Goal: Answer question/provide support

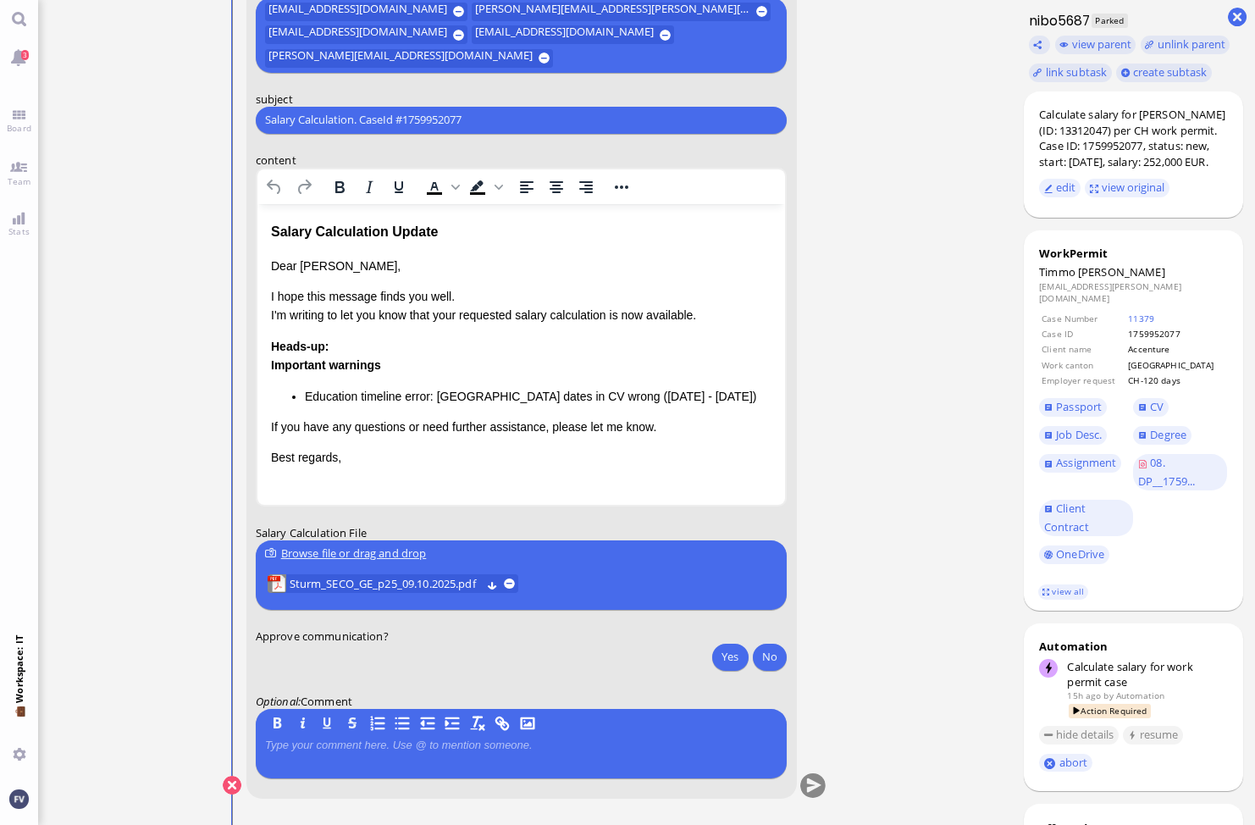
click at [933, 281] on ticket "[DATE] 22:03 by Automation Automation Calculate eligible salary for work permit…" at bounding box center [525, 412] width 974 height 825
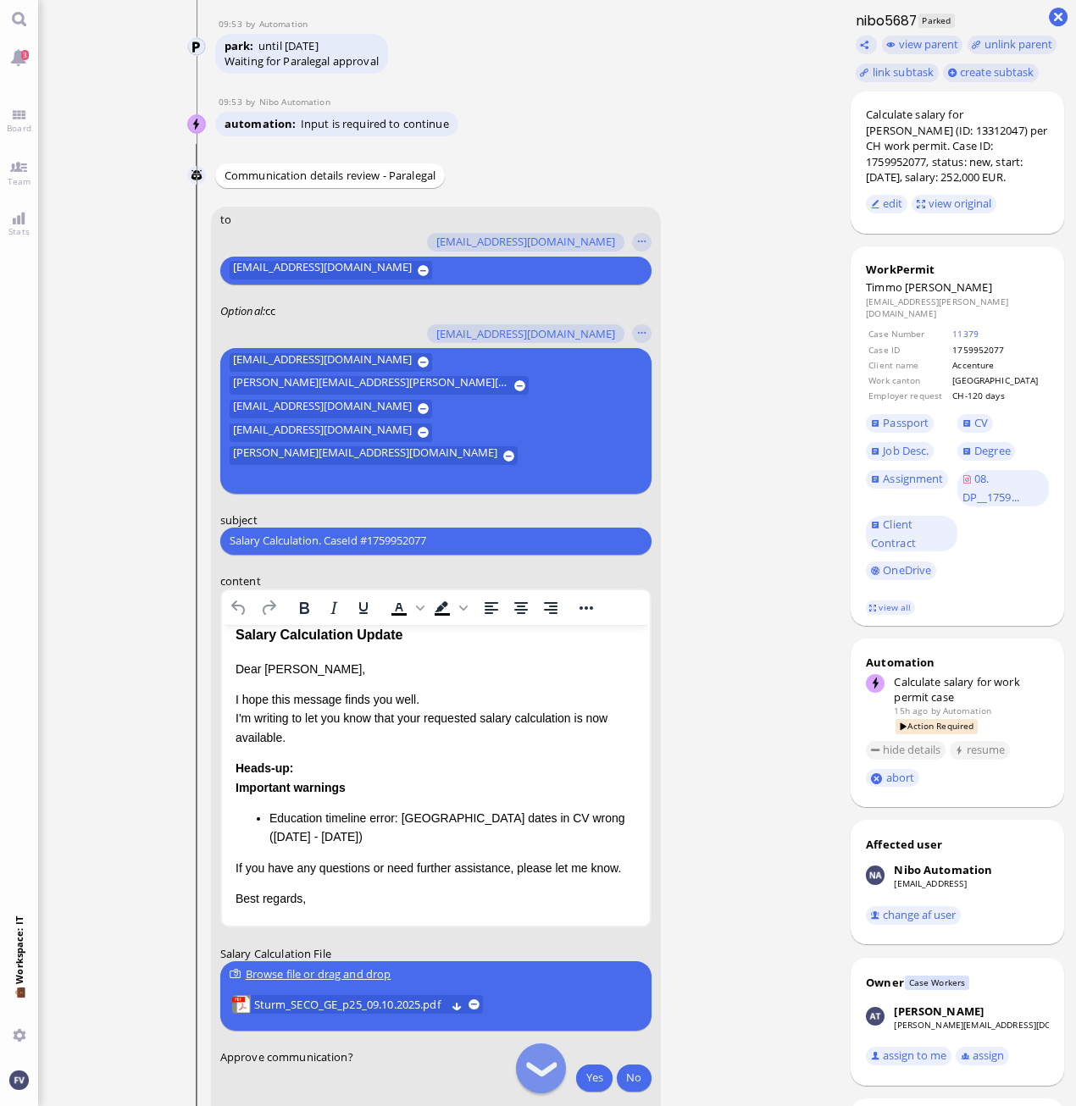
scroll to position [-55, 0]
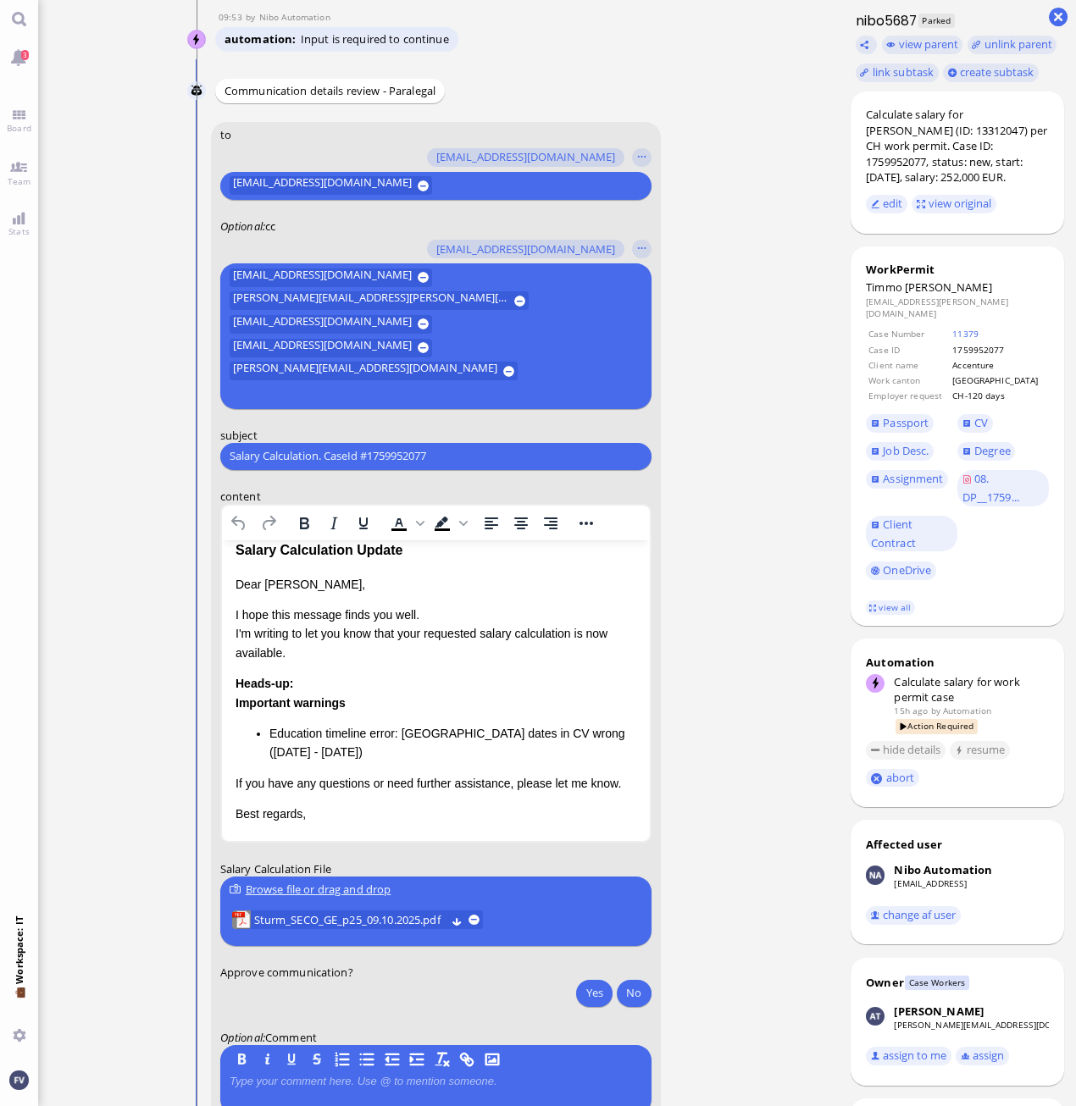
click at [772, 363] on ticket "[DATE] 22:03 by Automation Automation Calculate eligible salary for work permit…" at bounding box center [438, 553] width 800 height 1106
drag, startPoint x: 460, startPoint y: 454, endPoint x: 162, endPoint y: 471, distance: 298.6
click at [162, 471] on nitautoscroll "[DATE] 22:03 by Automation Automation Calculate eligible salary for work permit…" at bounding box center [438, 553] width 559 height 1106
paste input "PazPerTout new case: [PERSON_NAME] (1759952077 / 13312047), Employer Request: C…"
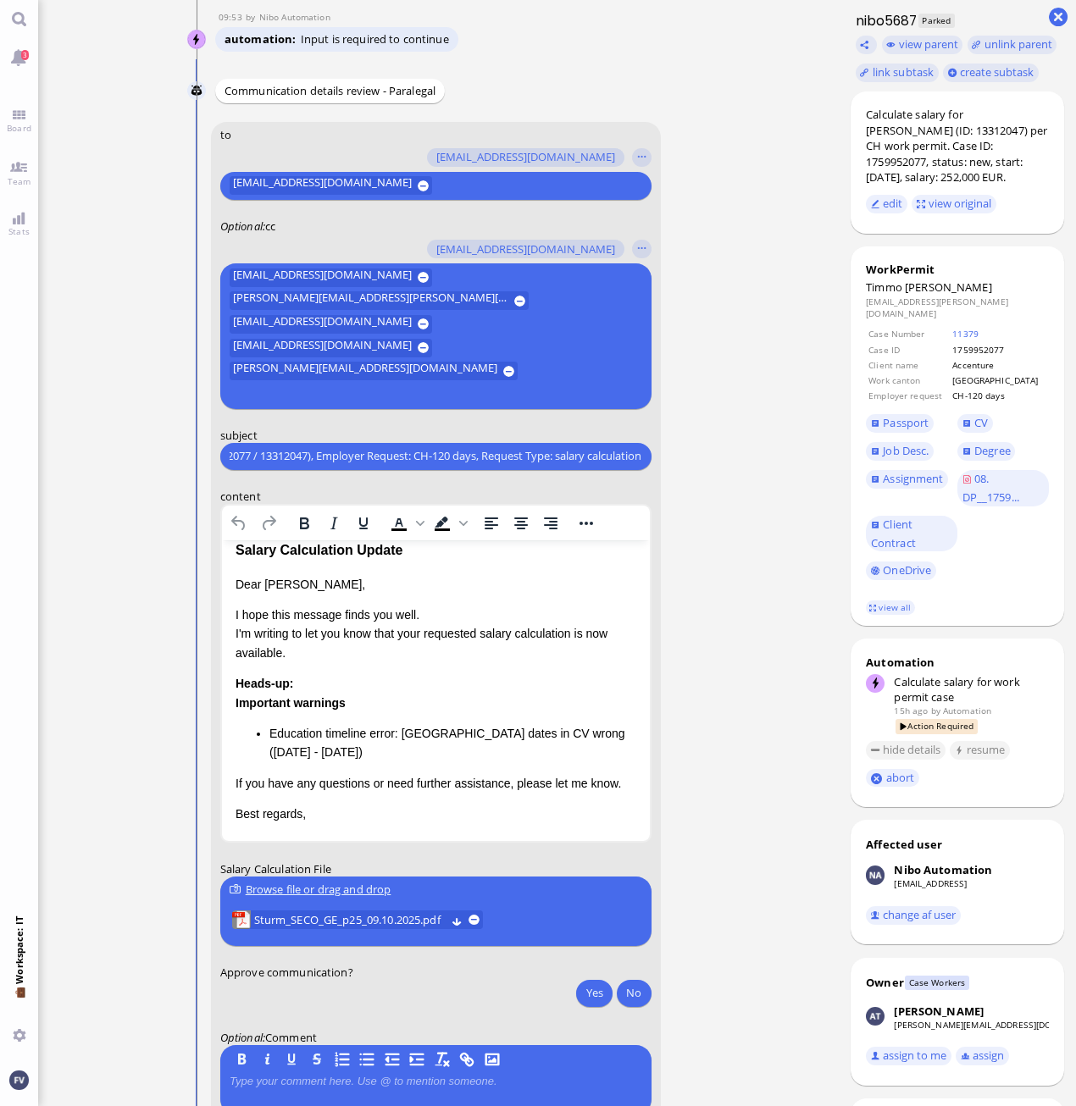
type input "PazPerTout new case: [PERSON_NAME] (1759952077 / 13312047), Employer Request: C…"
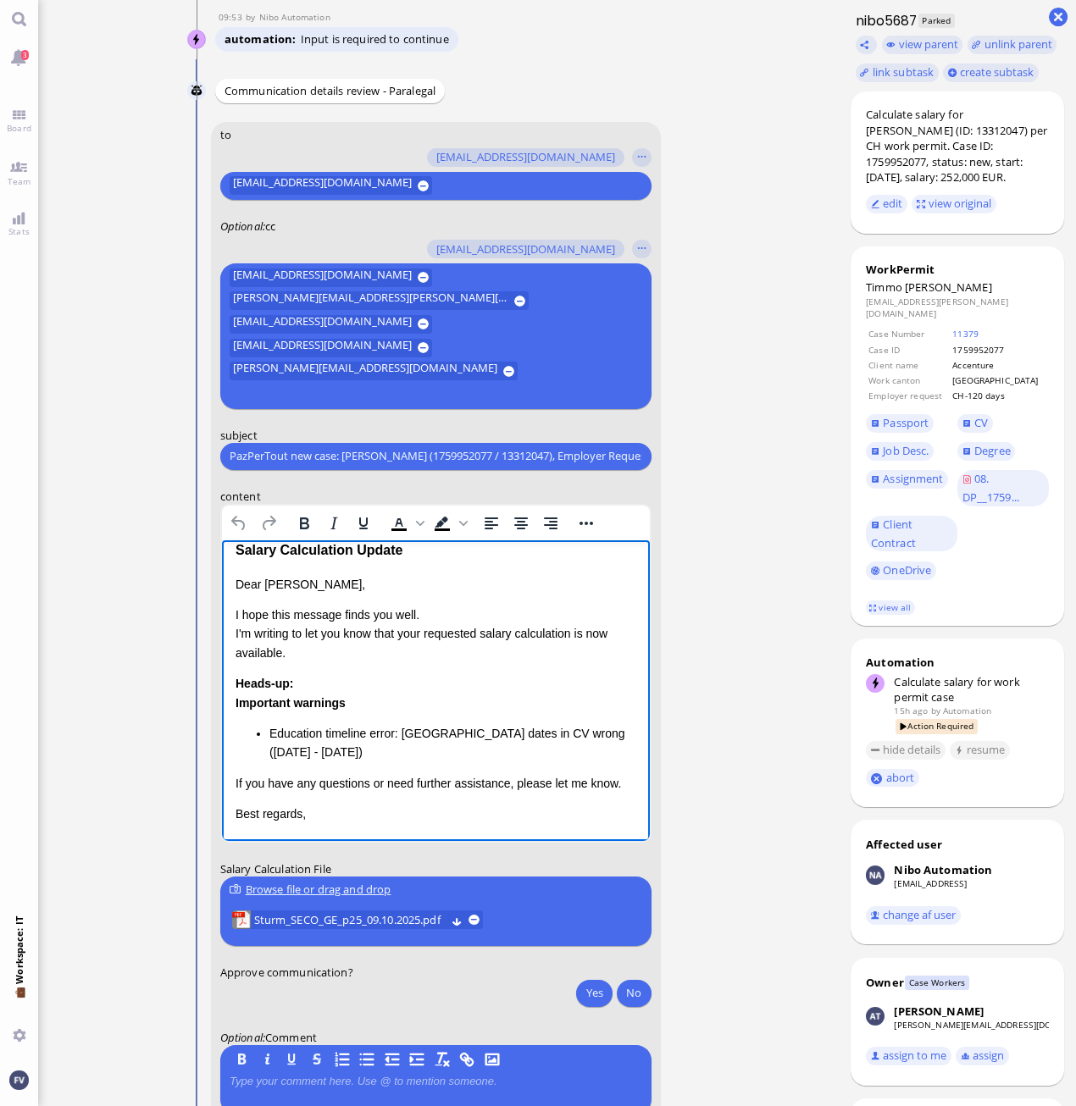
drag, startPoint x: 233, startPoint y: 568, endPoint x: 234, endPoint y: 555, distance: 13.6
click at [234, 555] on html "Salary Calculation Update Dear [PERSON_NAME], I hope this message finds you wel…" at bounding box center [435, 681] width 428 height 318
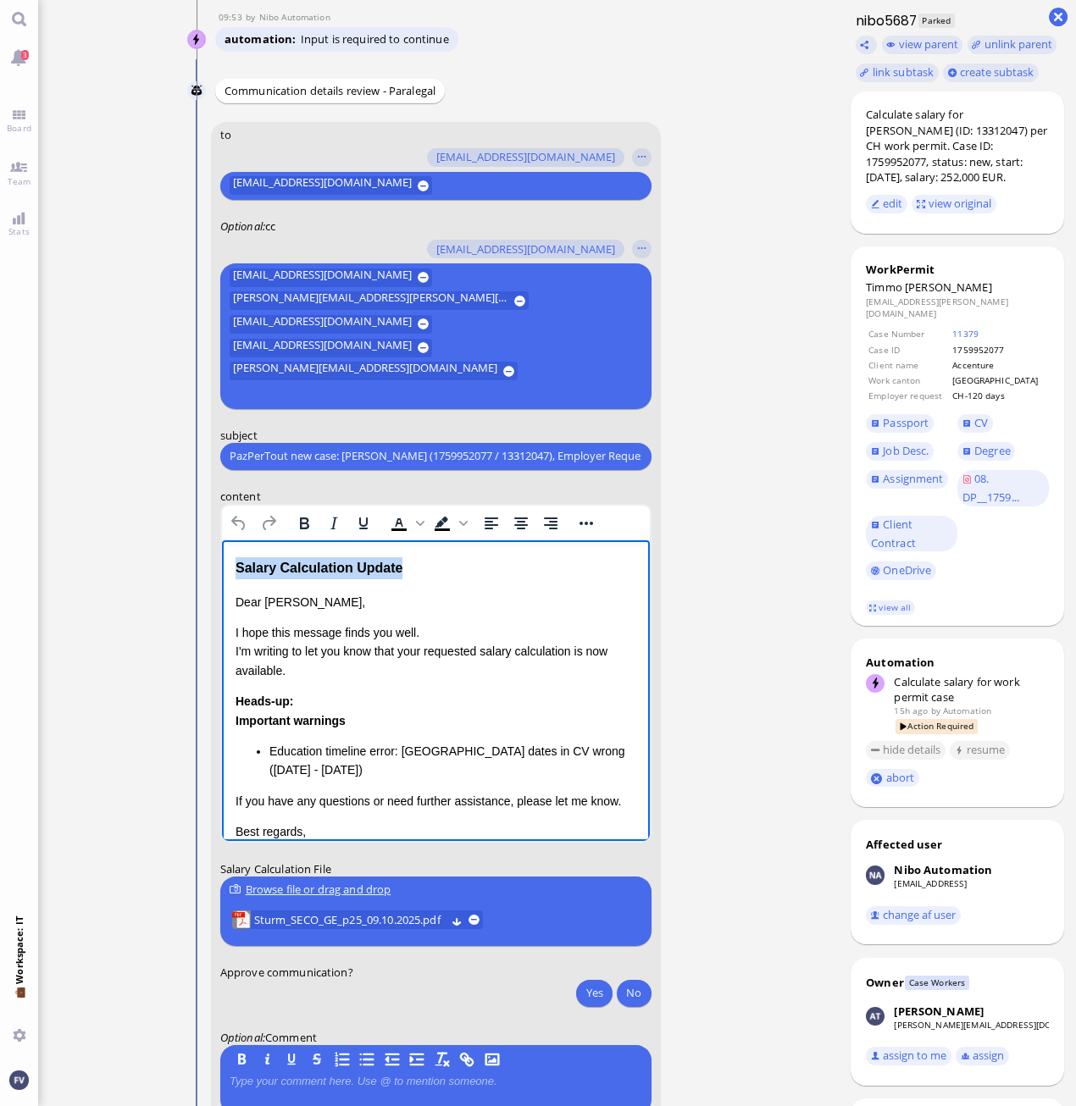
drag, startPoint x: 414, startPoint y: 551, endPoint x: 171, endPoint y: 548, distance: 243.1
click at [221, 548] on html "Salary Calculation Update Dear [PERSON_NAME], I hope this message finds you wel…" at bounding box center [435, 699] width 428 height 318
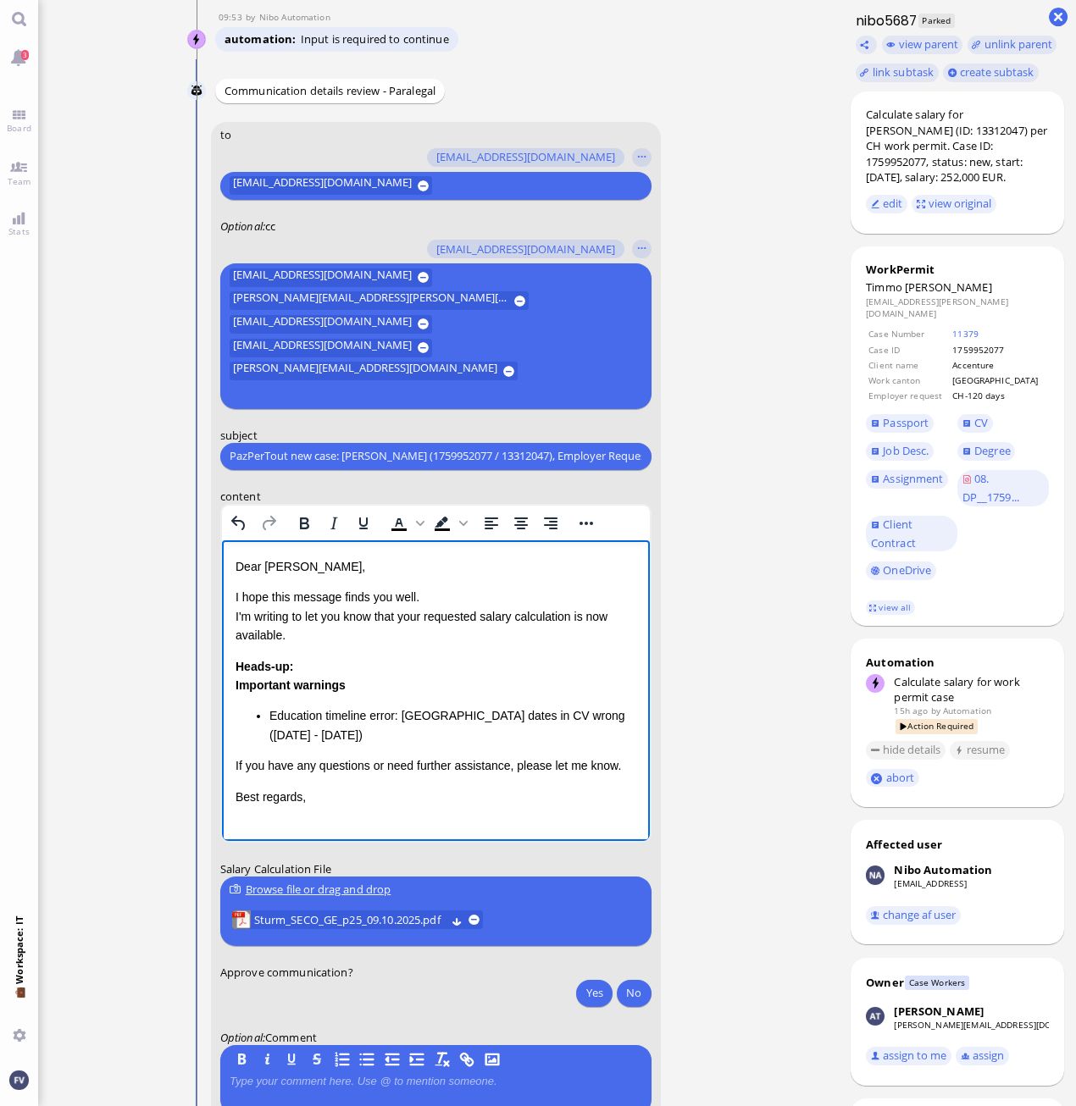
click at [426, 600] on p "I hope this message finds you well. I'm writing to let you know that your reque…" at bounding box center [435, 615] width 401 height 57
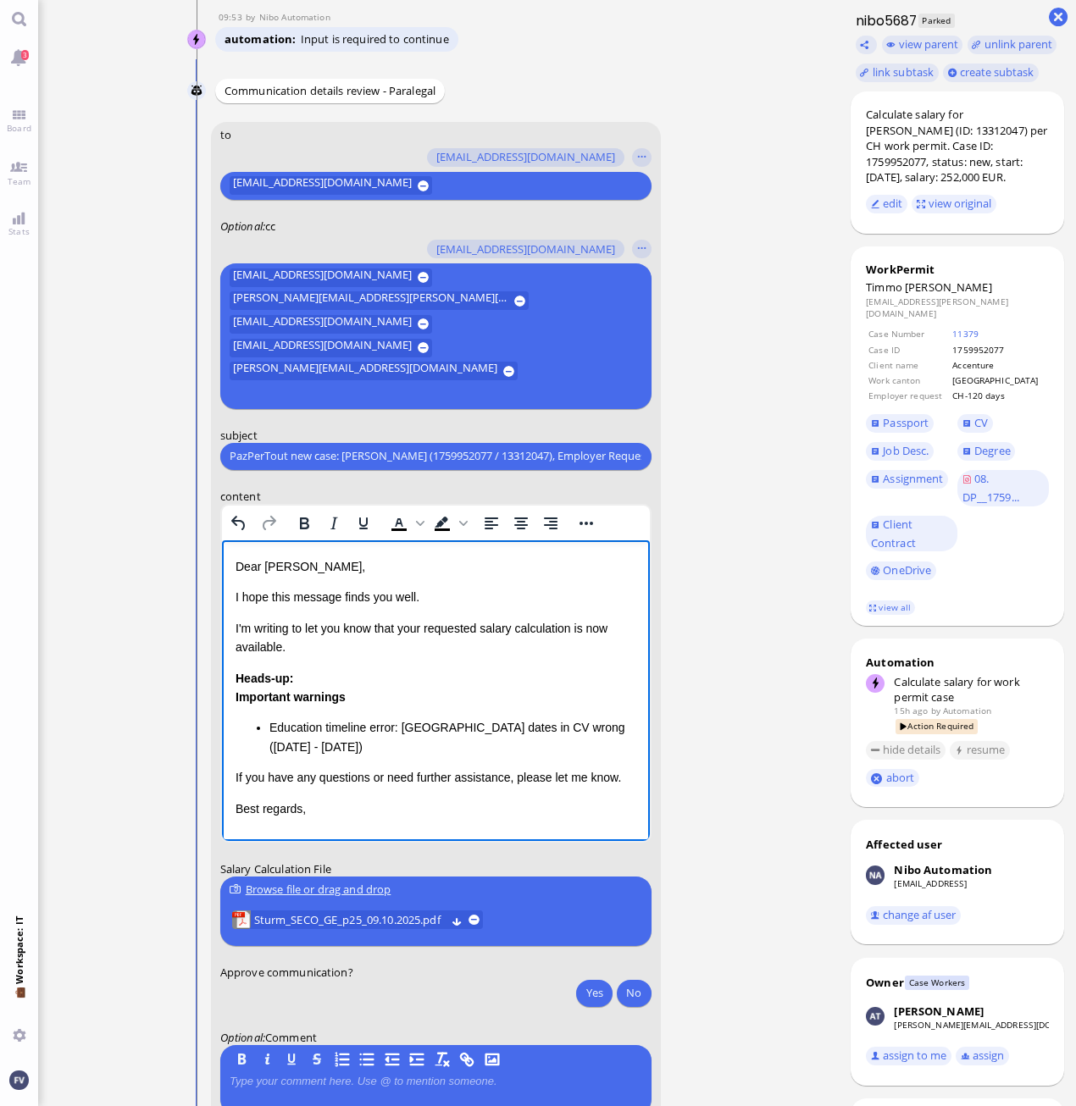
click at [578, 624] on p "I'm writing to let you know that your requested salary calculation is now avail…" at bounding box center [435, 637] width 401 height 38
drag, startPoint x: 402, startPoint y: 627, endPoint x: 425, endPoint y: 627, distance: 22.9
click at [425, 627] on p "I'm writing to let you know that your requested salary calculation is now avail…" at bounding box center [435, 637] width 401 height 38
click at [571, 628] on p "I'm writing to let you know that the requested salary calculation is now availa…" at bounding box center [435, 637] width 401 height 38
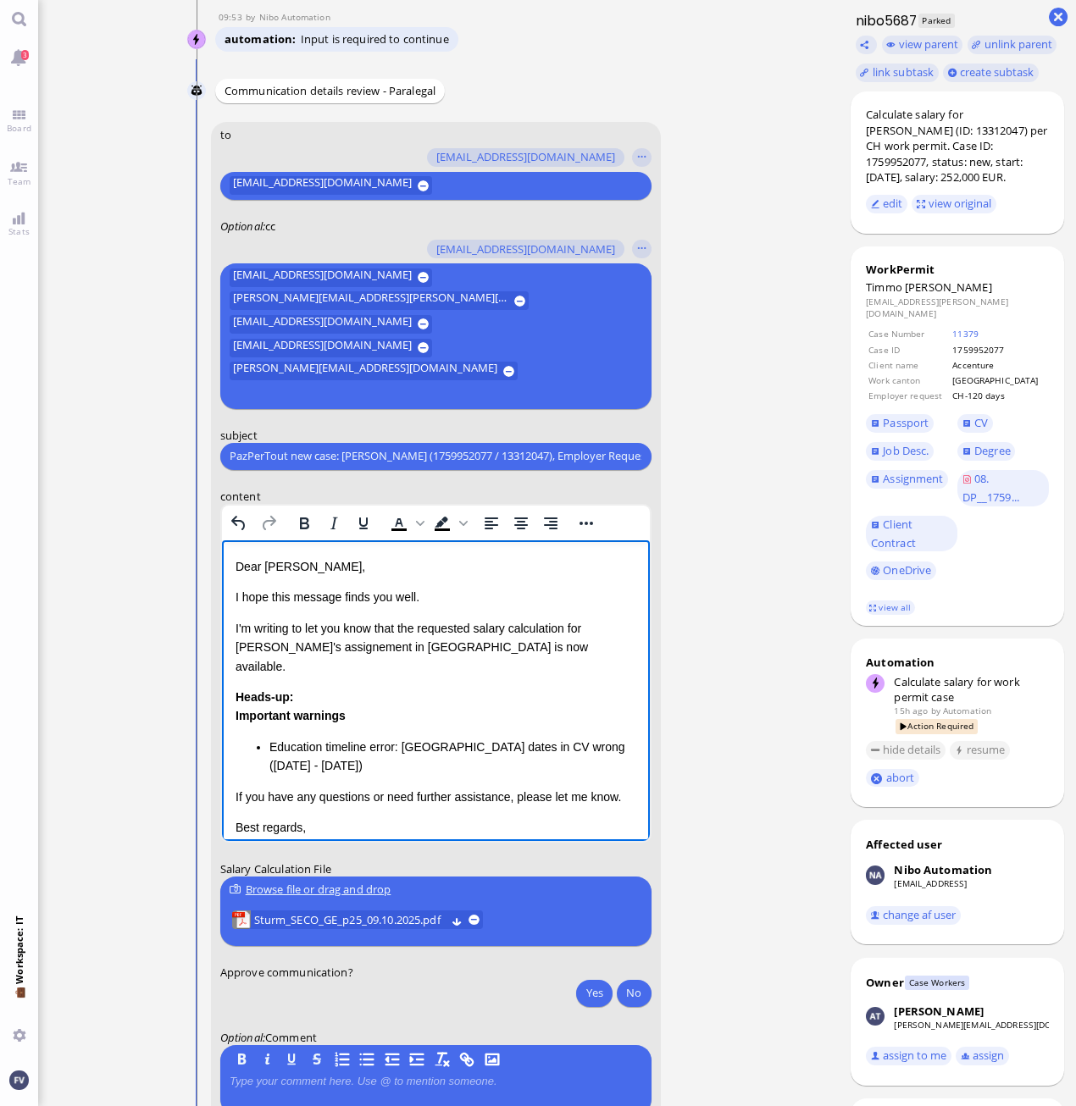
click at [510, 787] on p "If you have any questions or need further assistance, please let me know." at bounding box center [435, 796] width 401 height 19
drag, startPoint x: 366, startPoint y: 692, endPoint x: 201, endPoint y: 698, distance: 165.3
click at [221, 698] on html "Dear [PERSON_NAME], I hope this message finds you well. I'm writing to let you …" at bounding box center [435, 696] width 428 height 313
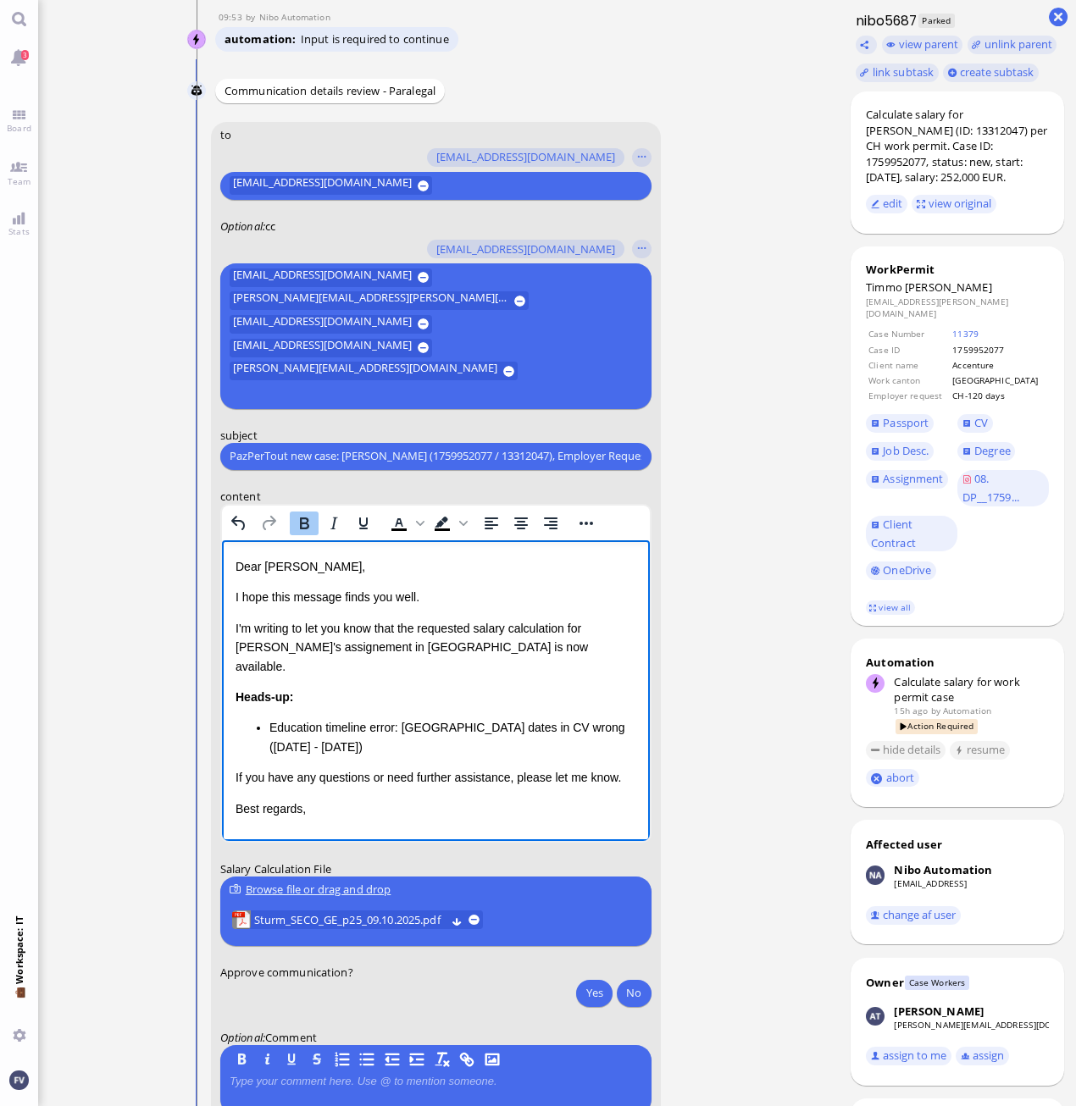
click at [269, 717] on li "Education timeline error: [GEOGRAPHIC_DATA] dates in CV wrong ([DATE] - [DATE])" at bounding box center [452, 736] width 367 height 38
drag, startPoint x: 561, startPoint y: 706, endPoint x: 605, endPoint y: 742, distance: 57.2
click at [605, 742] on p "The seems to be a typo in the timeline of his university studies:ducation timel…" at bounding box center [435, 736] width 401 height 38
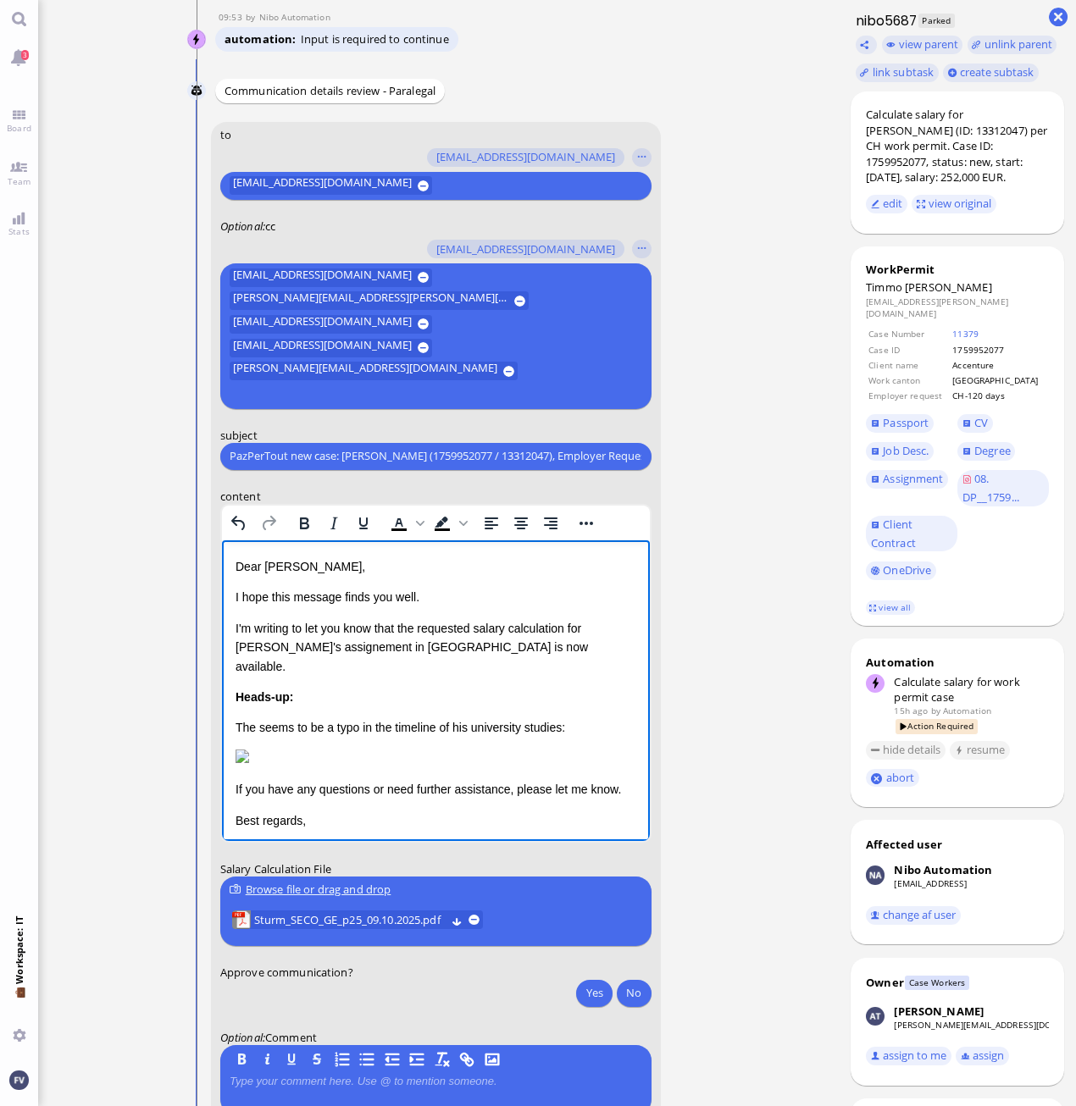
scroll to position [14, 0]
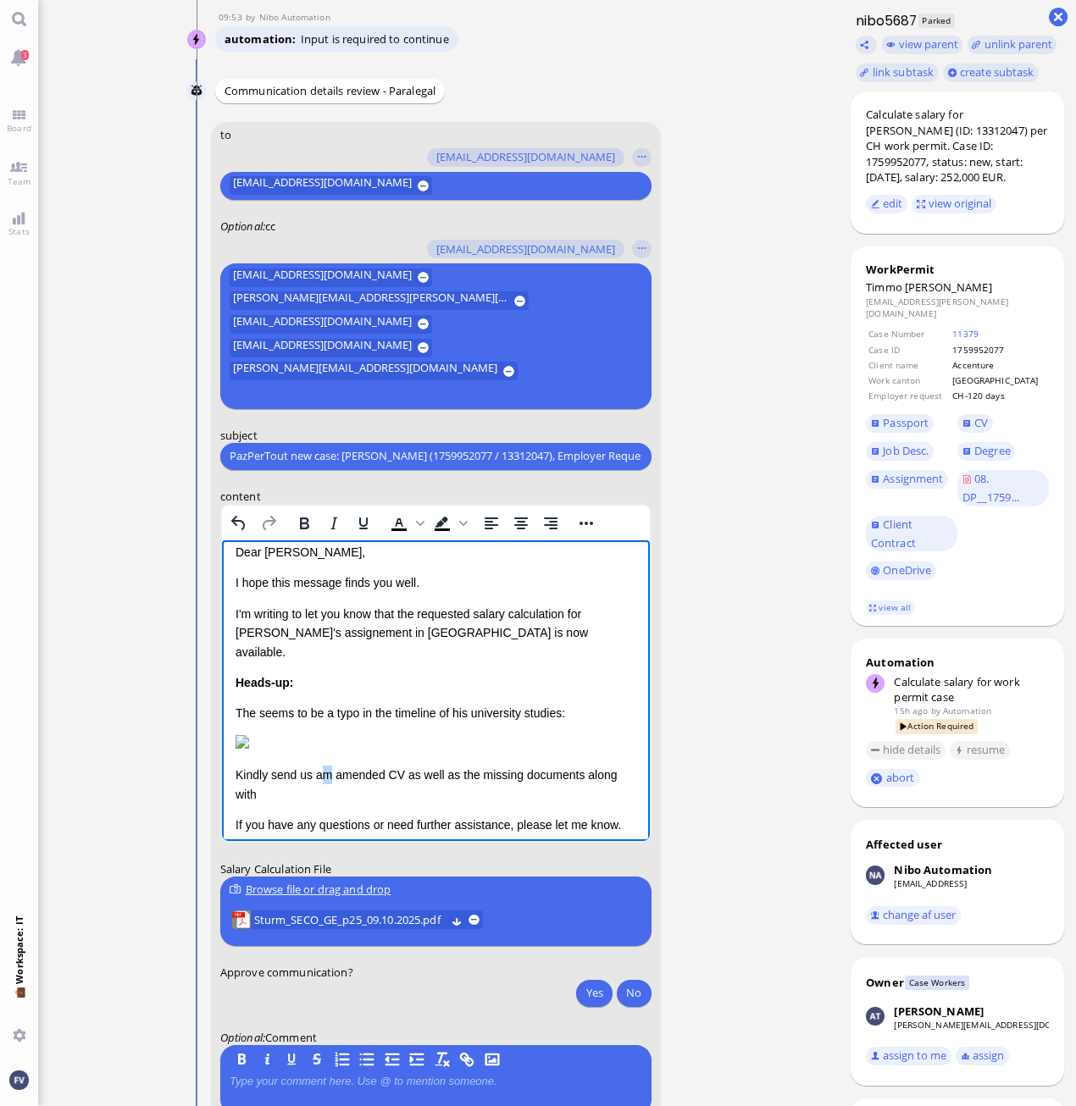
click at [327, 787] on p "Kindly send us am amended CV as well as the missing documents along with" at bounding box center [435, 784] width 401 height 38
click at [581, 779] on p "Kindly send us an amended CV as well as the missing documents along with" at bounding box center [435, 784] width 401 height 38
click at [577, 780] on p "Kindly send us an amended CV as well as the missing documents along with" at bounding box center [435, 784] width 401 height 38
click at [409, 803] on p "Kindly send us an amended CV as well as the missing documents (ECL & EC) along …" at bounding box center [435, 784] width 401 height 38
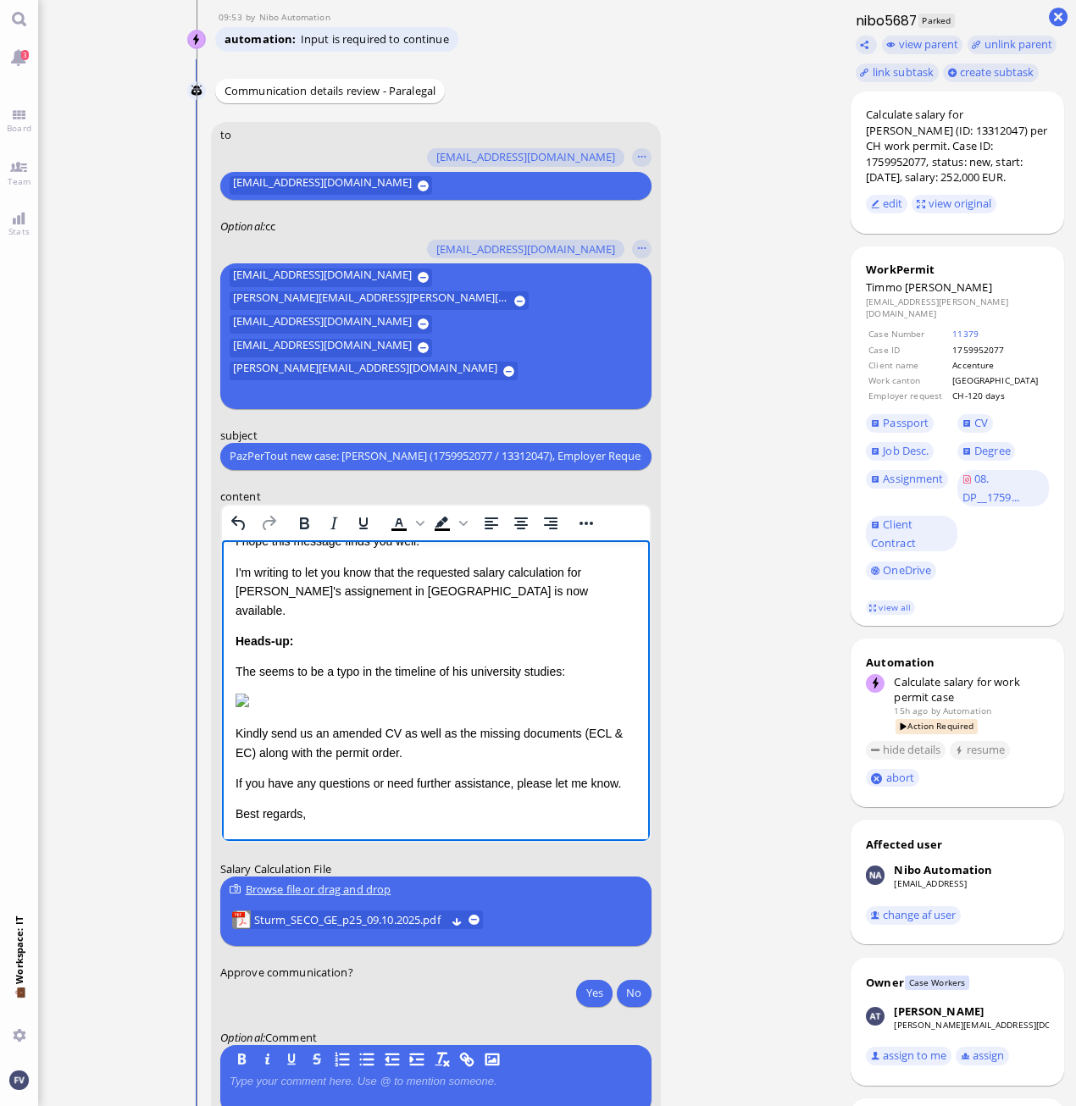
click at [391, 809] on p "Best regards," at bounding box center [435, 813] width 401 height 19
click at [394, 833] on span "Sturm_SECO_GE_p25_09.10.2025.pdf" at bounding box center [348, 920] width 191 height 19
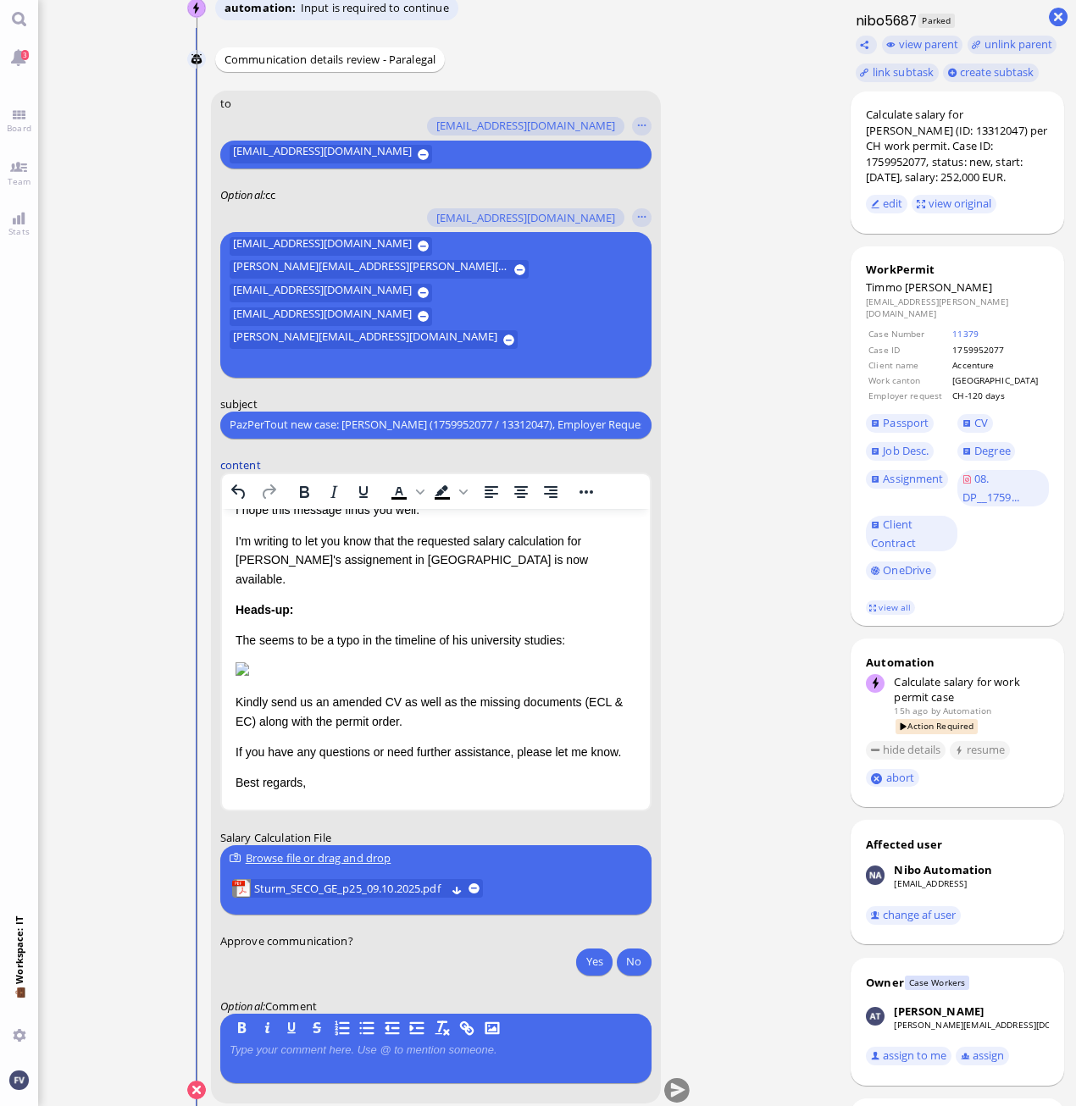
scroll to position [1, 0]
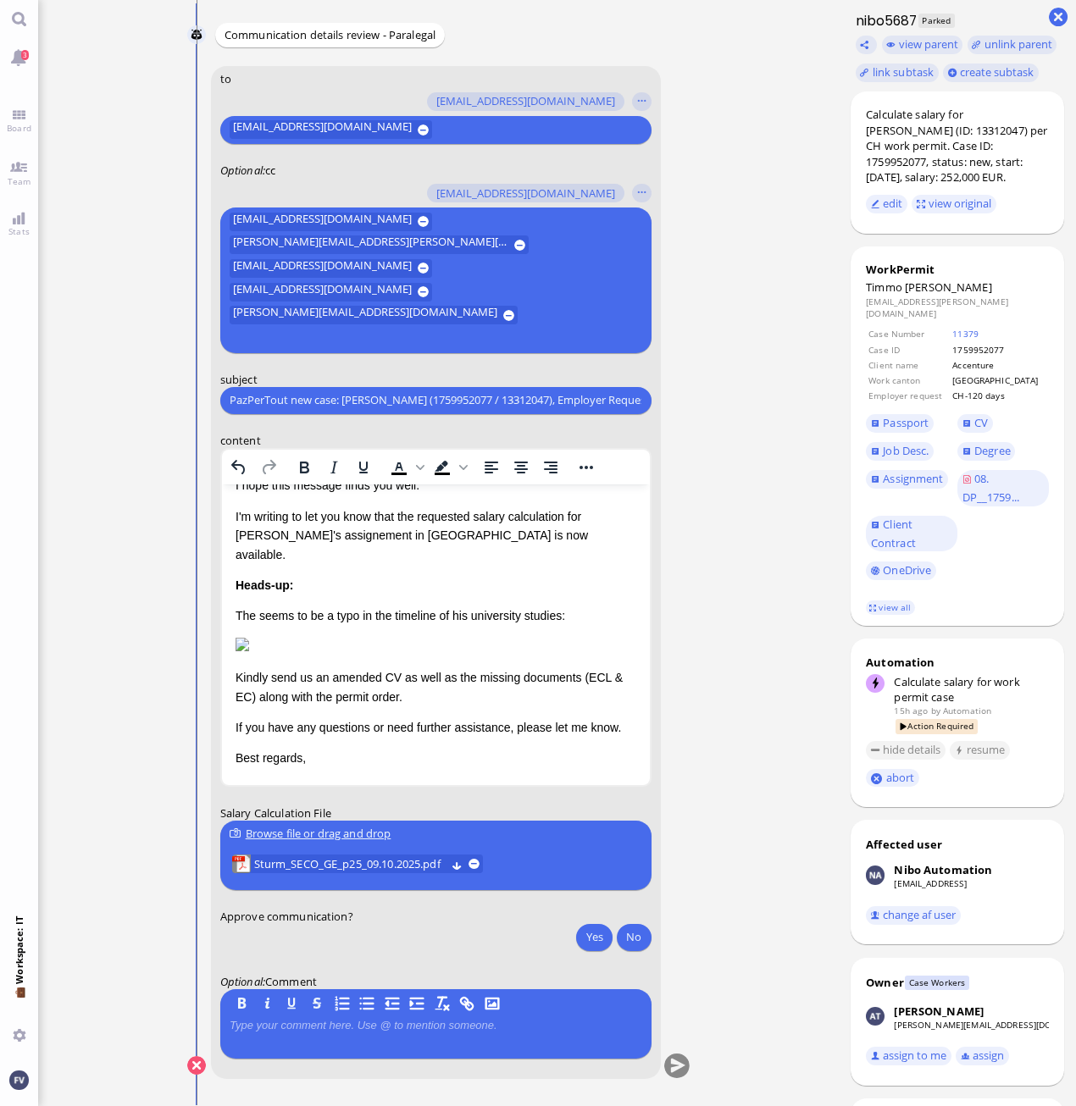
click at [766, 783] on ticket "[DATE] 22:03 by Automation Automation Calculate eligible salary for work permit…" at bounding box center [438, 553] width 800 height 1106
click at [822, 288] on ticket "[DATE] 22:03 by Automation Automation Calculate eligible salary for work permit…" at bounding box center [438, 553] width 800 height 1106
click at [230, 397] on input "PazPerTout new case: [PERSON_NAME] (1759952077 / 13312047), Employer Request: C…" at bounding box center [435, 400] width 412 height 18
type input "Heads-up: PazPerTout new case: [PERSON_NAME] (1759952077 / 13312047), Employer …"
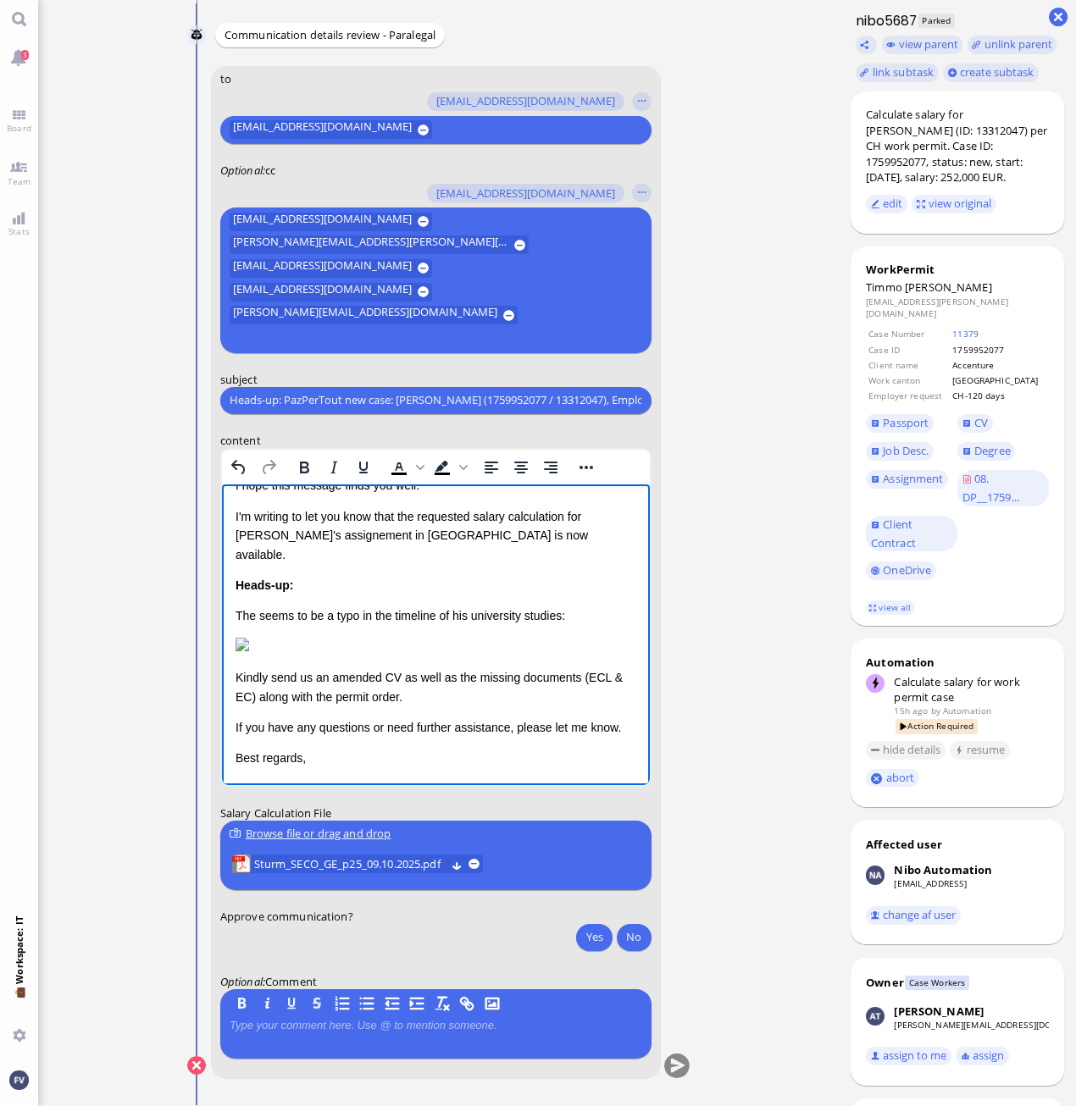
click at [235, 606] on p "The seems to be a typo in the timeline of his university studies:" at bounding box center [435, 615] width 401 height 19
click at [248, 637] on img "Rich Text Area. Press ALT-0 for help." at bounding box center [242, 644] width 14 height 14
click at [634, 650] on html "Dear [PERSON_NAME], I hope this message finds you well. I'm writing to let you …" at bounding box center [435, 606] width 428 height 357
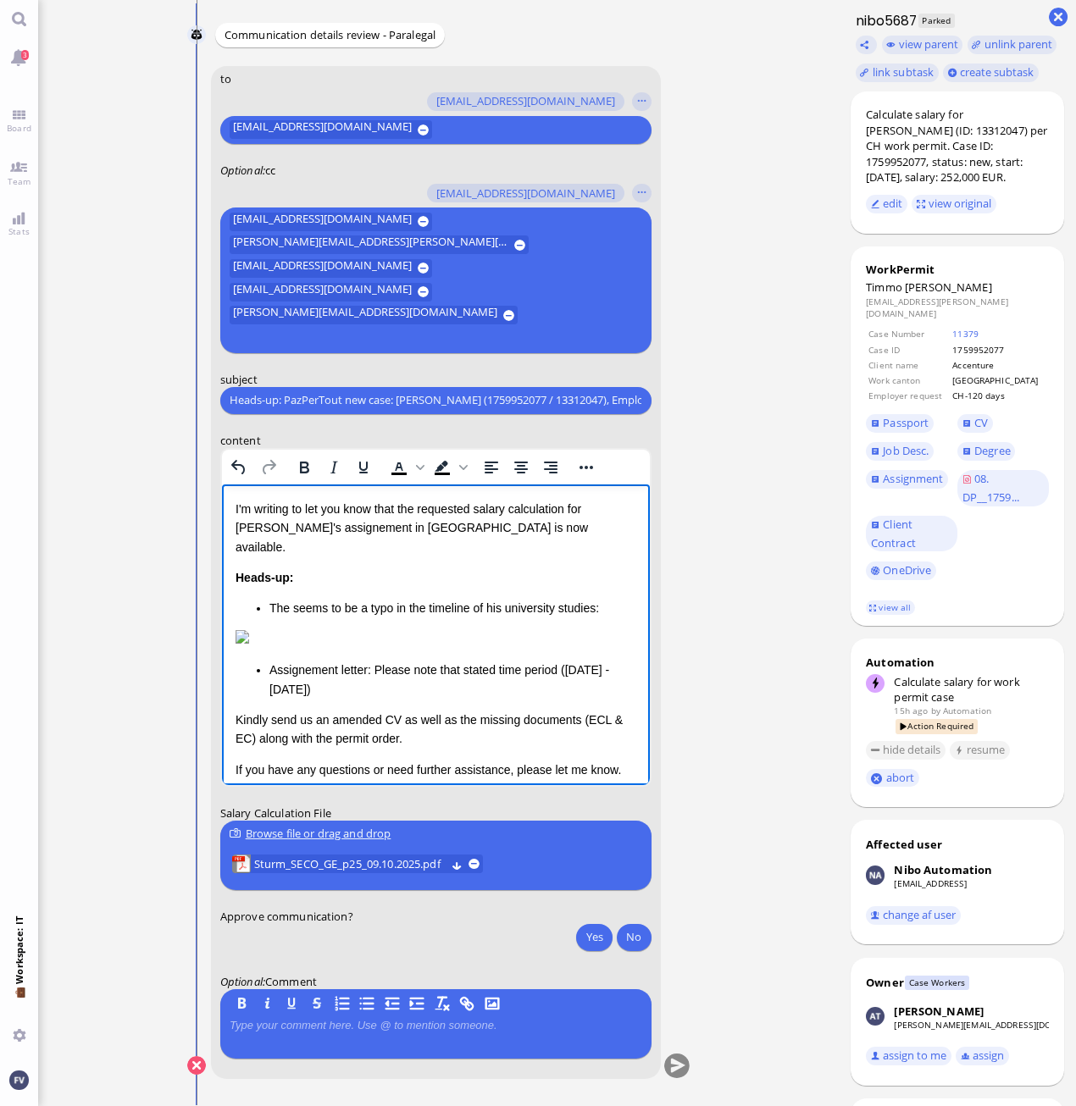
click at [459, 680] on li "Assignement letter: Please note that stated time period ([DATE] - [DATE])" at bounding box center [452, 679] width 367 height 38
click at [462, 689] on li "Assignement letter: Please note that the stated time period ([DATE] - [DATE])" at bounding box center [452, 679] width 367 height 38
click at [617, 690] on li "Assignement letter: Please note that the stated time period ([DATE] - [DATE]) a…" at bounding box center [452, 679] width 367 height 38
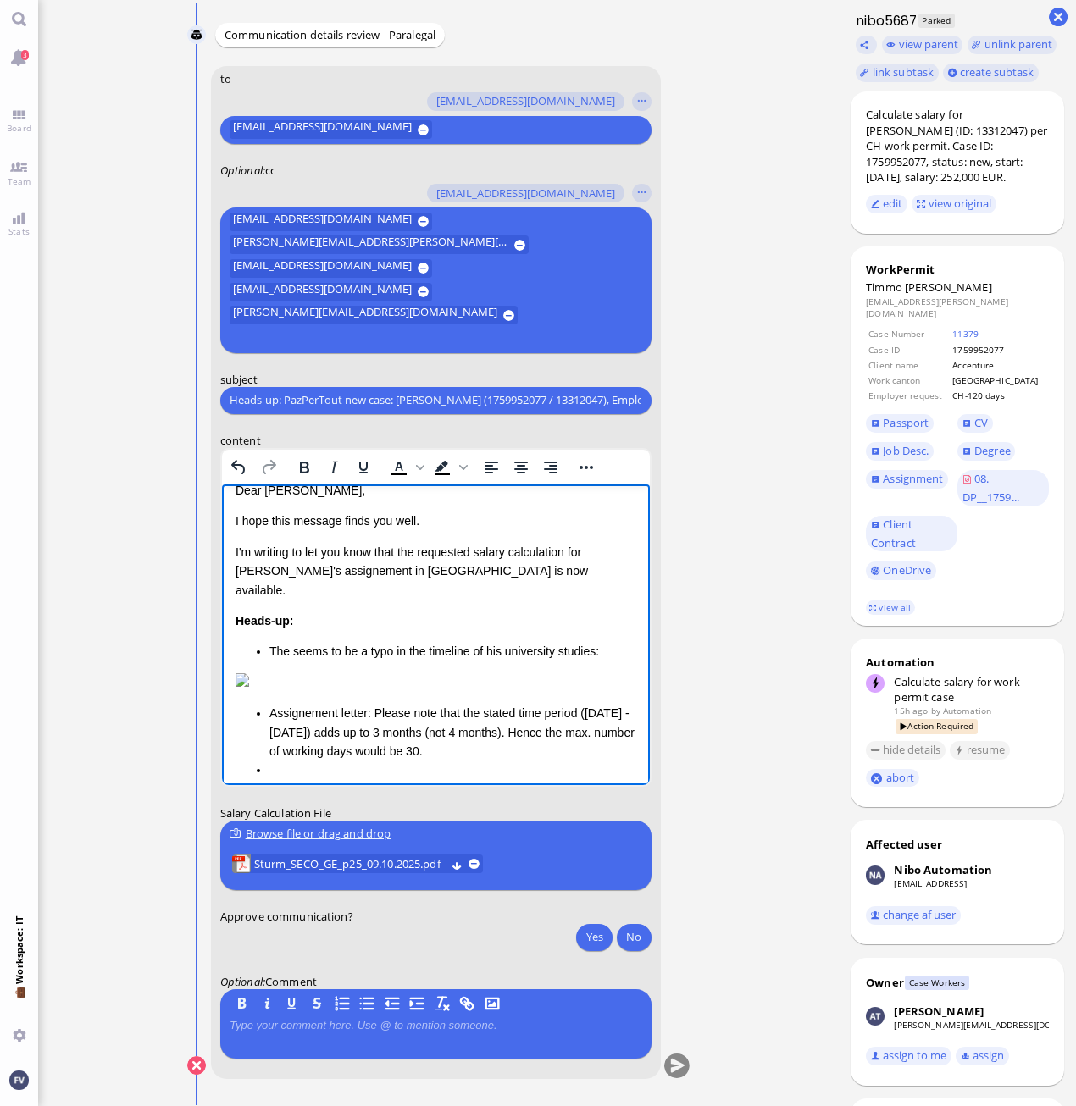
scroll to position [0, 0]
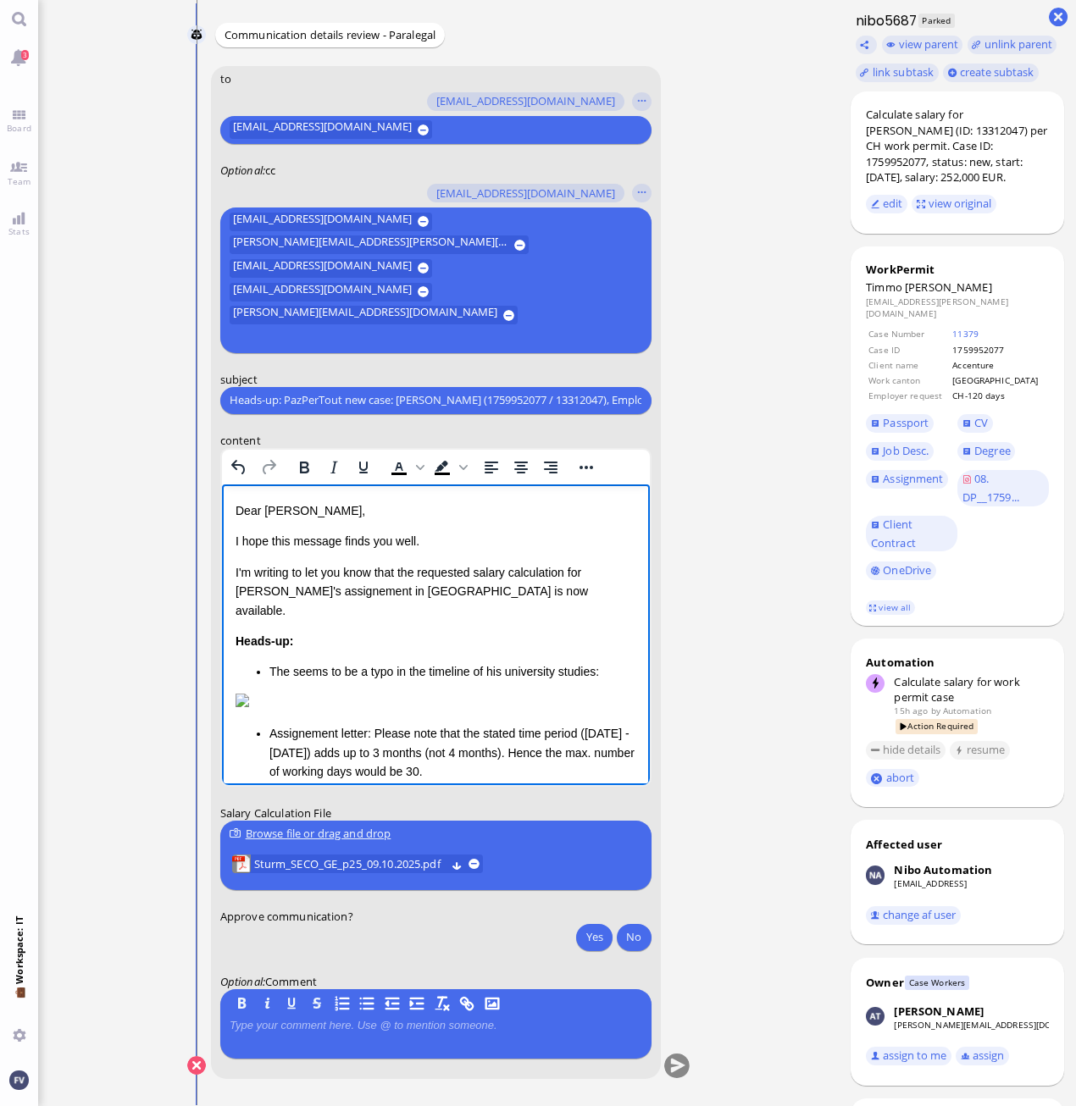
click at [524, 590] on p "I'm writing to let you know that the requested salary calculation for [PERSON_N…" at bounding box center [435, 590] width 401 height 57
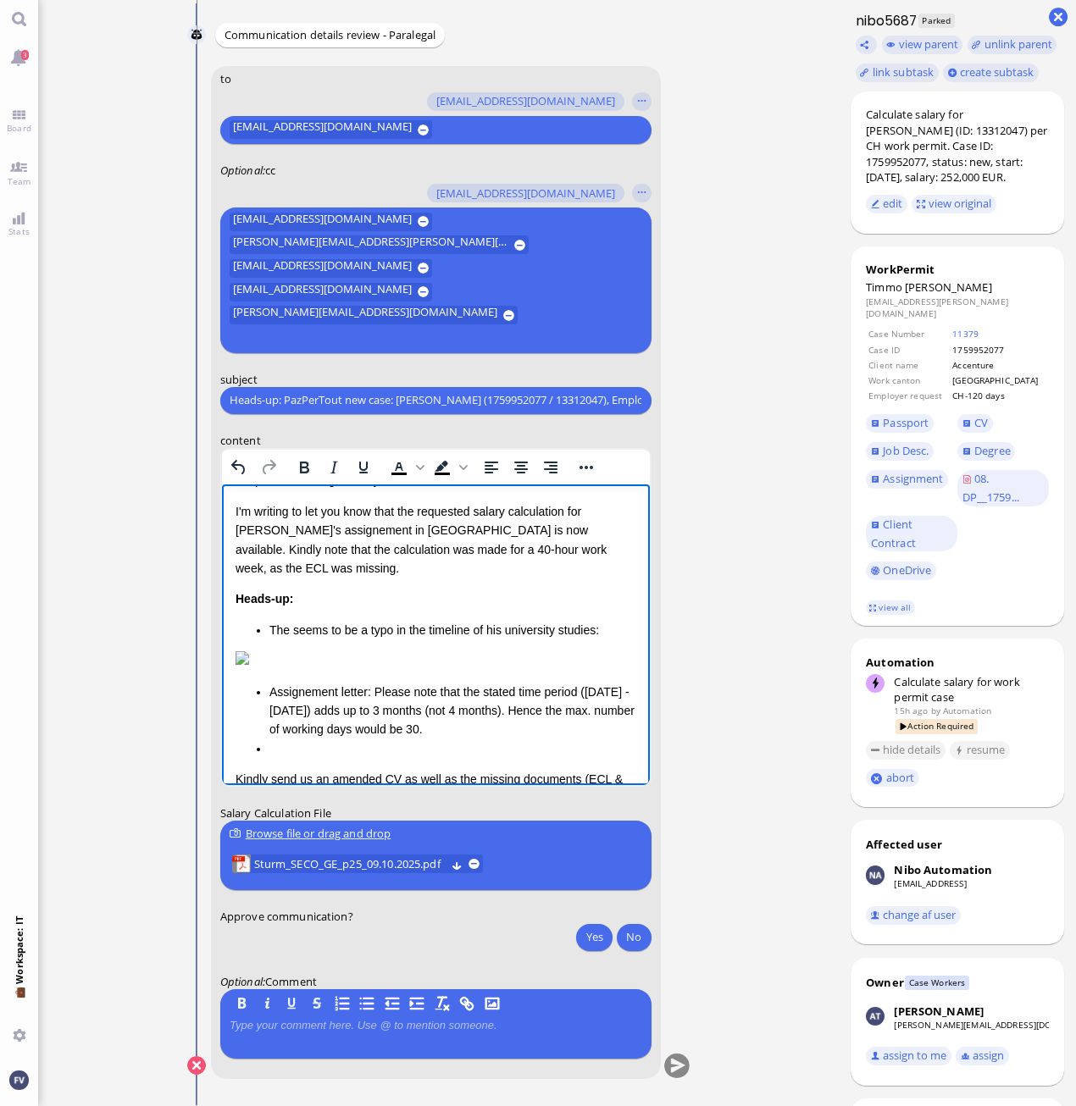
scroll to position [86, 0]
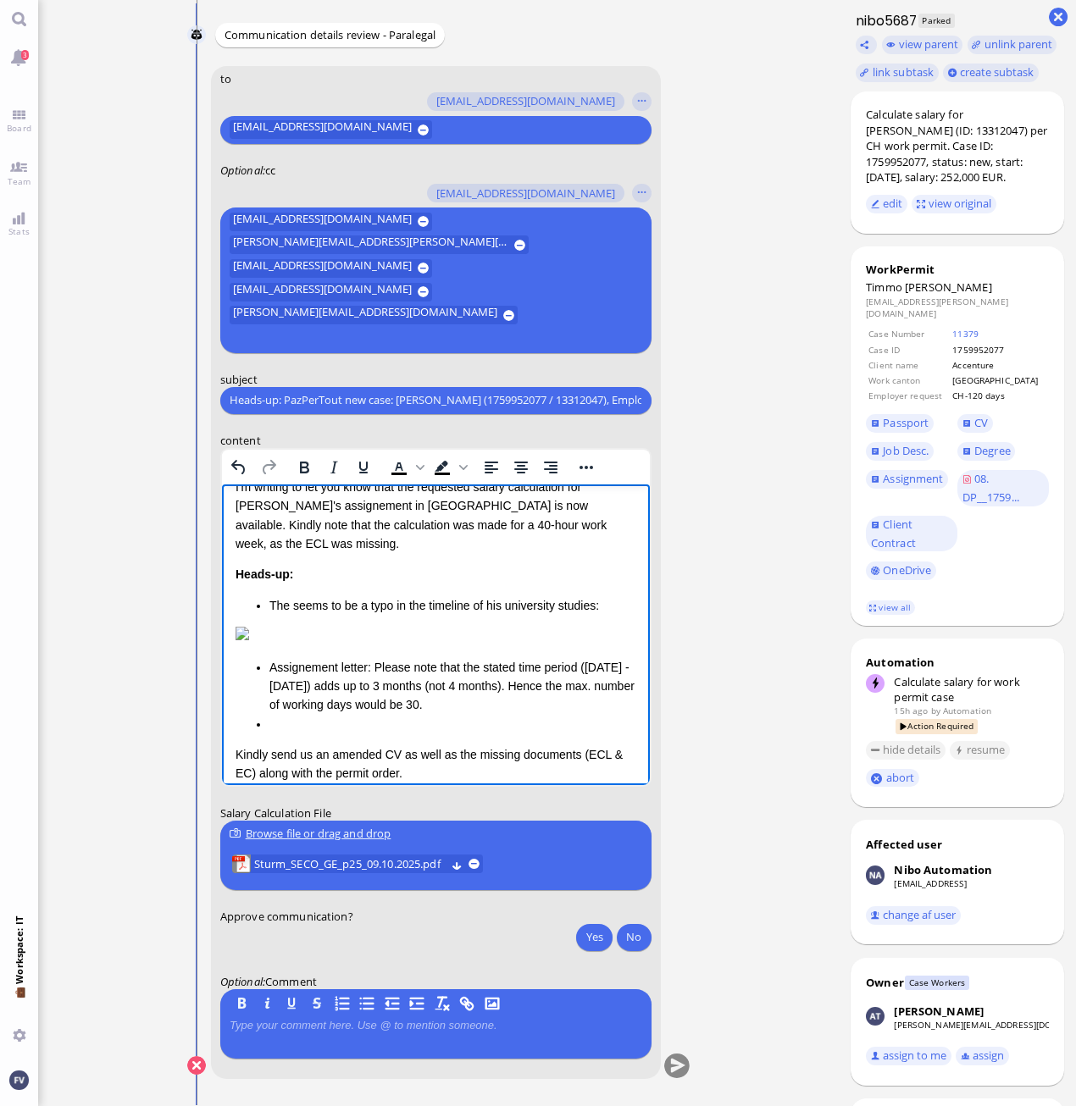
click at [285, 595] on li "The seems to be a typo in the timeline of his university studies:" at bounding box center [452, 604] width 367 height 19
click at [296, 728] on li "Rich Text Area. Press ALT-0 for help." at bounding box center [452, 723] width 367 height 19
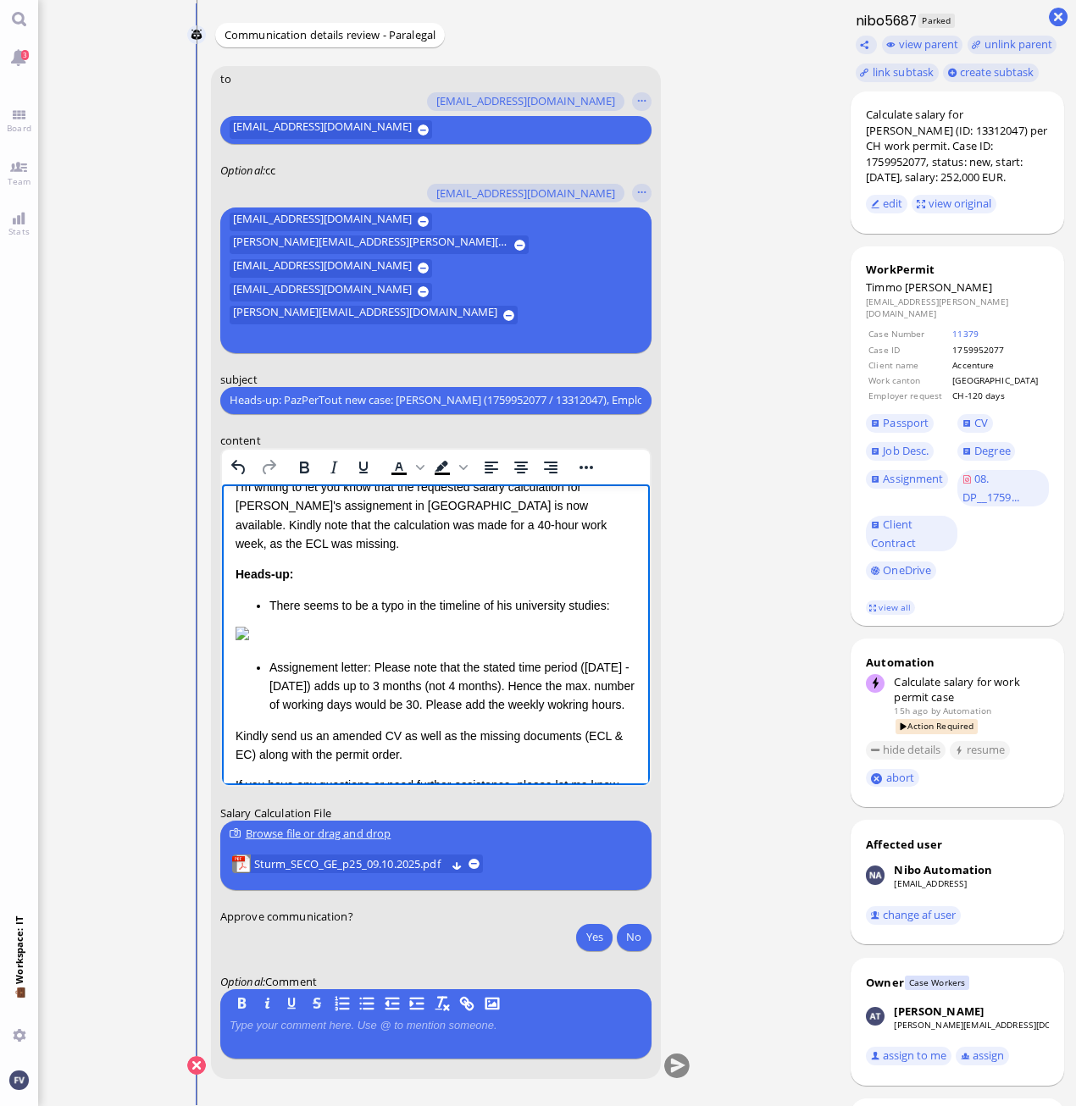
click at [269, 595] on li "There seems to be a typo in the timeline of his university studies:" at bounding box center [452, 604] width 367 height 19
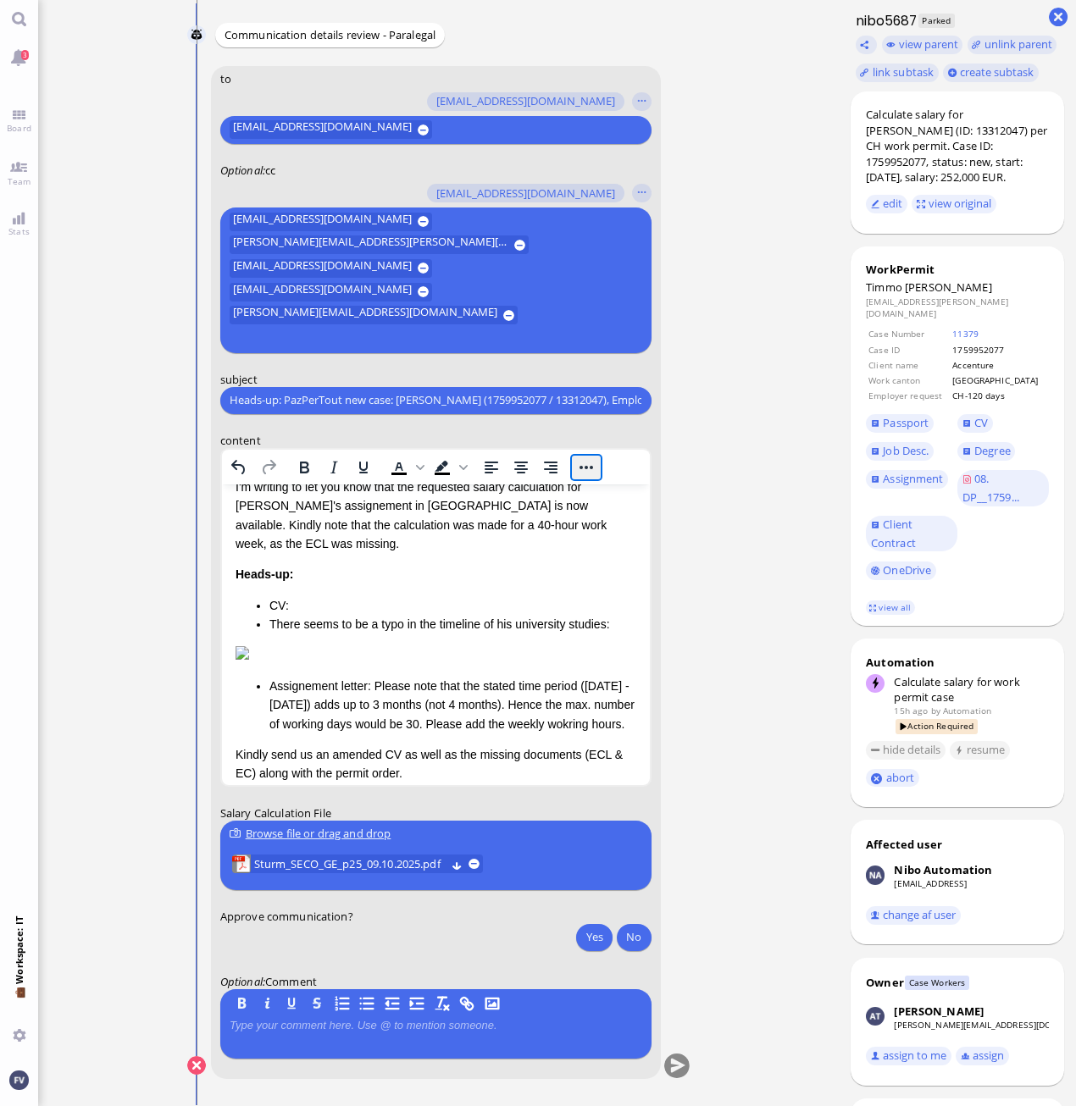
click at [589, 467] on button "Reveal or hide additional toolbar items" at bounding box center [585, 467] width 29 height 24
click at [402, 499] on icon "Bullet list" at bounding box center [400, 498] width 8 height 5
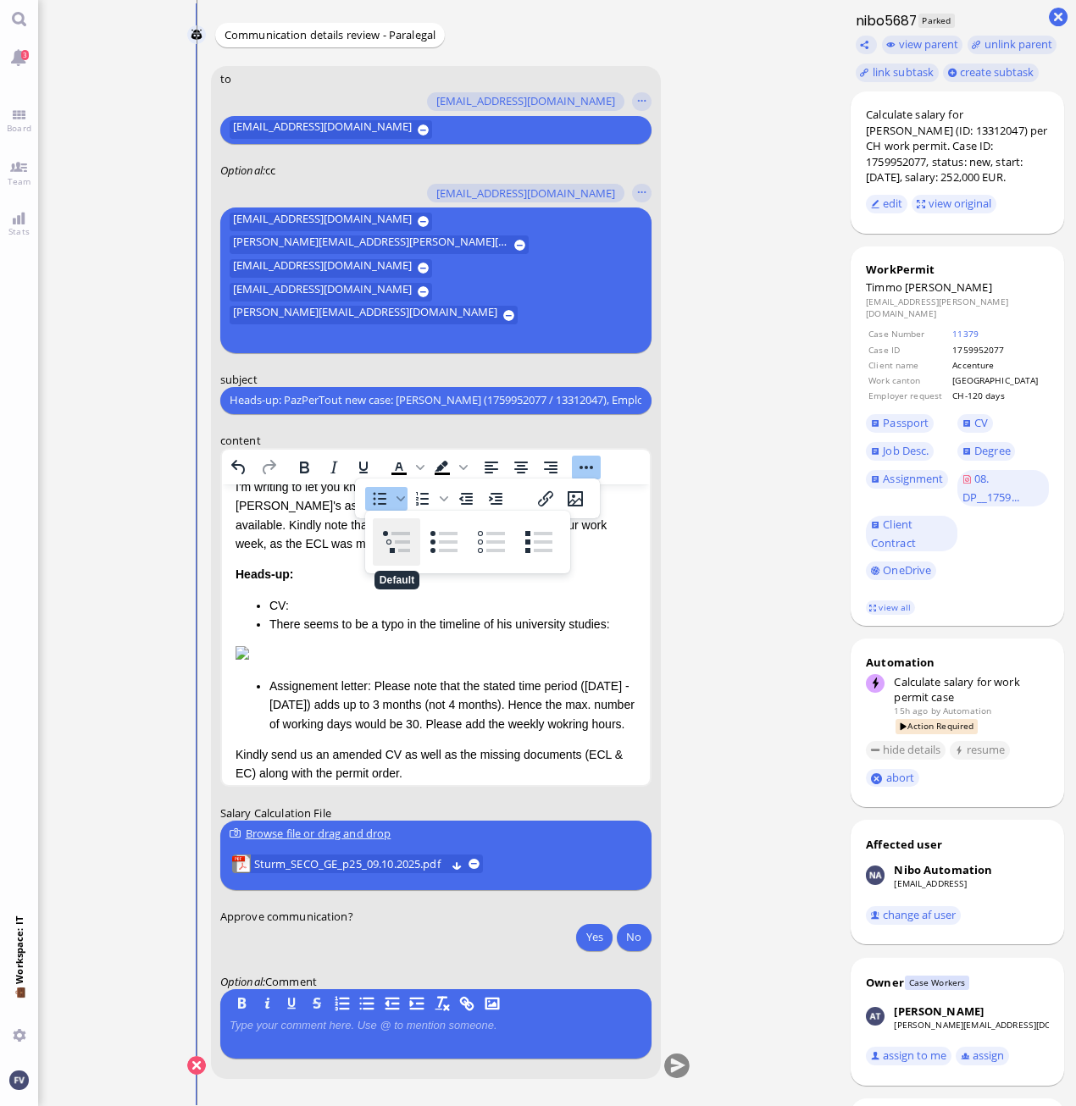
click at [404, 547] on div "Default" at bounding box center [396, 541] width 47 height 47
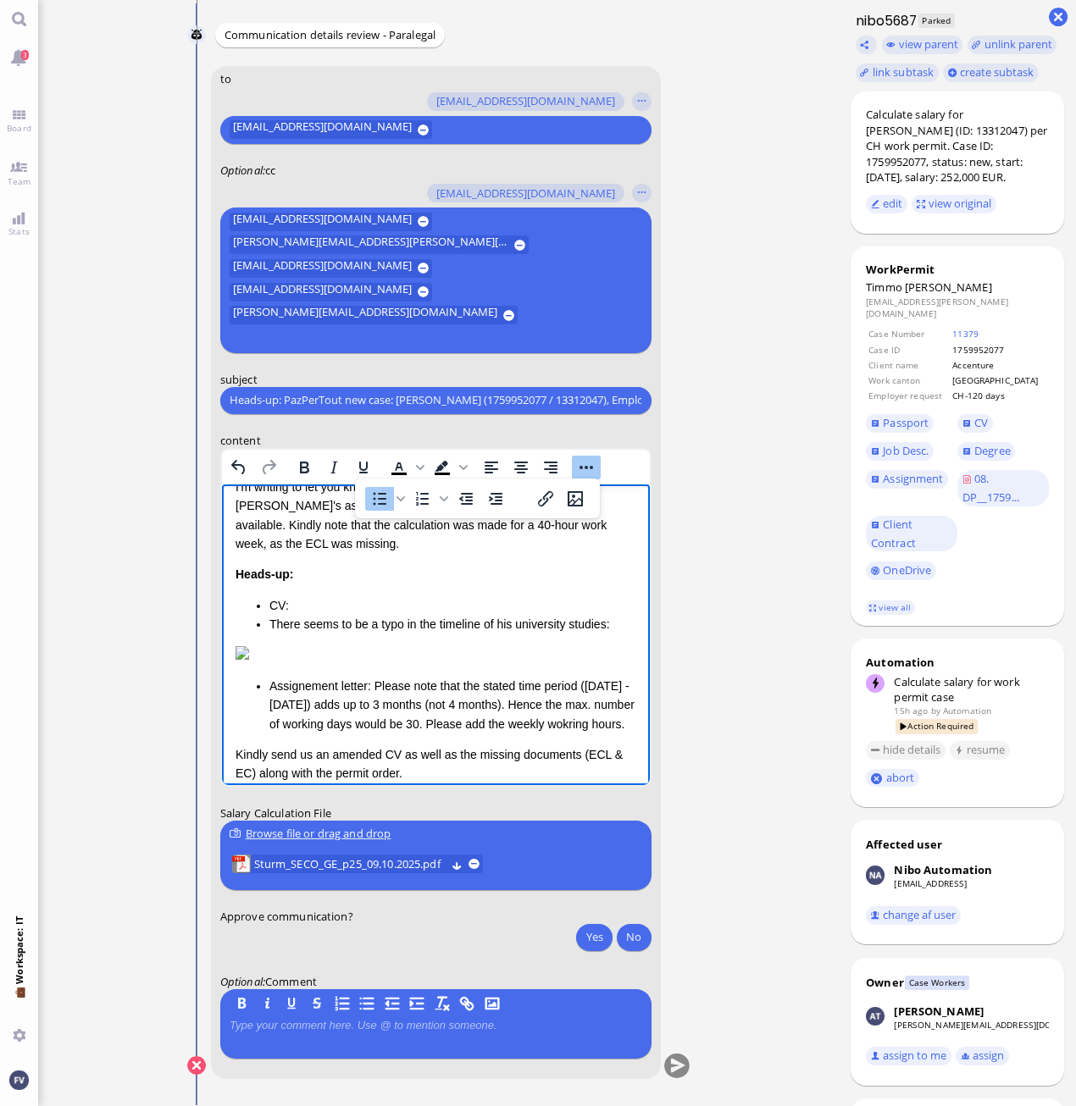
drag, startPoint x: 265, startPoint y: 606, endPoint x: 417, endPoint y: 1084, distance: 502.0
click at [221, 600] on html "Dear [PERSON_NAME], I hope this message finds you well. I'm writing to let you …" at bounding box center [435, 629] width 428 height 463
click at [241, 645] on img "Rich Text Area. Press ALT-0 for help." at bounding box center [242, 652] width 14 height 14
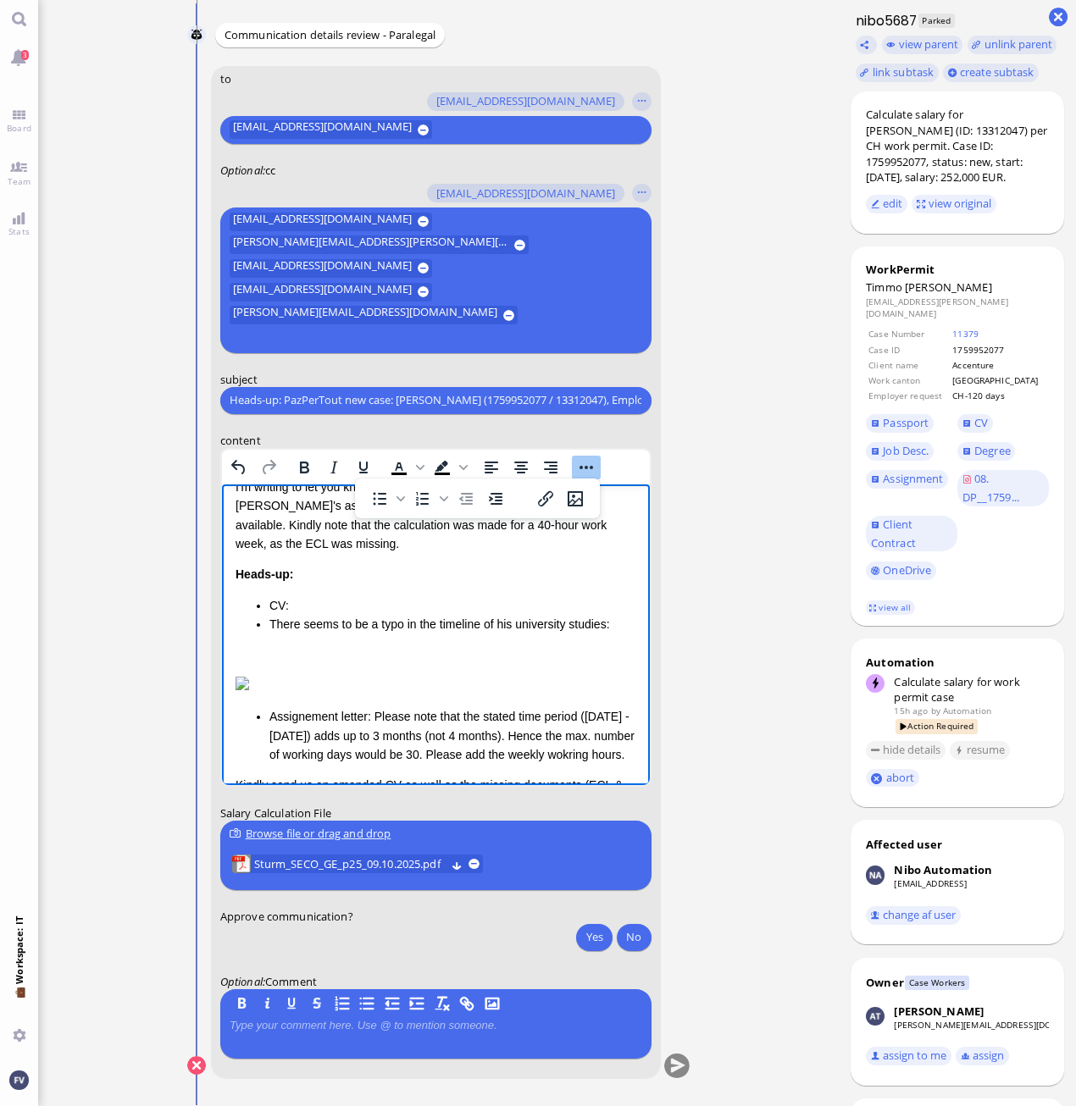
click at [270, 595] on li "CV:" at bounding box center [452, 604] width 367 height 19
click at [269, 614] on li "There seems to be a typo in the timeline of his university studies:" at bounding box center [452, 623] width 367 height 19
click at [269, 595] on li "CV:" at bounding box center [452, 604] width 367 height 19
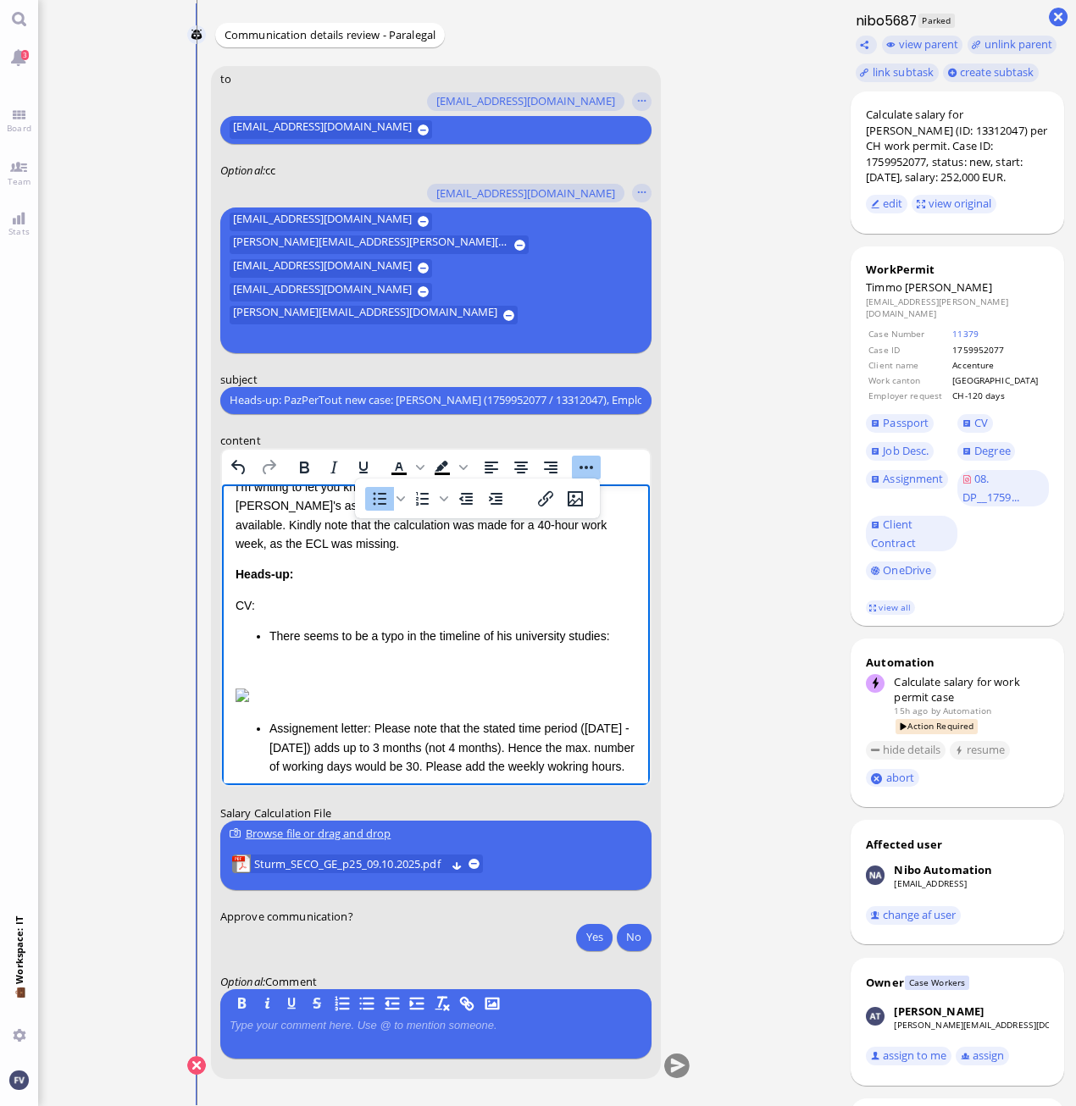
click at [269, 626] on li "There seems to be a typo in the timeline of his university studies:" at bounding box center [452, 635] width 367 height 19
click at [235, 595] on p "CV:" at bounding box center [435, 604] width 401 height 19
click at [262, 595] on p "CV:" at bounding box center [435, 604] width 401 height 19
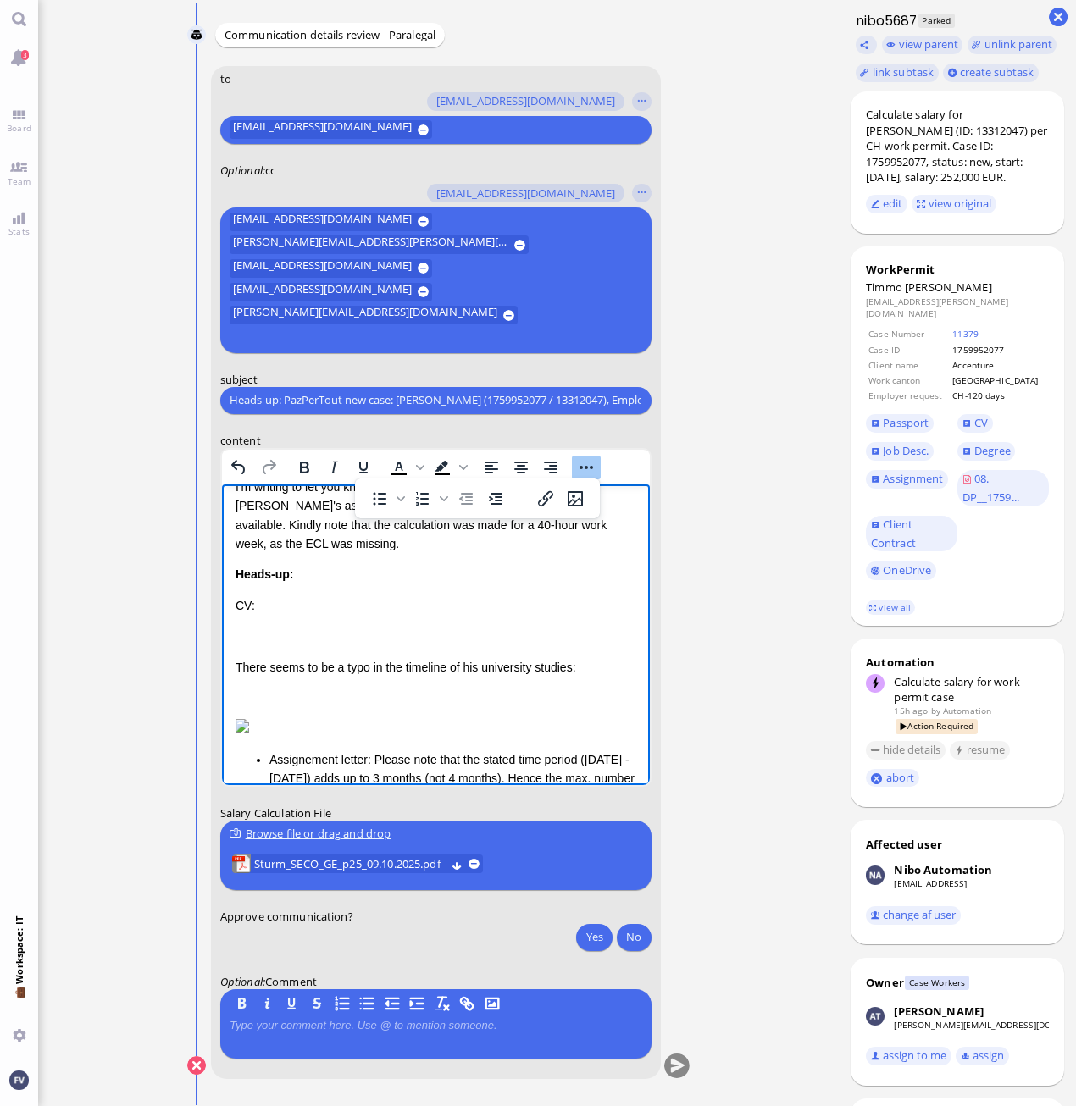
click at [235, 595] on p "CV:" at bounding box center [435, 604] width 401 height 19
click at [252, 633] on div "CV: There seems to be a typo in the timeline of his university studies: Assigne…" at bounding box center [435, 725] width 401 height 261
click at [268, 626] on p "Rich Text Area. Press ALT-0 for help." at bounding box center [435, 635] width 401 height 19
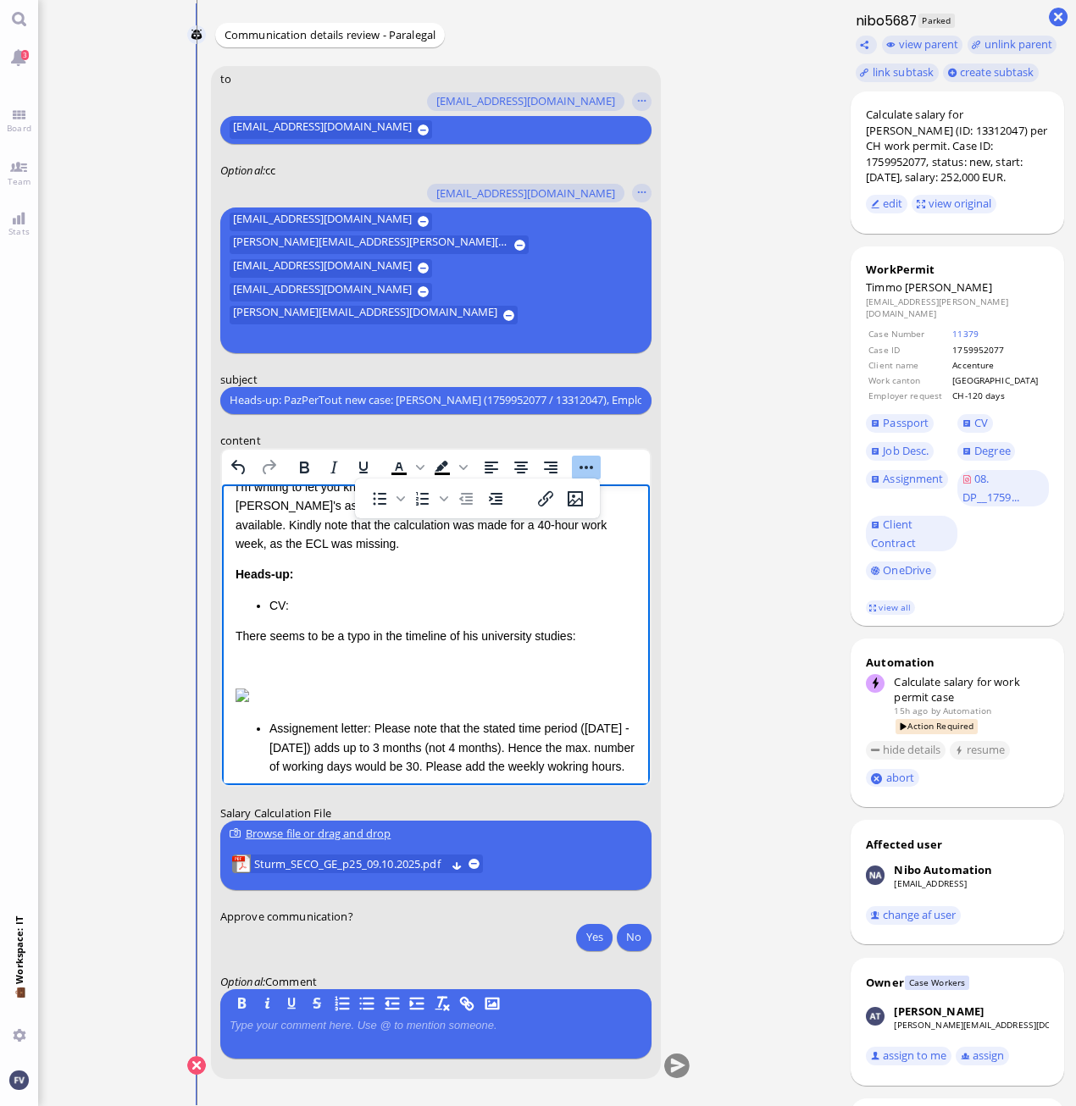
click at [407, 657] on p "Rich Text Area. Press ALT-0 for help." at bounding box center [435, 666] width 401 height 19
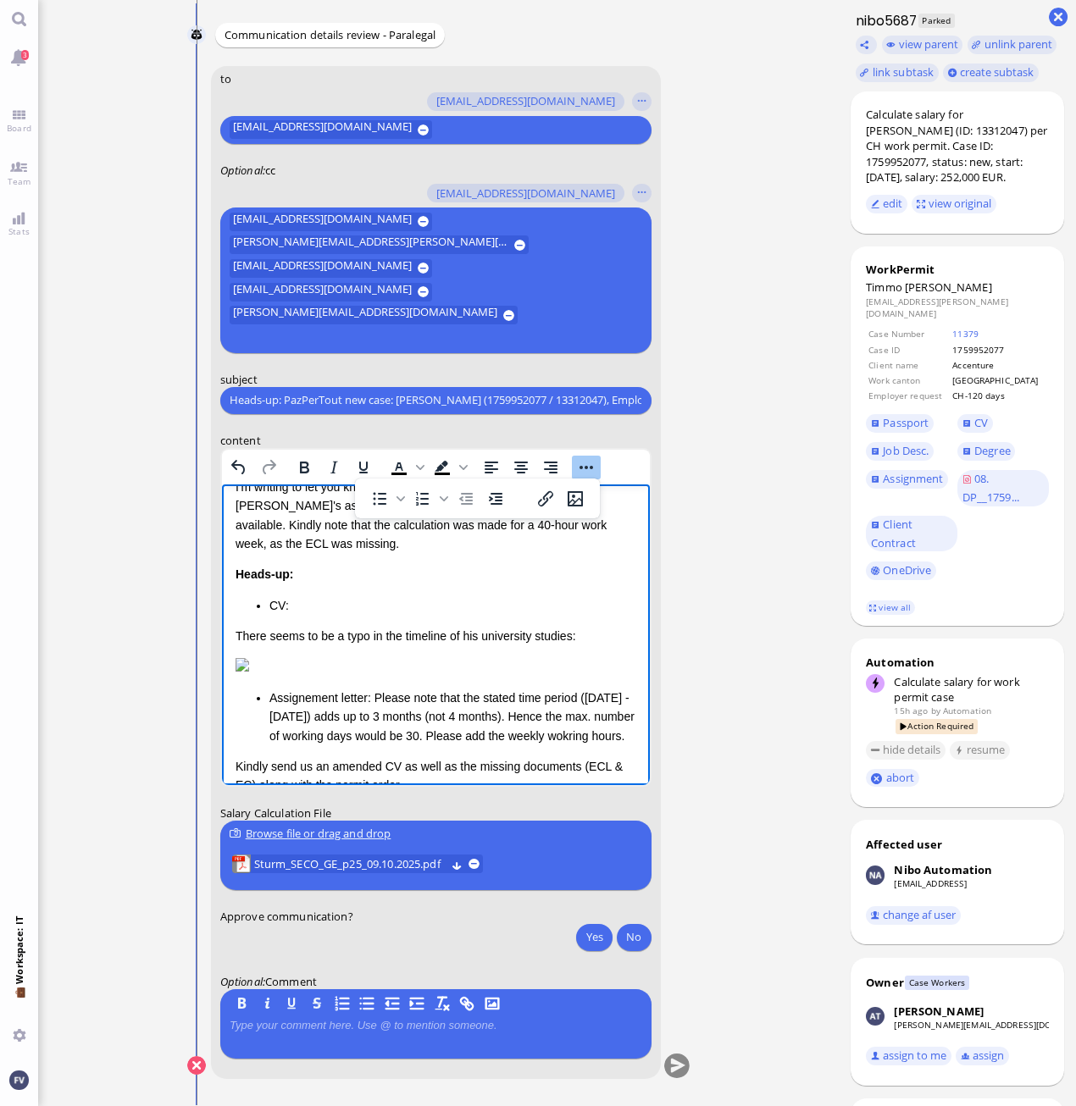
click at [368, 700] on li "Assignement letter: Please note that the stated time period ([DATE] - [DATE]) a…" at bounding box center [452, 716] width 367 height 57
click at [372, 700] on li "Assignement letter: Please note that the stated time period ([DATE] - [DATE]) a…" at bounding box center [452, 716] width 367 height 57
click at [269, 707] on li "Assignement letter: Please note that the stated time period ([DATE] - [DATE]) a…" at bounding box center [452, 716] width 367 height 57
click at [341, 705] on p "Assignement letter: Please note that the stated time period ([DATE] - [DATE]) a…" at bounding box center [435, 716] width 401 height 57
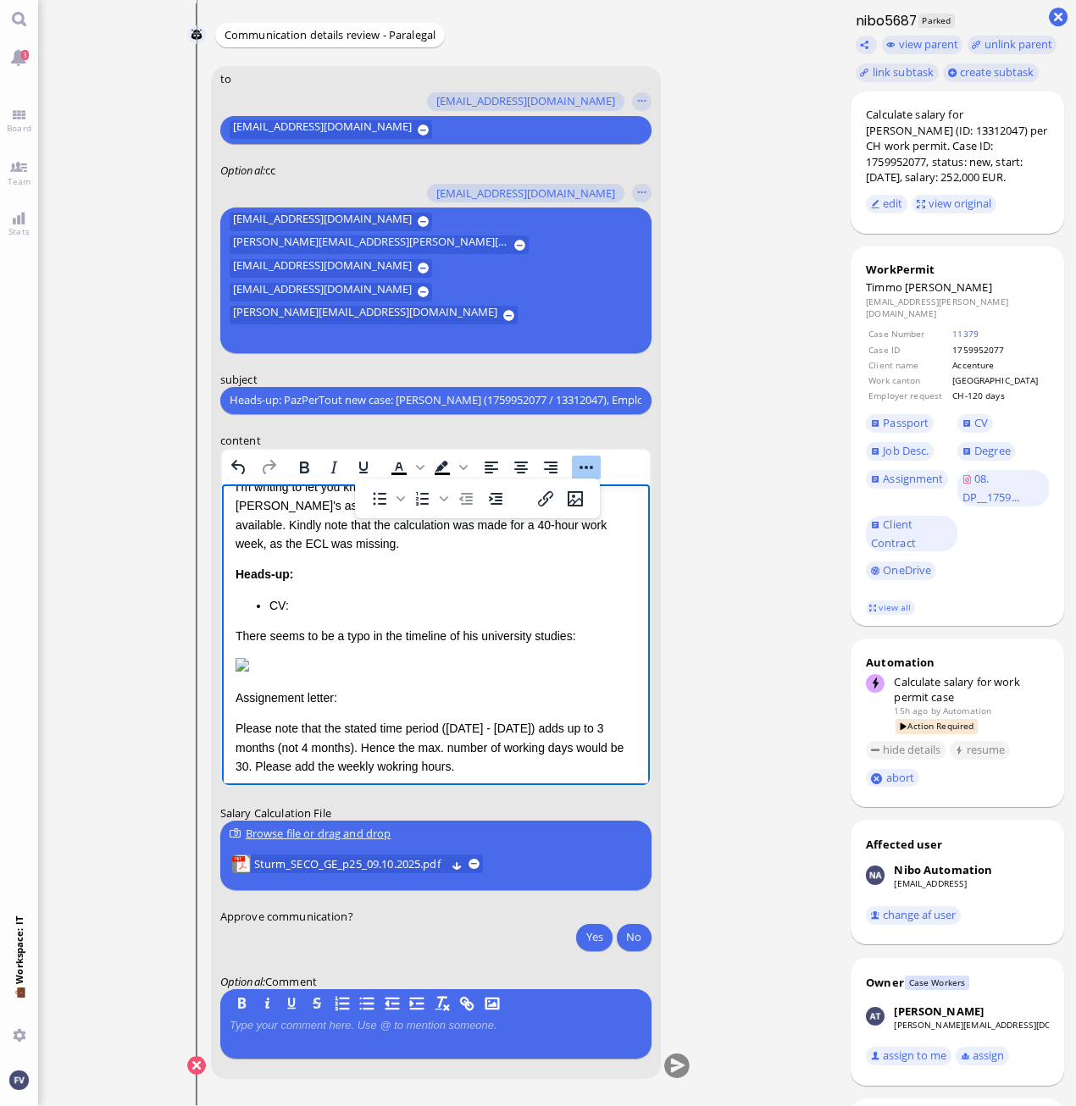
click at [237, 706] on p "Assignement letter:" at bounding box center [435, 697] width 401 height 19
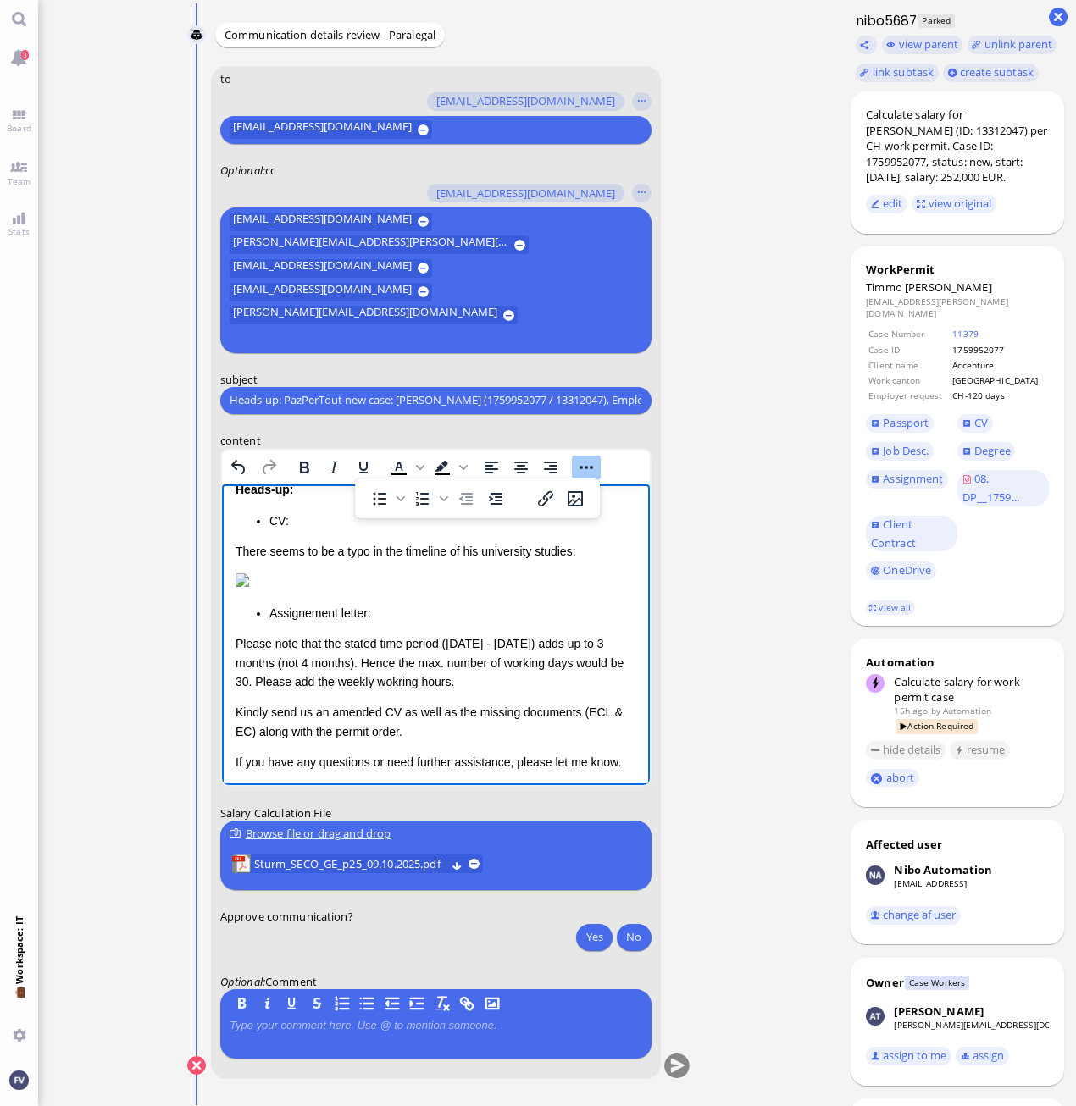
click at [482, 687] on p "Please note that the stated time period ([DATE] - [DATE]) adds up to 3 months (…" at bounding box center [435, 662] width 401 height 57
click at [501, 690] on p "Please note that the stated time period ([DATE] - [DATE]) adds up to 3 months (…" at bounding box center [435, 662] width 401 height 57
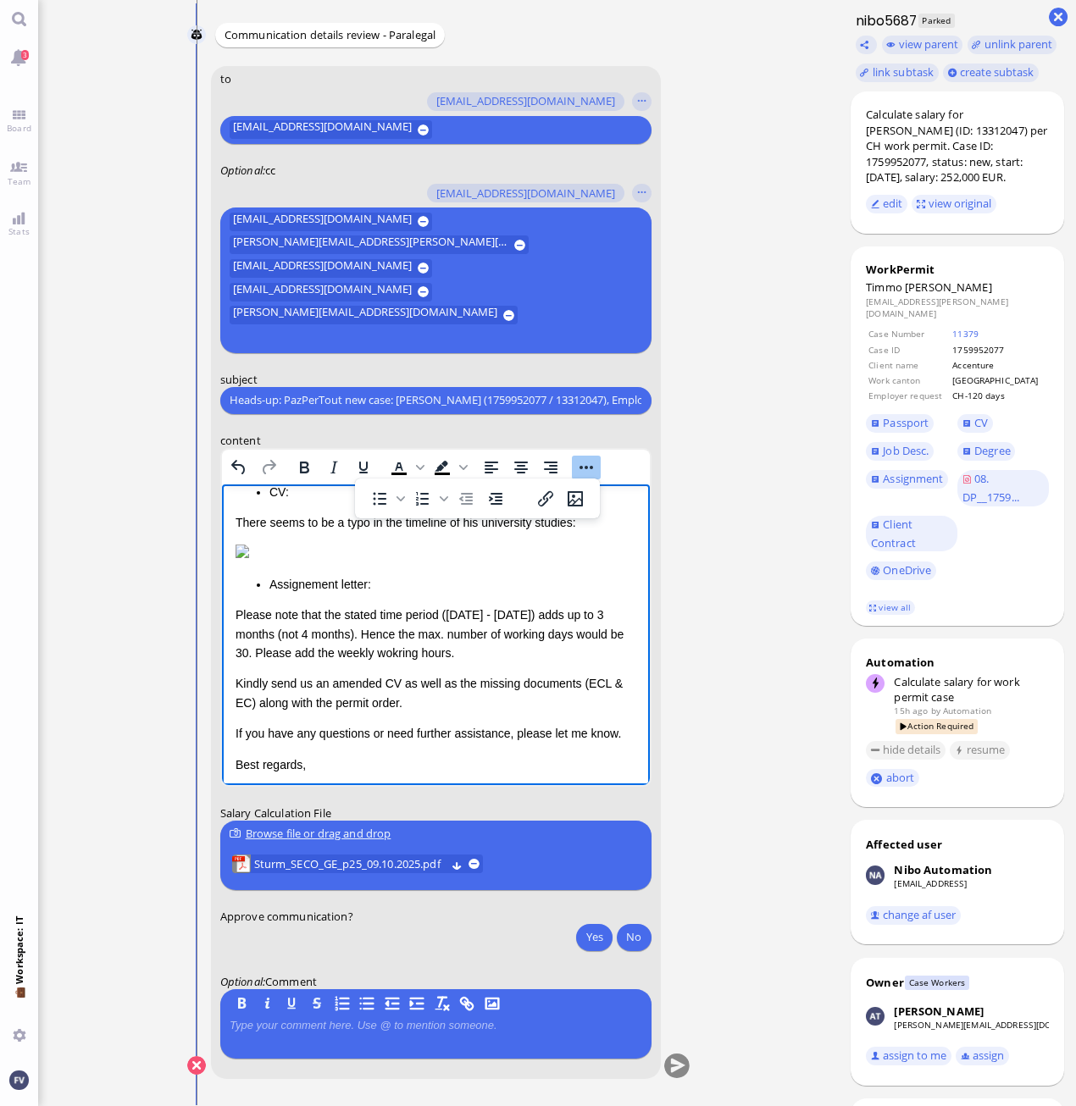
scroll to position [213, 0]
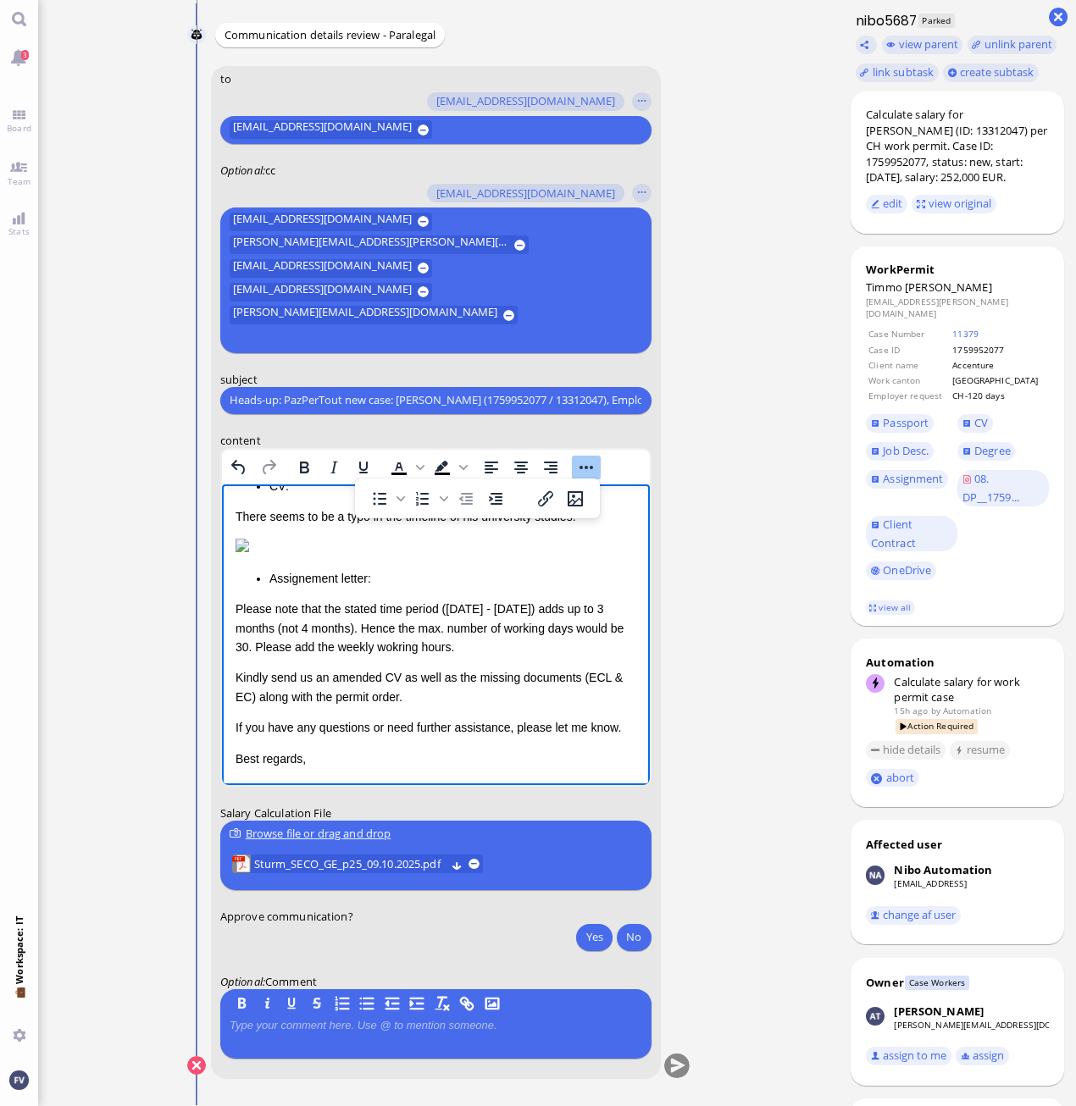
click at [273, 645] on p "Please note that the stated time period ([DATE] - [DATE]) adds up to 3 months (…" at bounding box center [435, 627] width 401 height 57
click at [270, 646] on p "Please note that the stated time period ([DATE] - [DATE]) adds up to 3 months (…" at bounding box center [435, 627] width 401 height 57
click at [507, 649] on p "Please note that the stated time period ([DATE] - [DATE]) adds up to 3 months (…" at bounding box center [435, 627] width 401 height 57
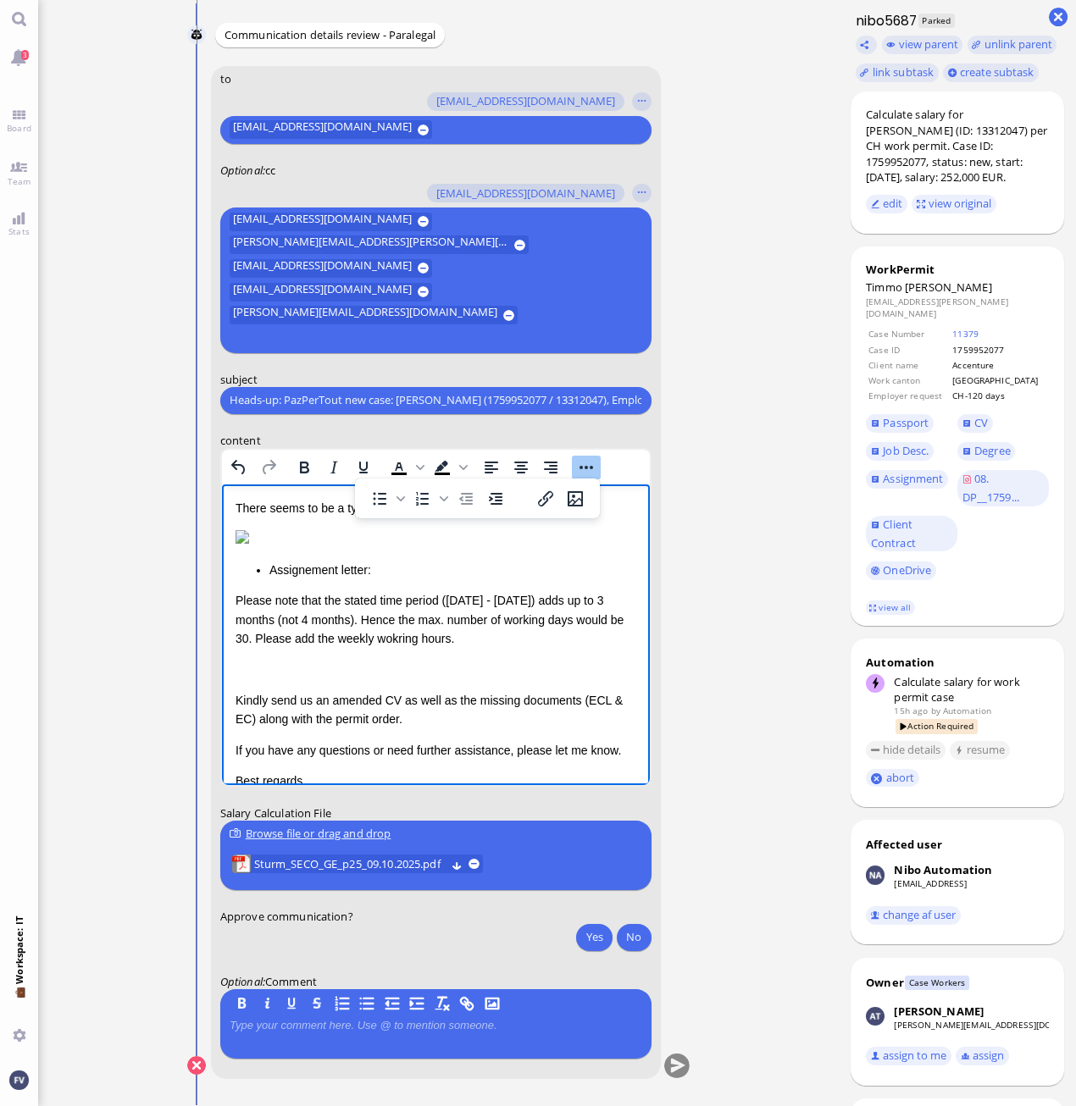
click at [358, 678] on p "Rich Text Area. Press ALT-0 for help." at bounding box center [435, 668] width 401 height 19
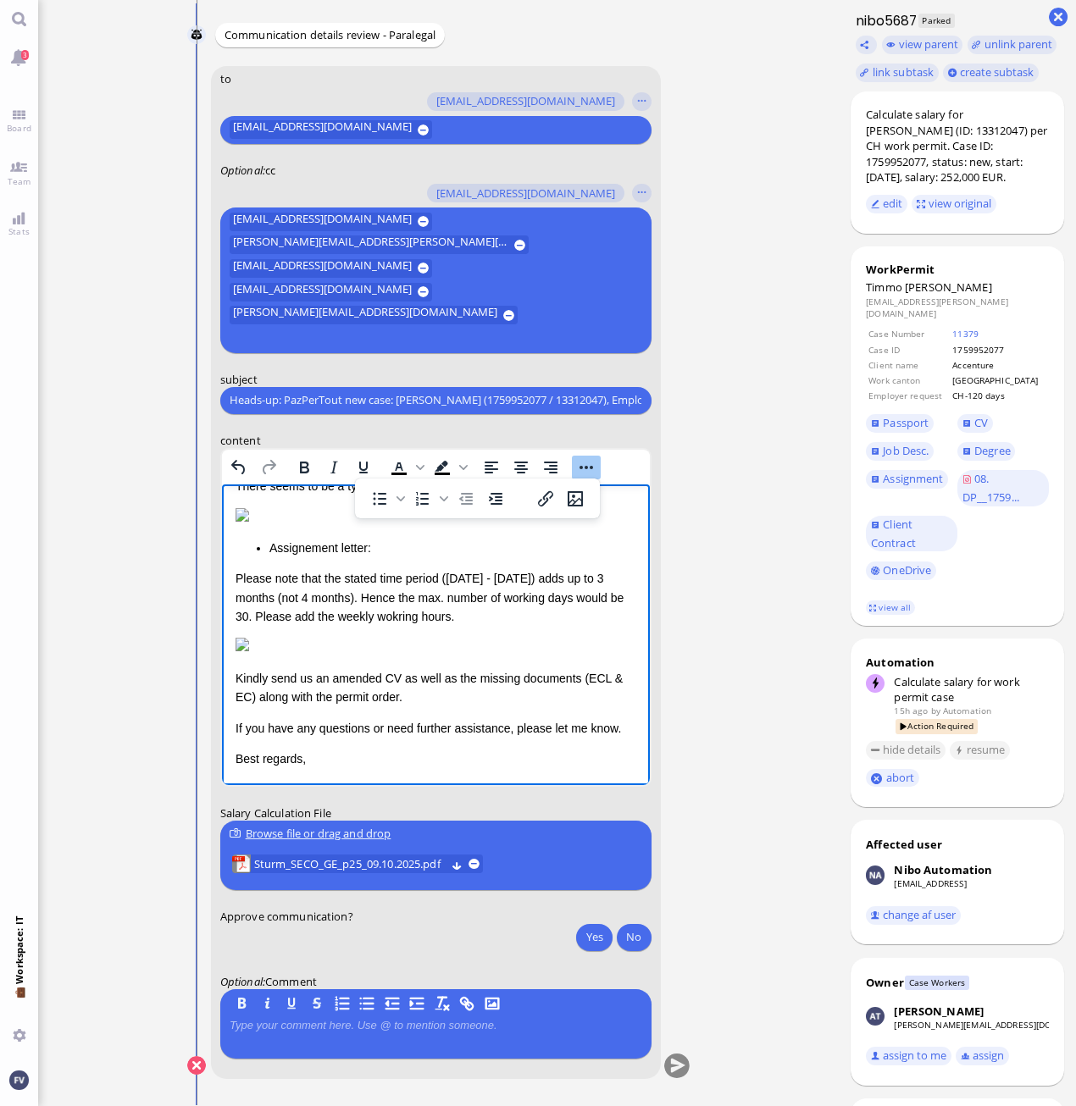
click at [248, 637] on img "Rich Text Area. Press ALT-0 for help." at bounding box center [242, 644] width 14 height 14
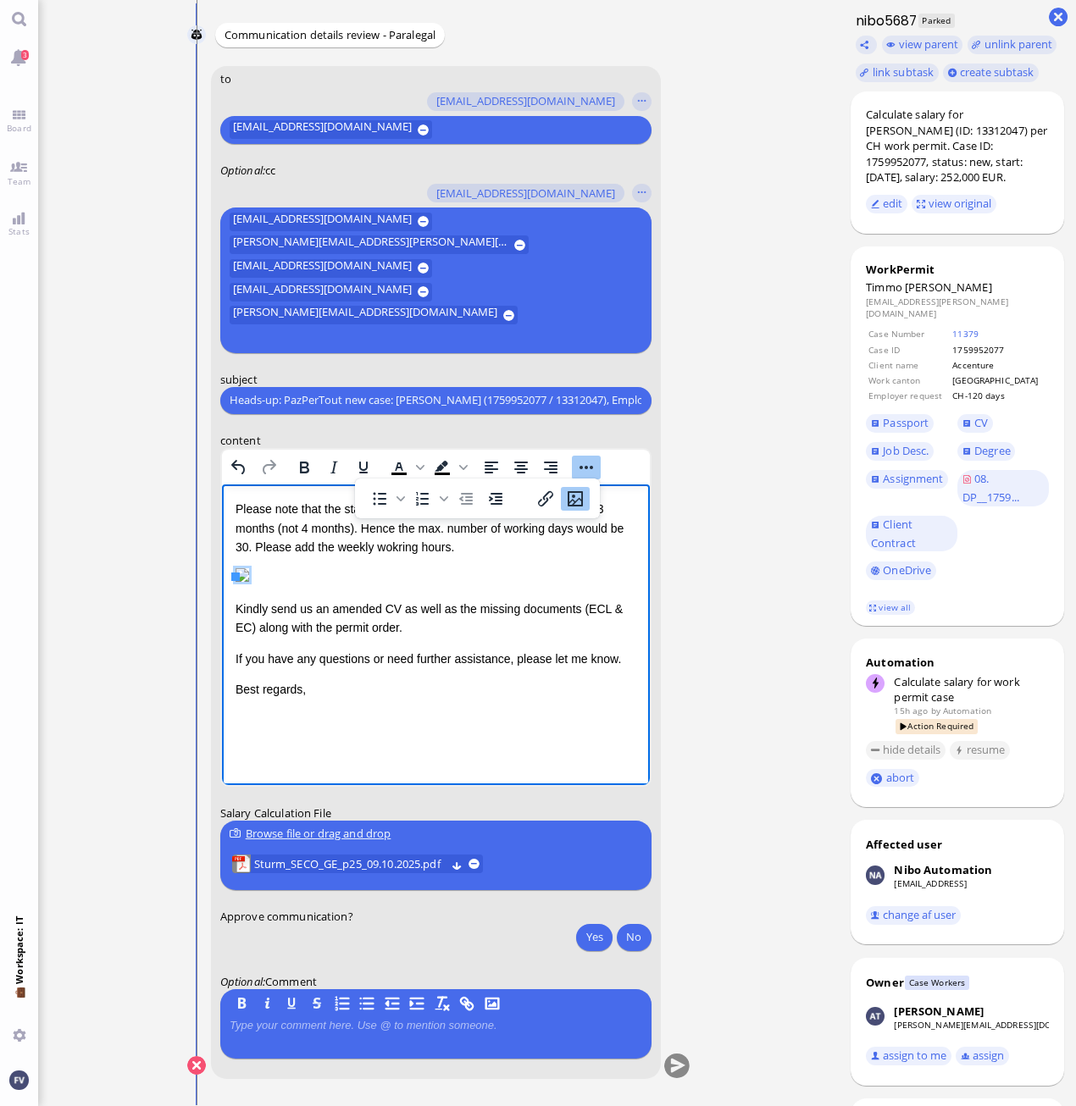
scroll to position [306, 0]
drag, startPoint x: 233, startPoint y: 576, endPoint x: 469, endPoint y: 678, distance: 257.2
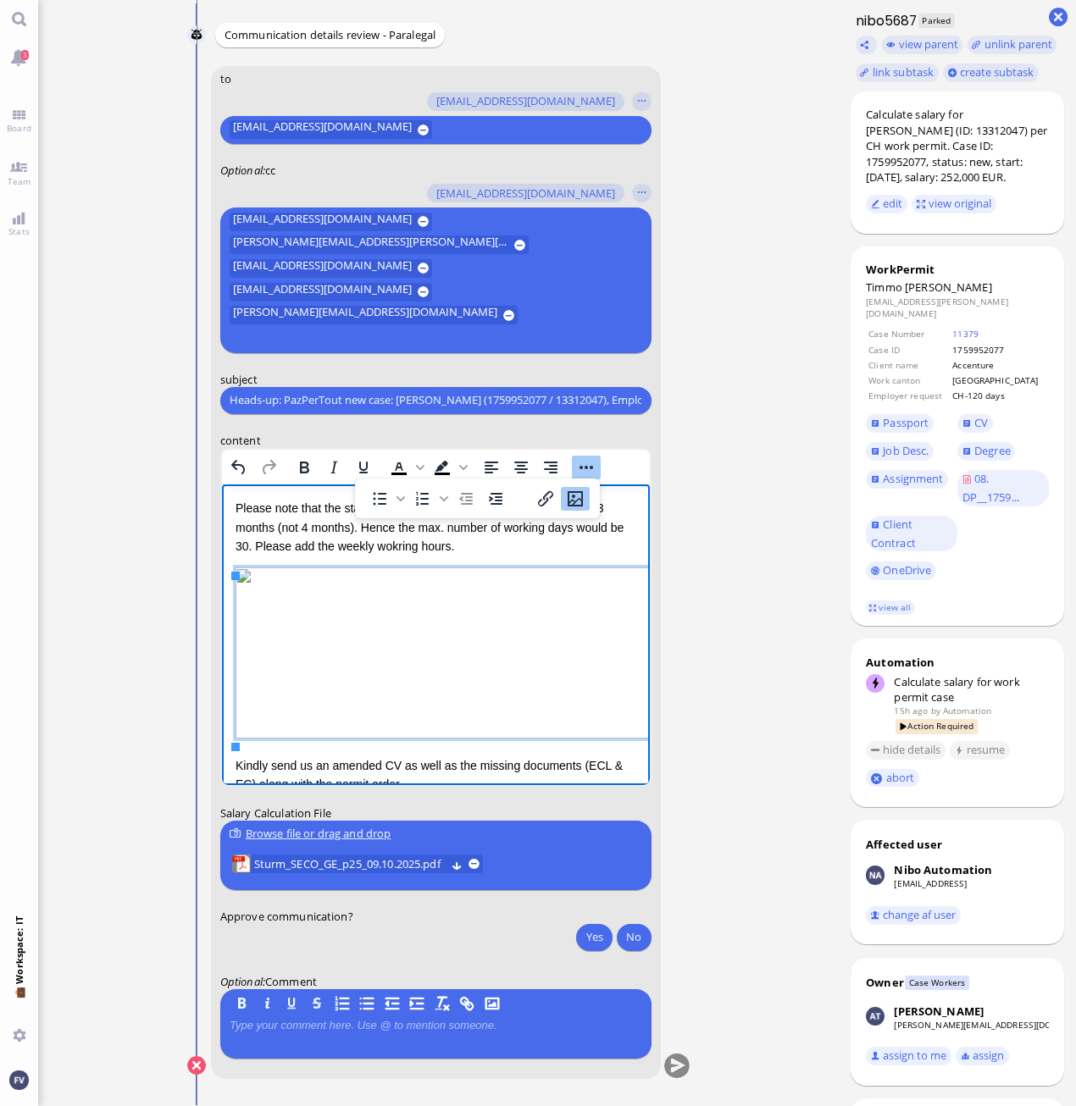
click at [529, 664] on img "Rich Text Area. Press ALT-0 for help." at bounding box center [566, 652] width 662 height 171
click at [557, 555] on p "Please note that the stated time period ([DATE] - [DATE]) adds up to 3 months (…" at bounding box center [435, 526] width 401 height 57
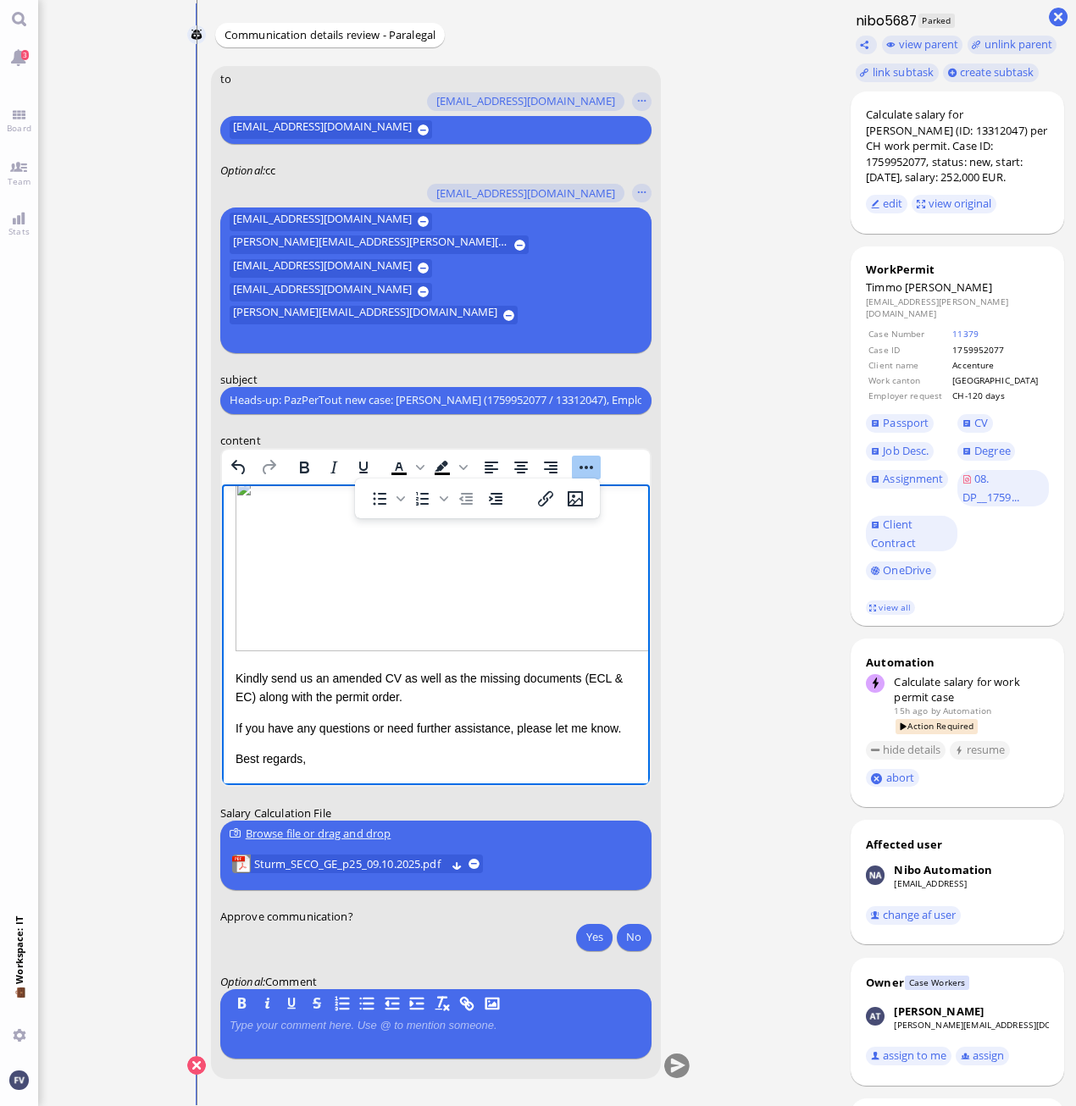
scroll to position [414, 0]
click at [235, 668] on p "Kindly send us an amended CV as well as the missing documents (ECL & EC) along …" at bounding box center [435, 687] width 401 height 38
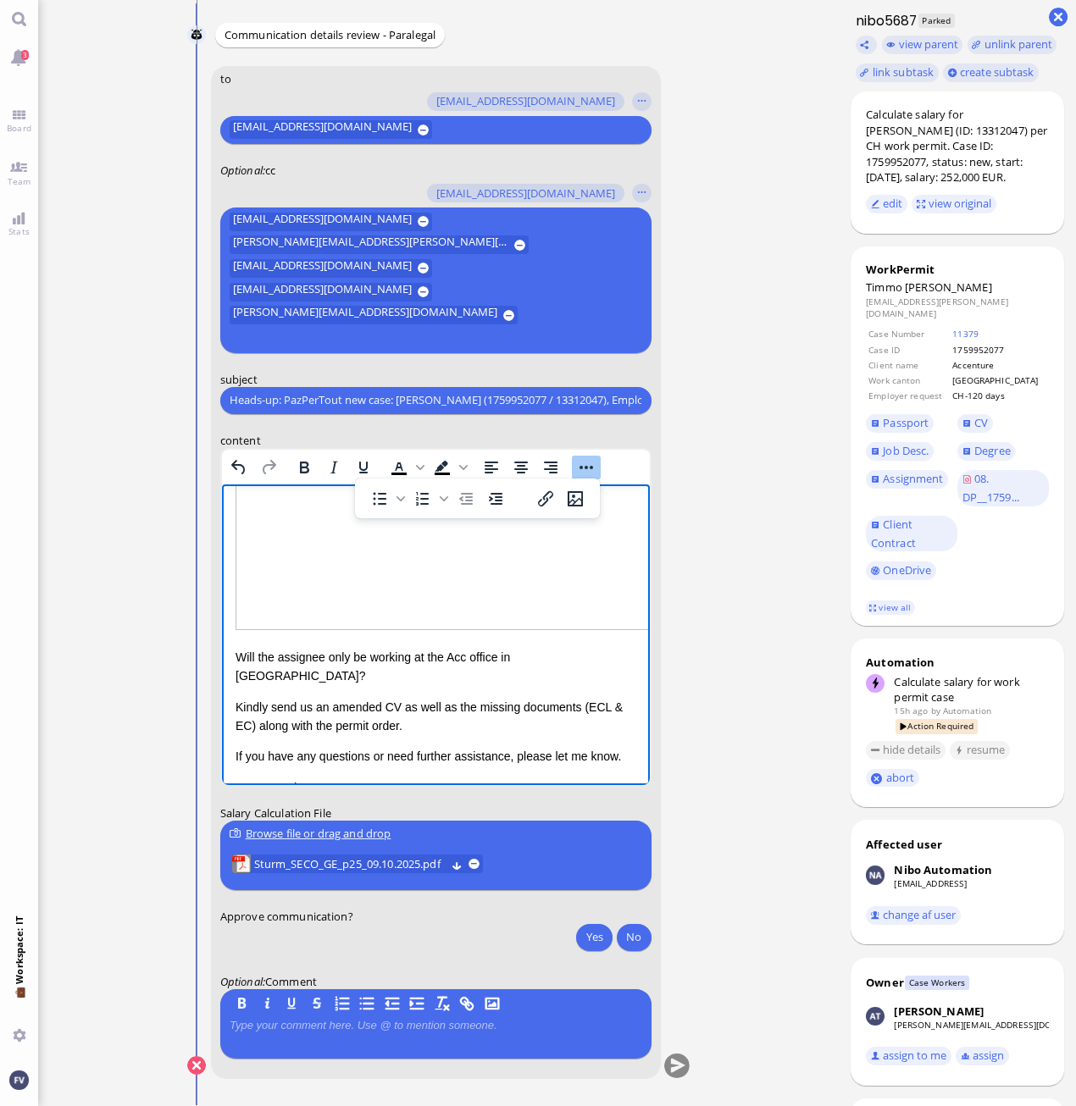
click at [573, 661] on p "Will the assignee only be working at the Acc office in [GEOGRAPHIC_DATA]?" at bounding box center [435, 666] width 401 height 38
click at [555, 662] on p "Will the assignee only be working at the Acc office in [GEOGRAPHIC_DATA]?" at bounding box center [435, 666] width 401 height 38
click at [552, 662] on p "Will the assignee only be working at the Acc office in [GEOGRAPHIC_DATA]?" at bounding box center [435, 666] width 401 height 38
click at [464, 662] on p "Will the assignee only be working at the Acc office in [GEOGRAPHIC_DATA] ([STRE…" at bounding box center [435, 666] width 401 height 38
click at [543, 685] on p "Will the assignee only be working at the Accenture office in [GEOGRAPHIC_DATA] …" at bounding box center [435, 666] width 401 height 38
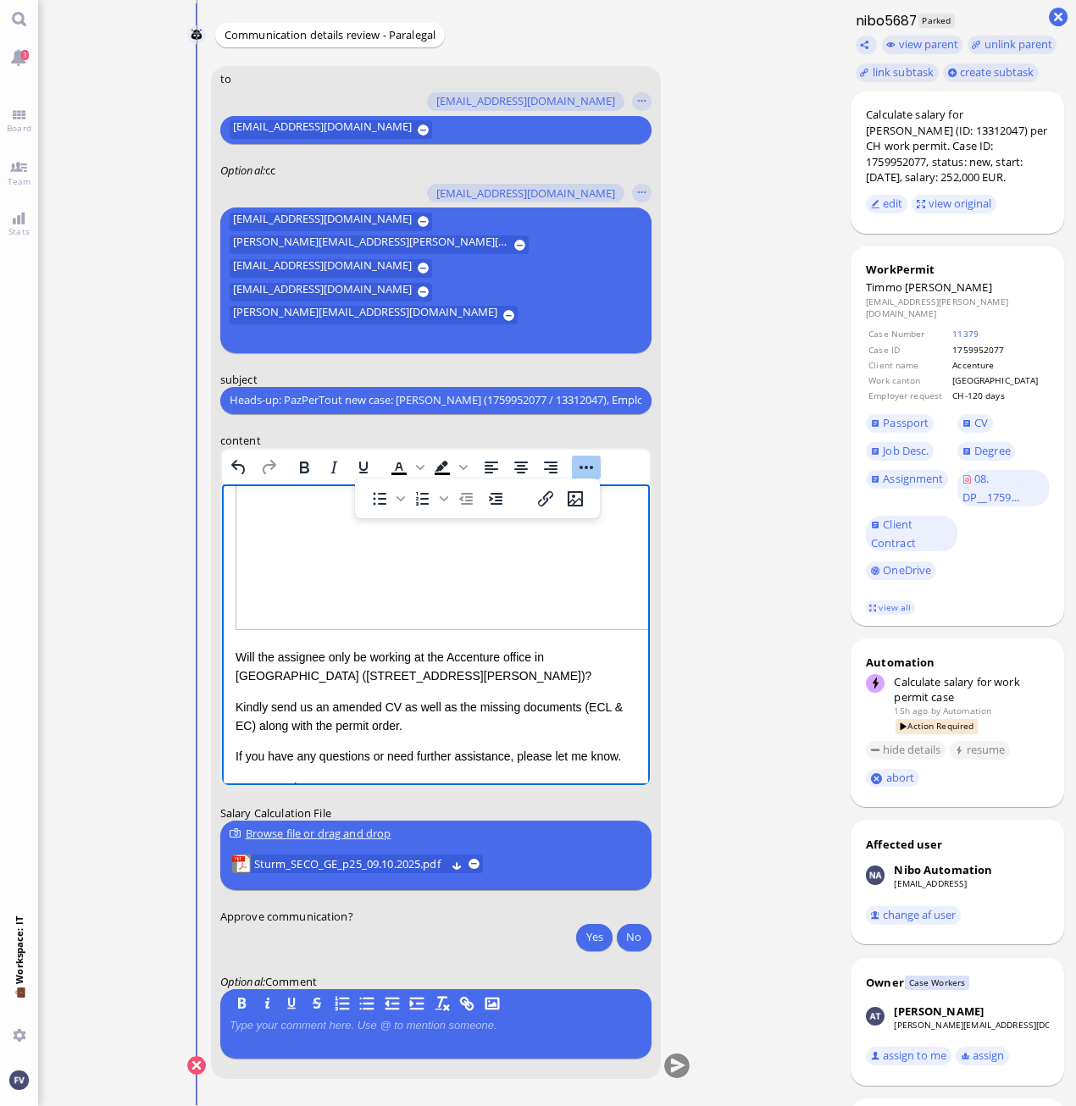
click at [390, 711] on p "Kindly send us an amended CV as well as the missing documents (ECL & EC) along …" at bounding box center [435, 716] width 401 height 38
click at [396, 711] on p "Kindly send us an amended CV as well as the missing documents (ECL & EC) along …" at bounding box center [435, 716] width 401 height 38
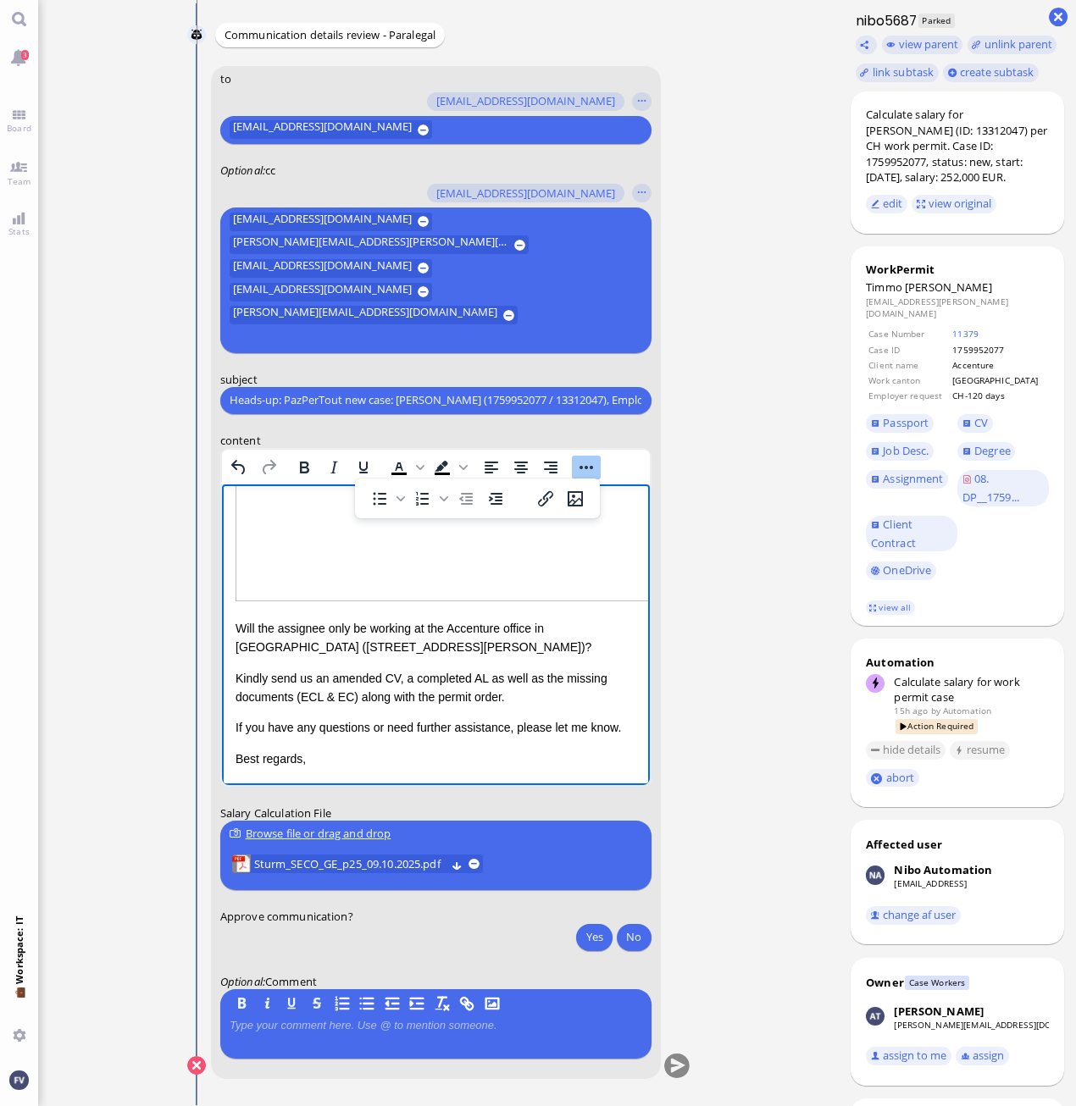
scroll to position [464, 0]
click at [235, 618] on p "Will the assignee only be working at the Accenture office in [GEOGRAPHIC_DATA] …" at bounding box center [435, 637] width 401 height 38
click at [378, 608] on p "Please confirm that the onyl work location in [GEOGRAPHIC_DATA] will be at the …" at bounding box center [435, 627] width 401 height 57
click at [564, 613] on p "Please confirm that the only work location in [GEOGRAPHIC_DATA] will be at the …" at bounding box center [435, 627] width 401 height 57
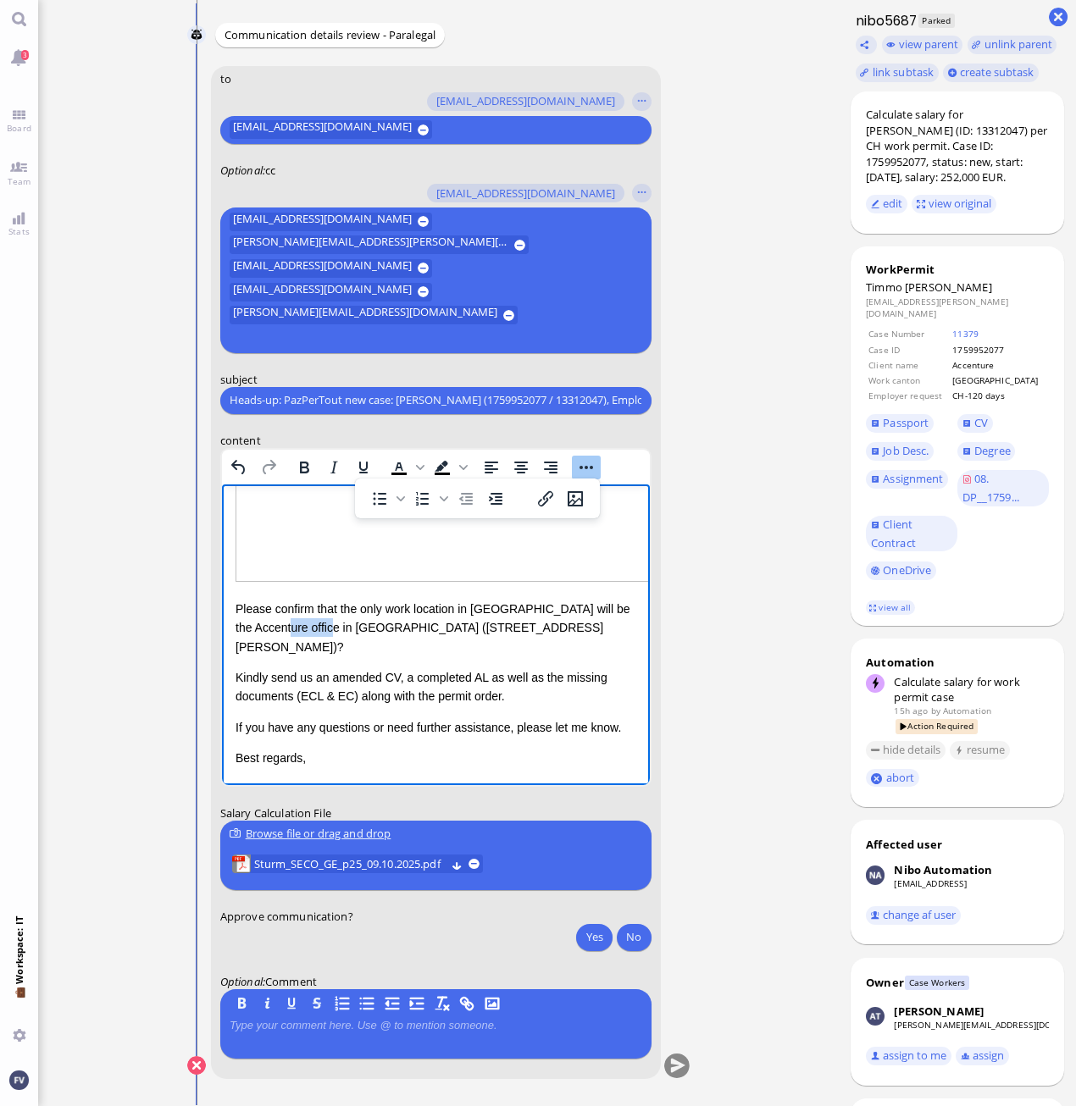
drag, startPoint x: 267, startPoint y: 630, endPoint x: 319, endPoint y: 630, distance: 52.5
click at [319, 630] on p "Please confirm that the only work location in [GEOGRAPHIC_DATA] will be the Acc…" at bounding box center [435, 627] width 401 height 57
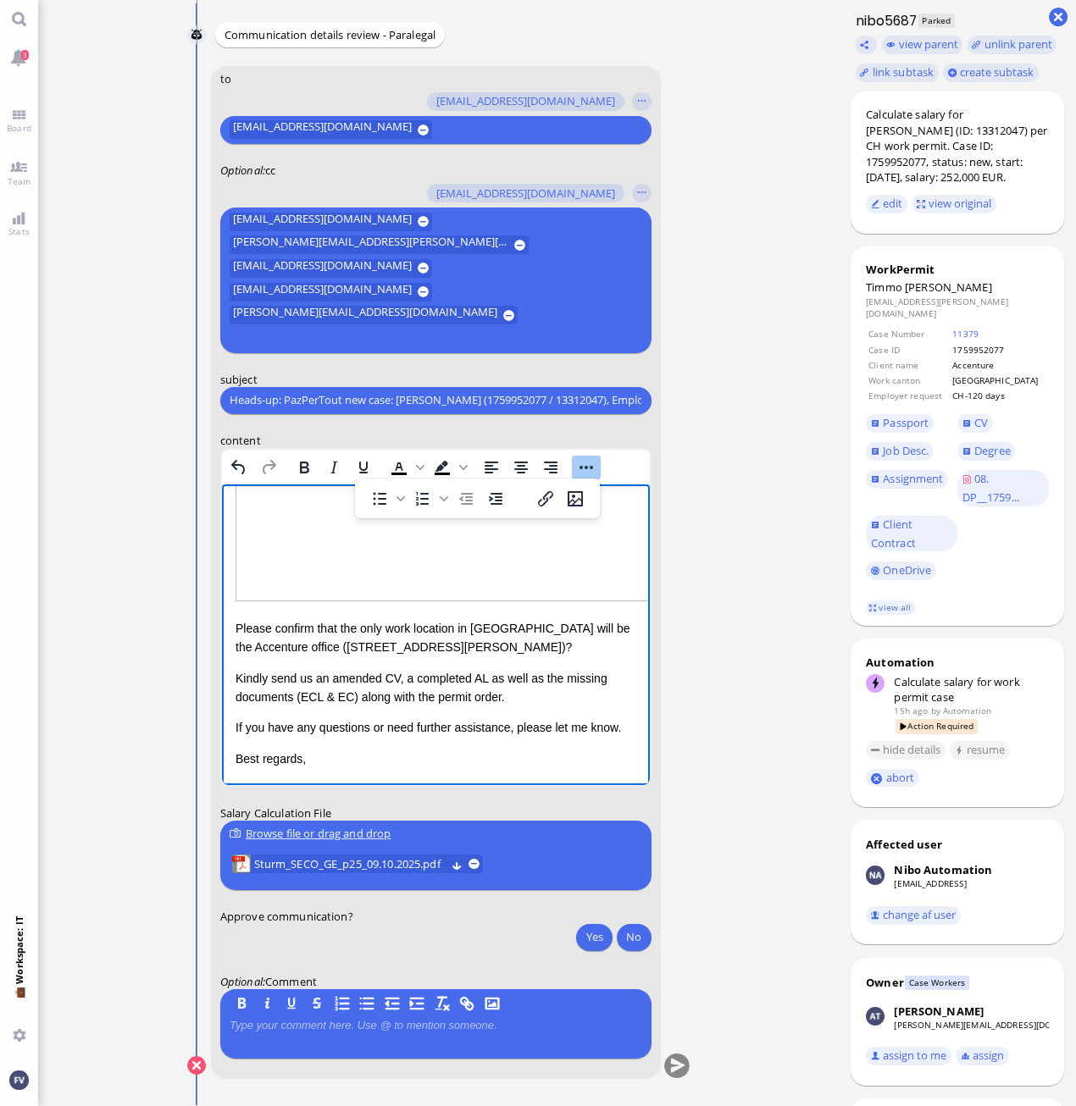
click at [572, 633] on p "Please confirm that the only work location in [GEOGRAPHIC_DATA] will be the Acc…" at bounding box center [435, 637] width 401 height 38
click at [593, 833] on button "Yes" at bounding box center [594, 936] width 36 height 27
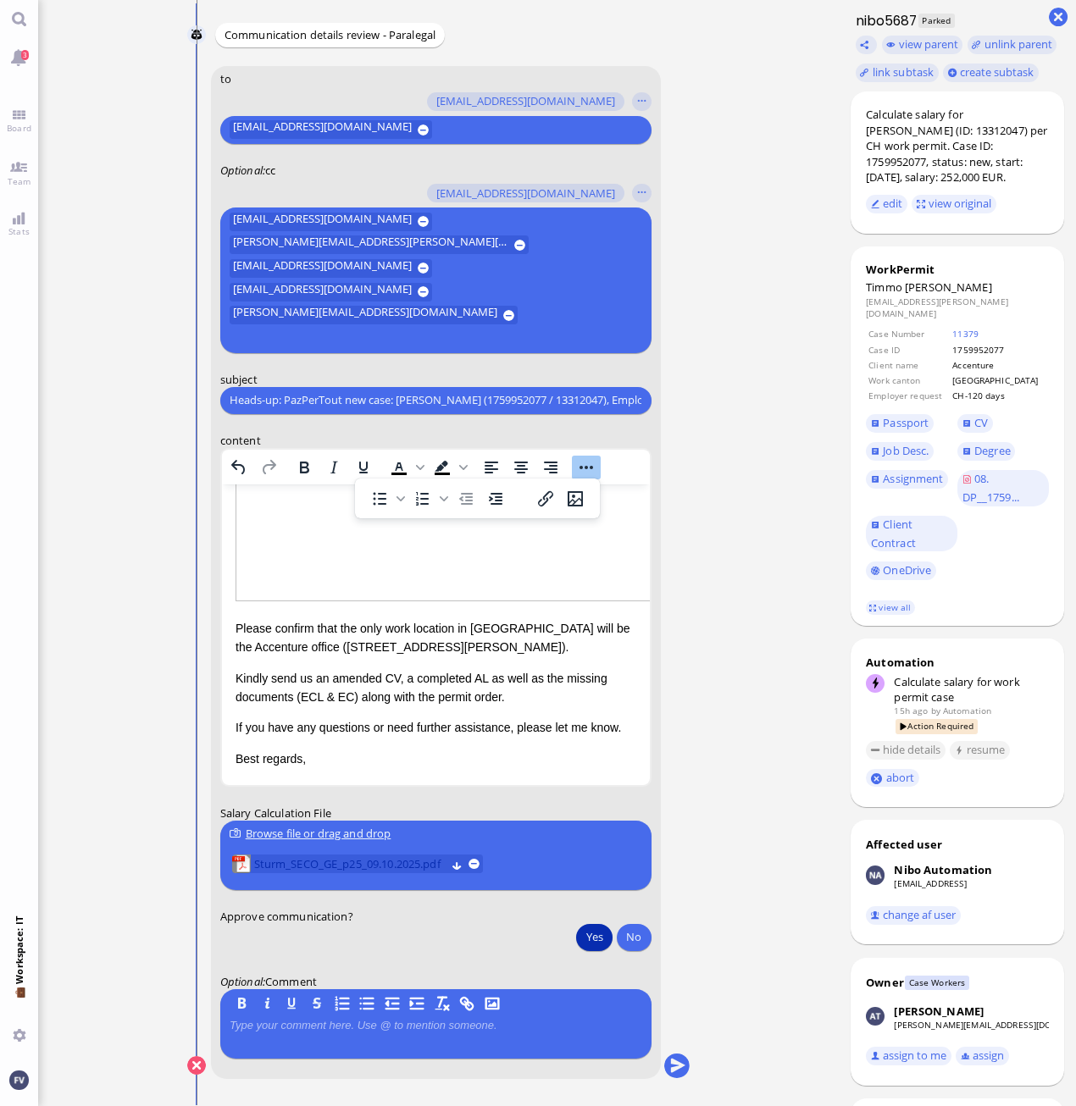
click at [346, 833] on span "Sturm_SECO_GE_p25_09.10.2025.pdf" at bounding box center [348, 864] width 191 height 19
click at [673, 833] on button "submit" at bounding box center [675, 1066] width 25 height 25
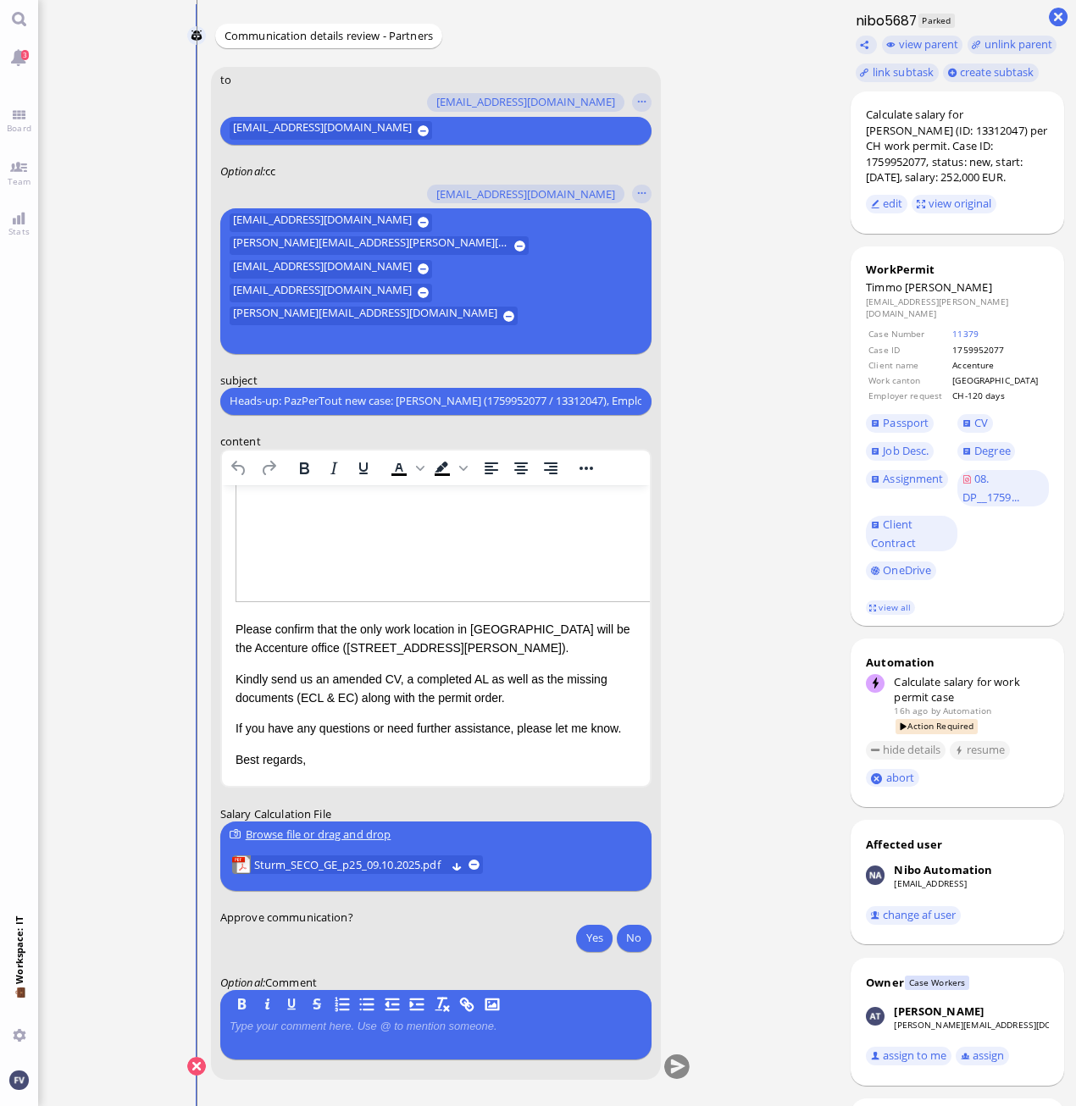
scroll to position [1, 0]
click at [926, 443] on span "Job Desc." at bounding box center [906, 450] width 46 height 15
click at [921, 415] on span "Passport" at bounding box center [906, 422] width 46 height 15
click at [908, 443] on span "Job Desc." at bounding box center [906, 450] width 46 height 15
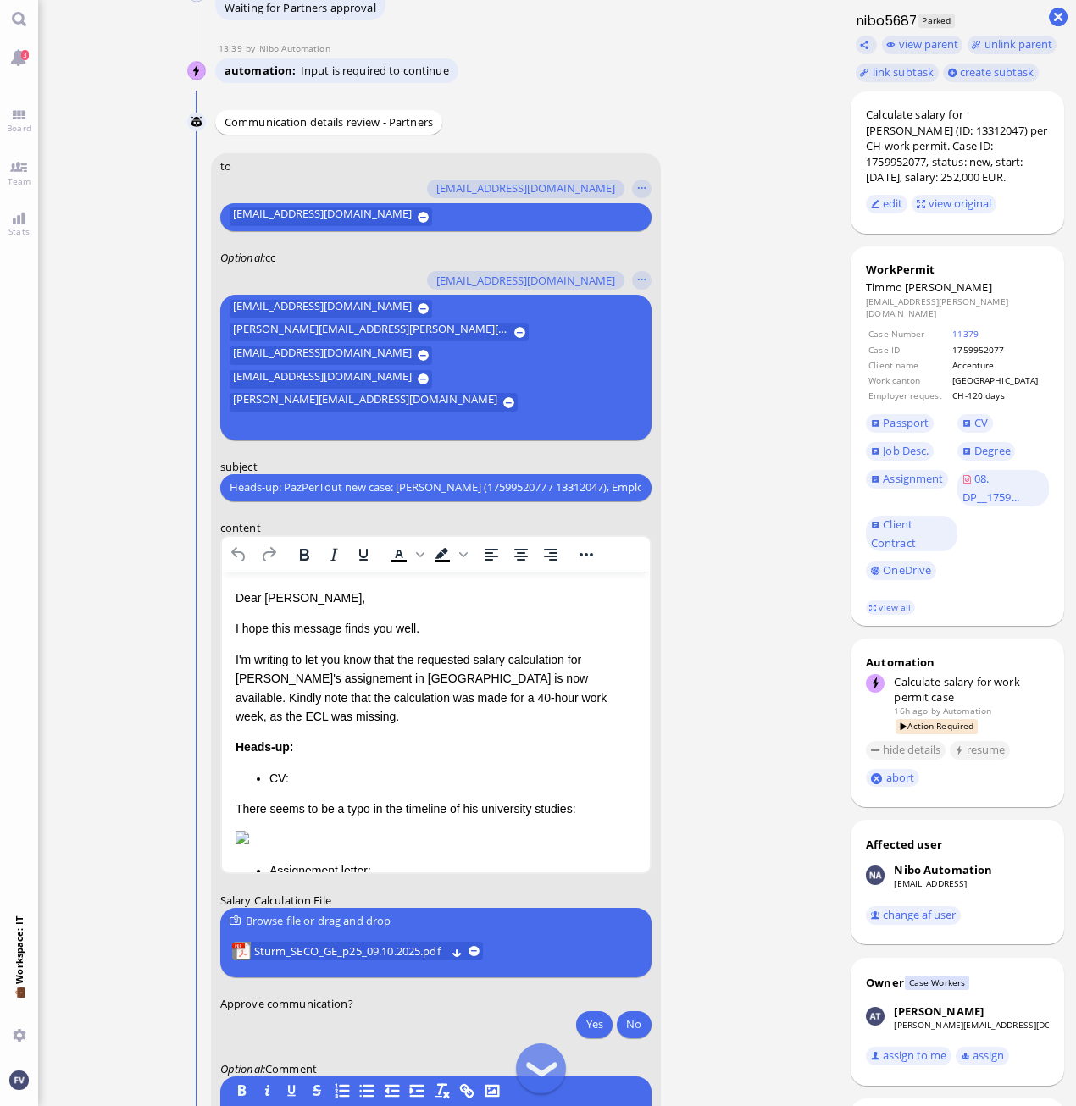
scroll to position [-84, 0]
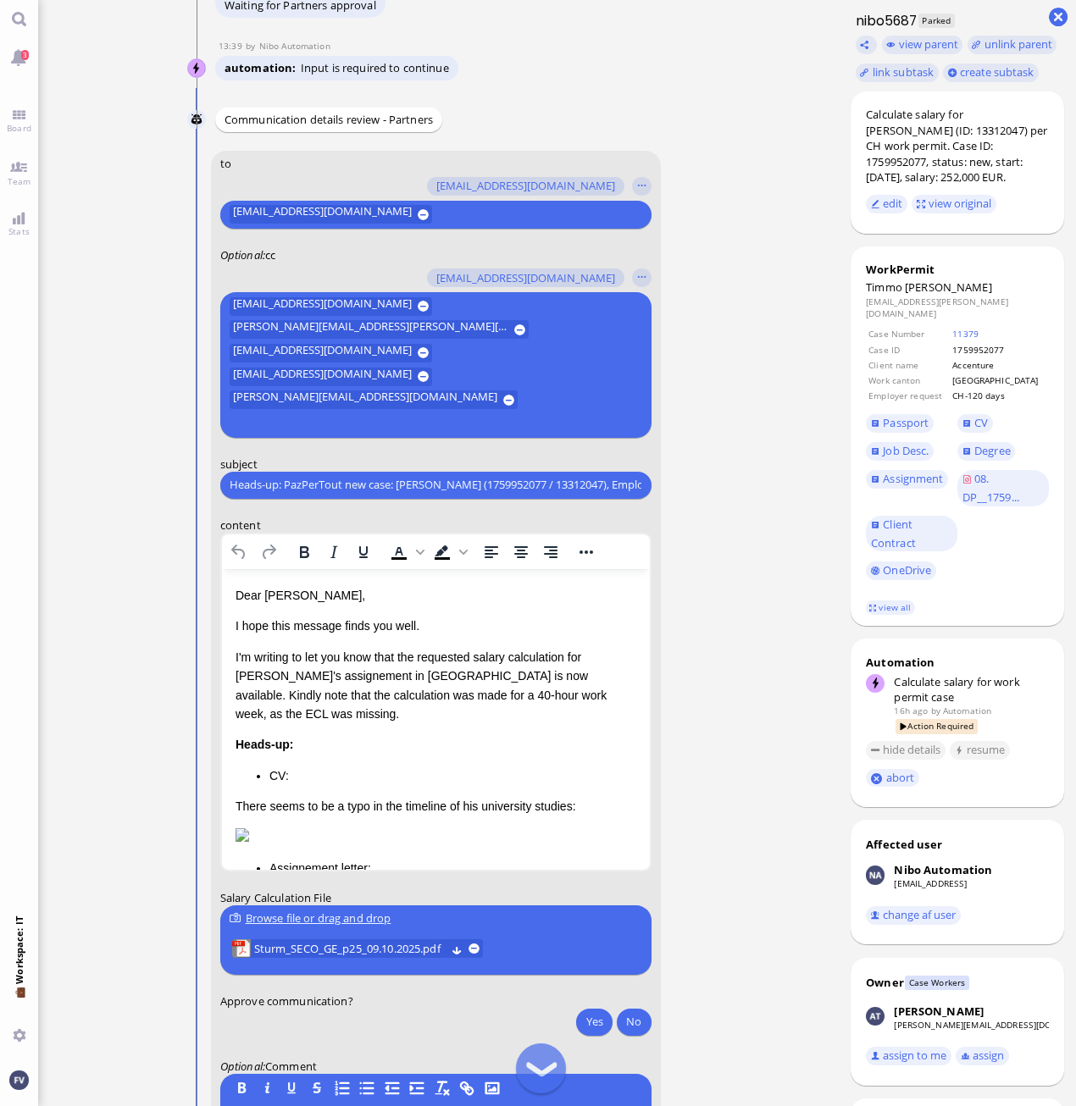
click at [237, 591] on p "Dear [PERSON_NAME]," at bounding box center [435, 594] width 401 height 19
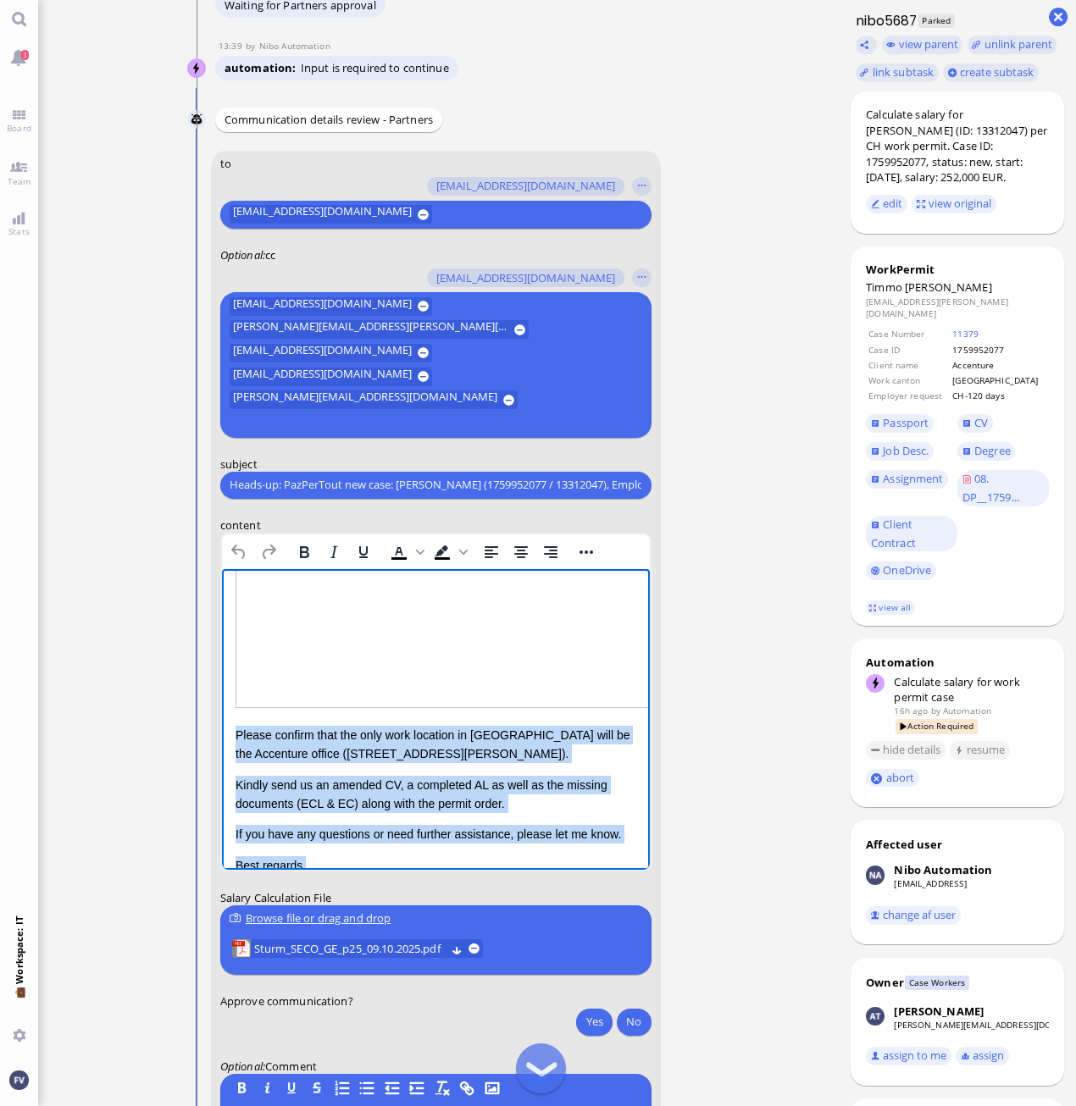
scroll to position [464, 0]
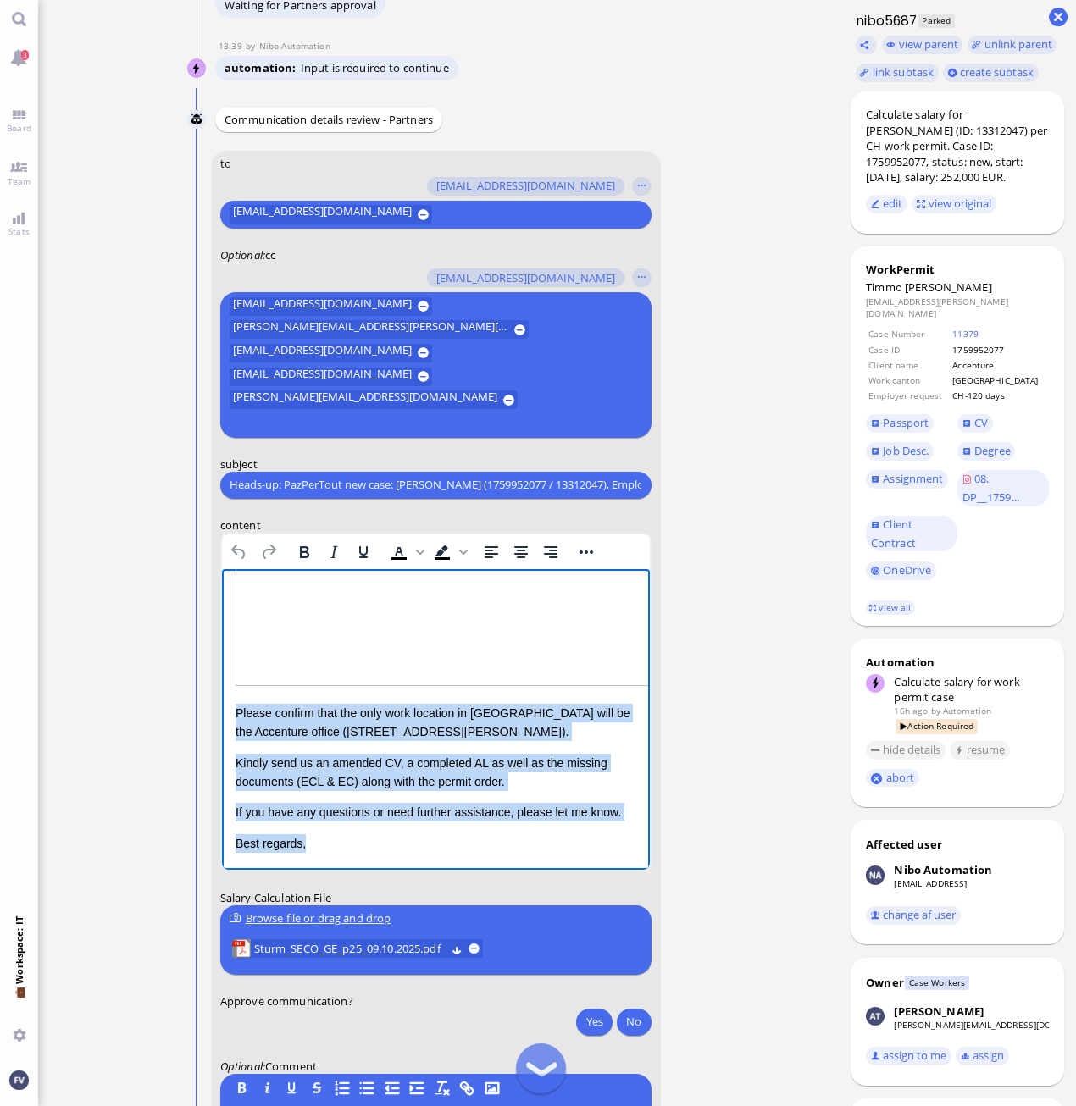
drag, startPoint x: 235, startPoint y: 591, endPoint x: 600, endPoint y: 865, distance: 456.2
click at [600, 833] on html "Dear [PERSON_NAME], I hope this message finds you well. I'm writing to let you …" at bounding box center [435, 497] width 428 height 744
copy div "Dear [PERSON_NAME], I hope this message finds you well. I'm writing to let you …"
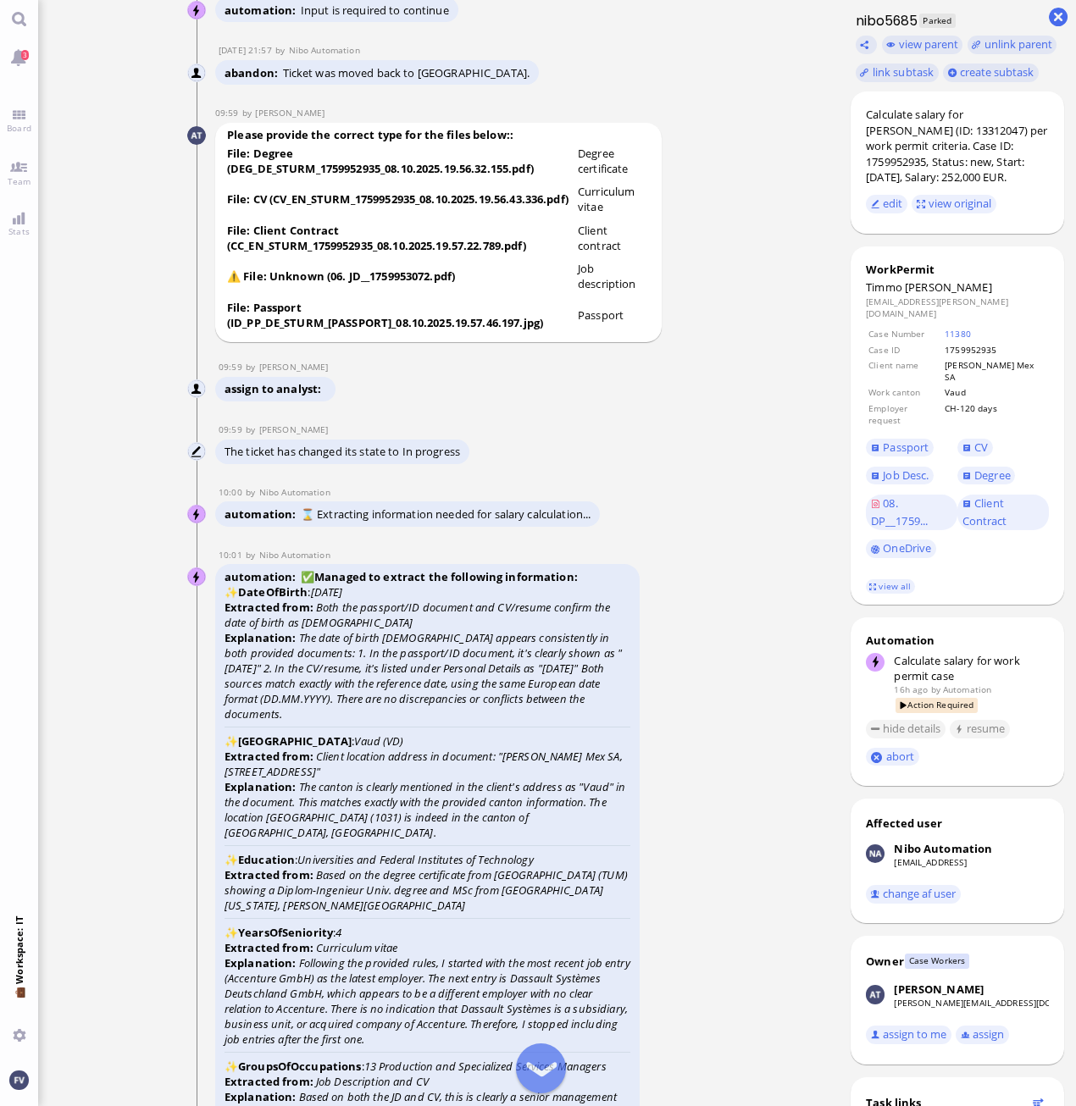
scroll to position [-4775, 0]
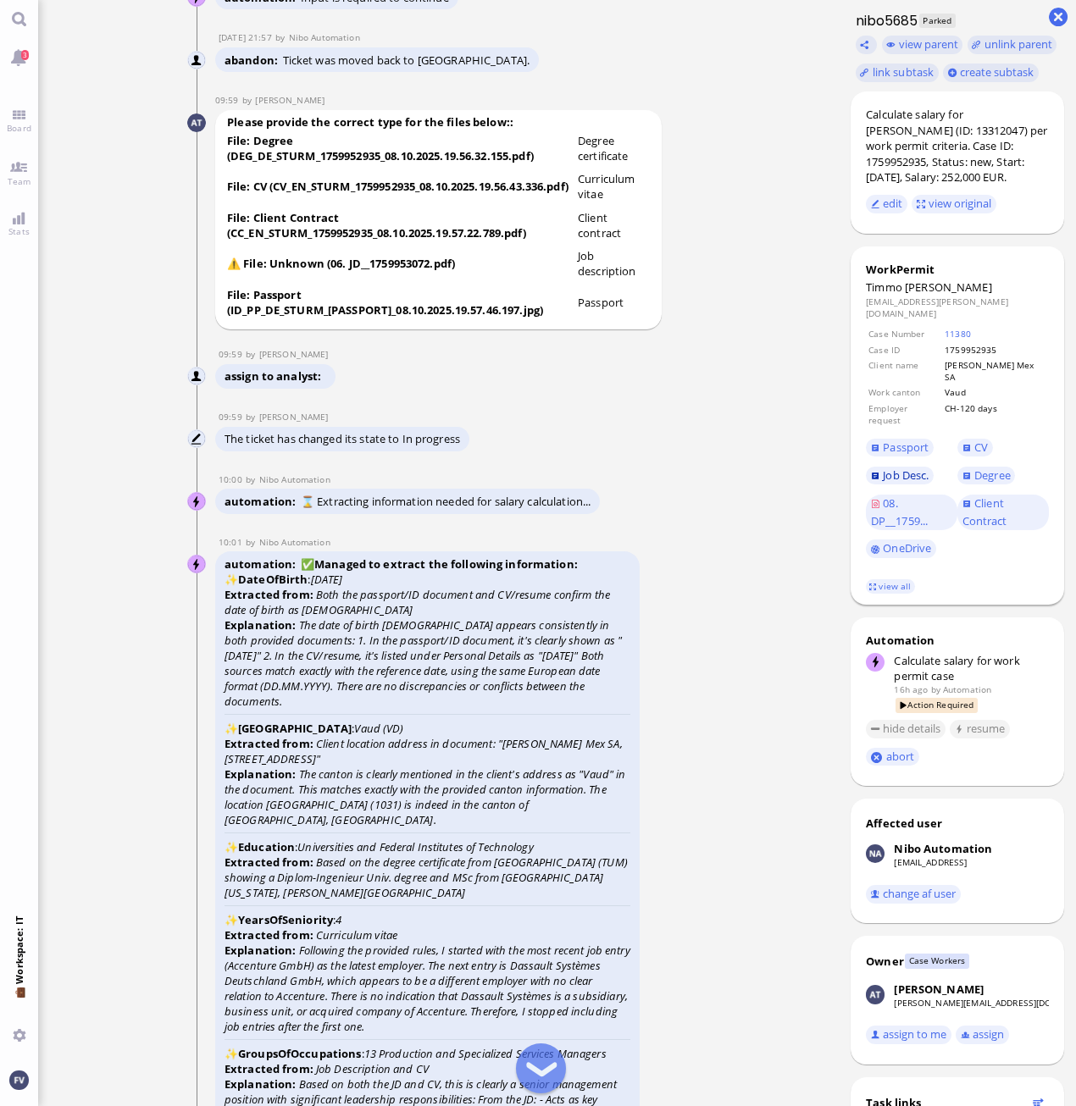
click at [907, 468] on span "Job Desc." at bounding box center [906, 475] width 46 height 15
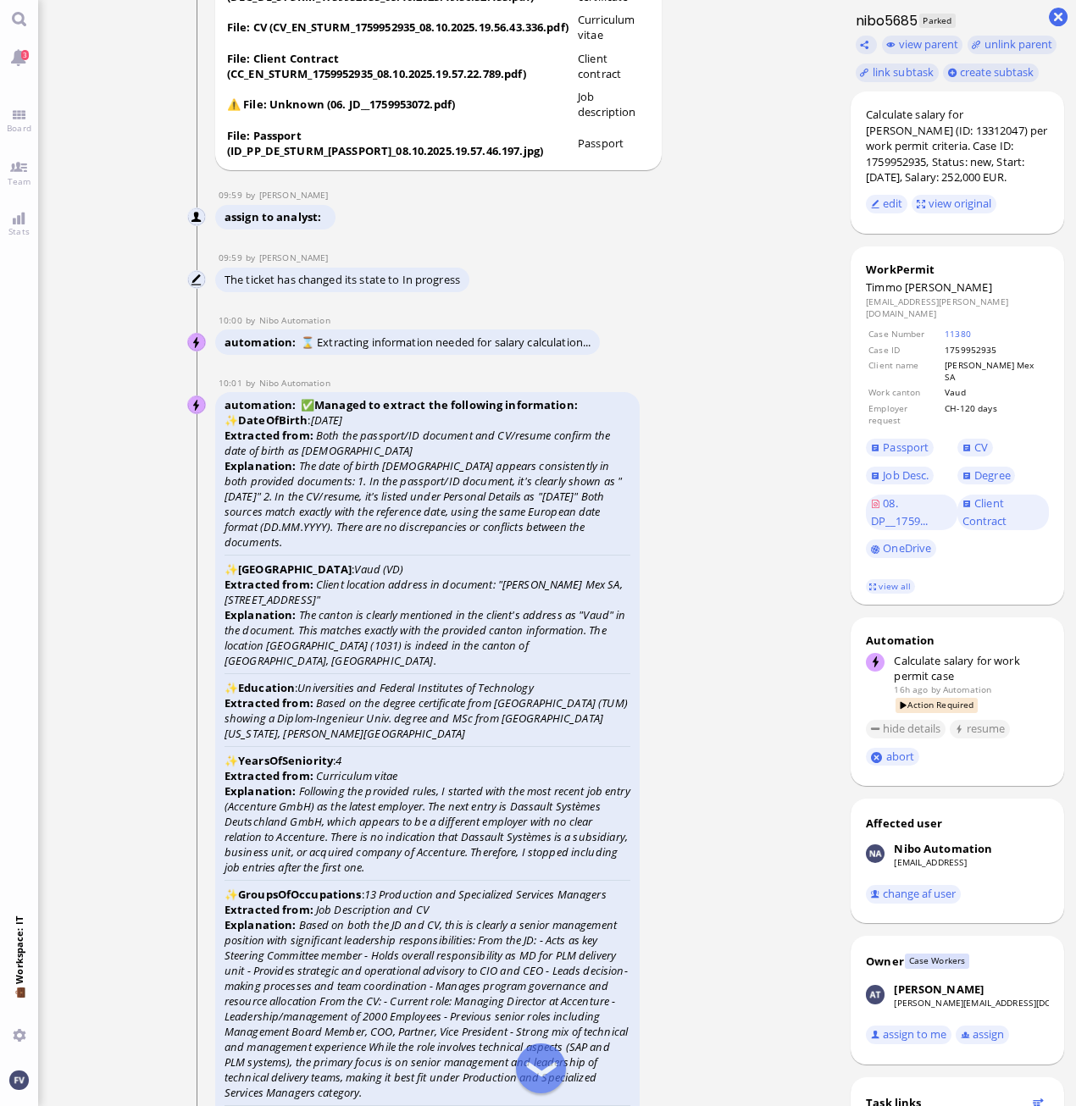
scroll to position [-4605, 0]
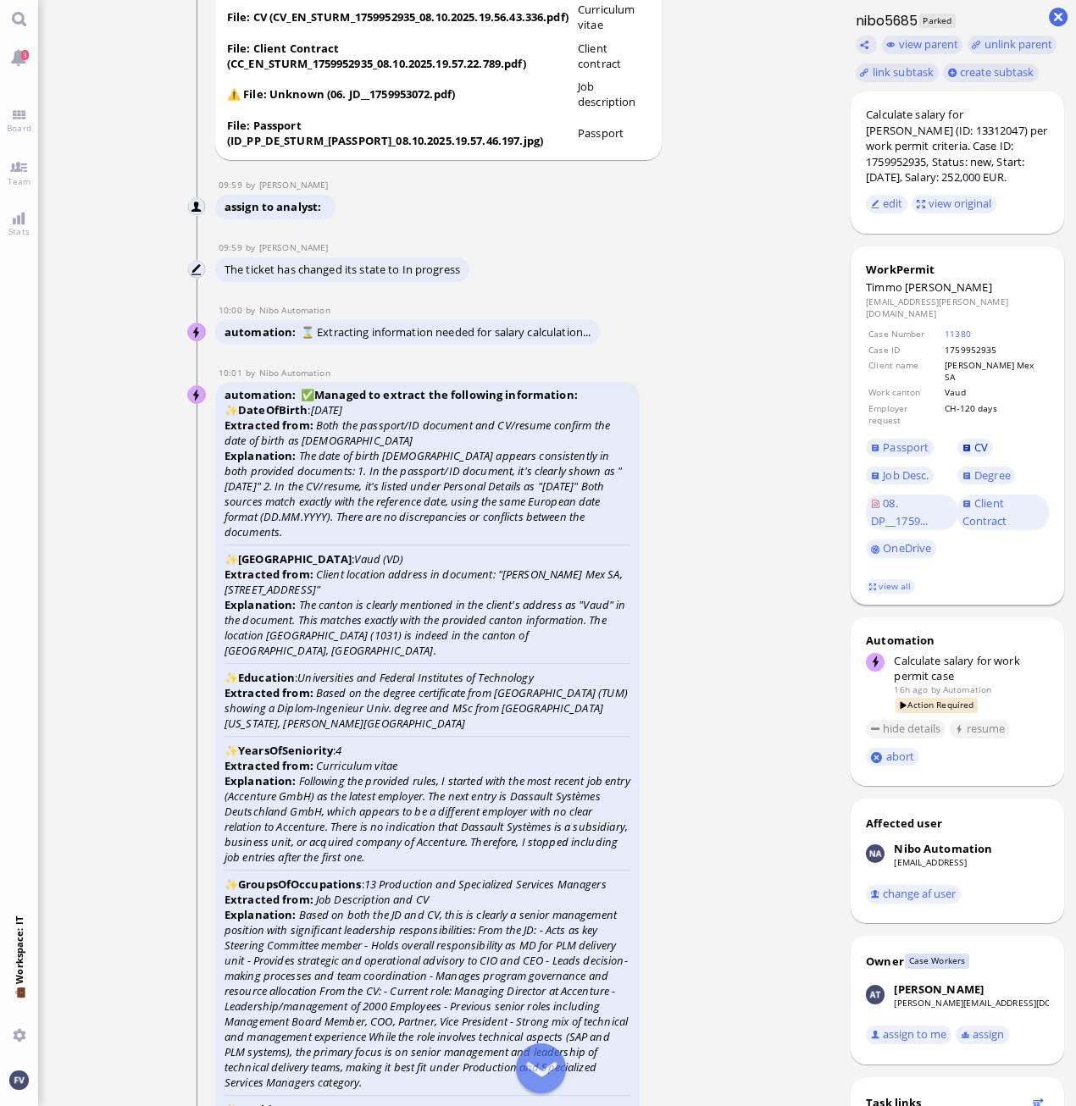
click at [976, 440] on span "CV" at bounding box center [981, 447] width 14 height 15
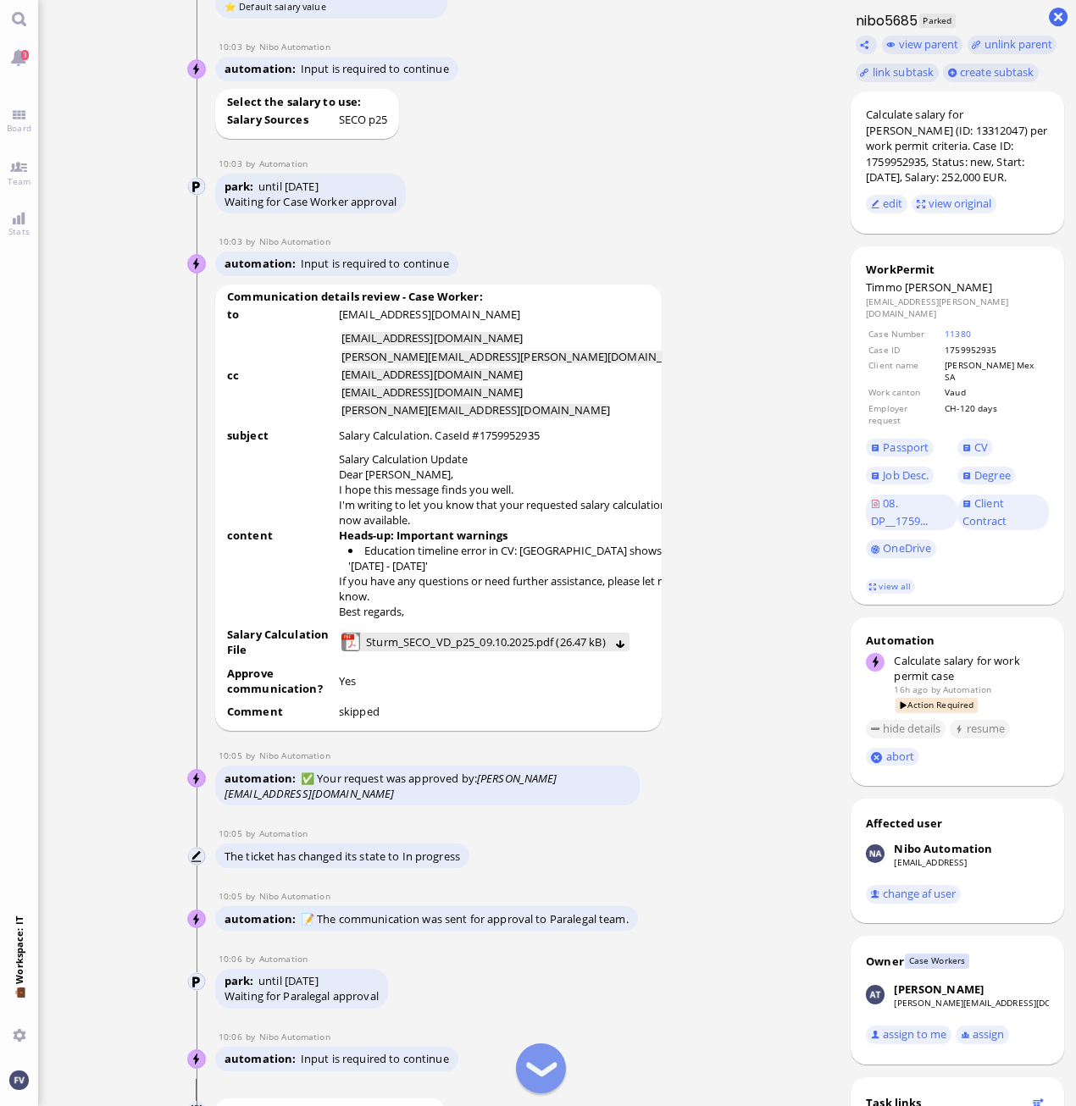
scroll to position [-1048, 0]
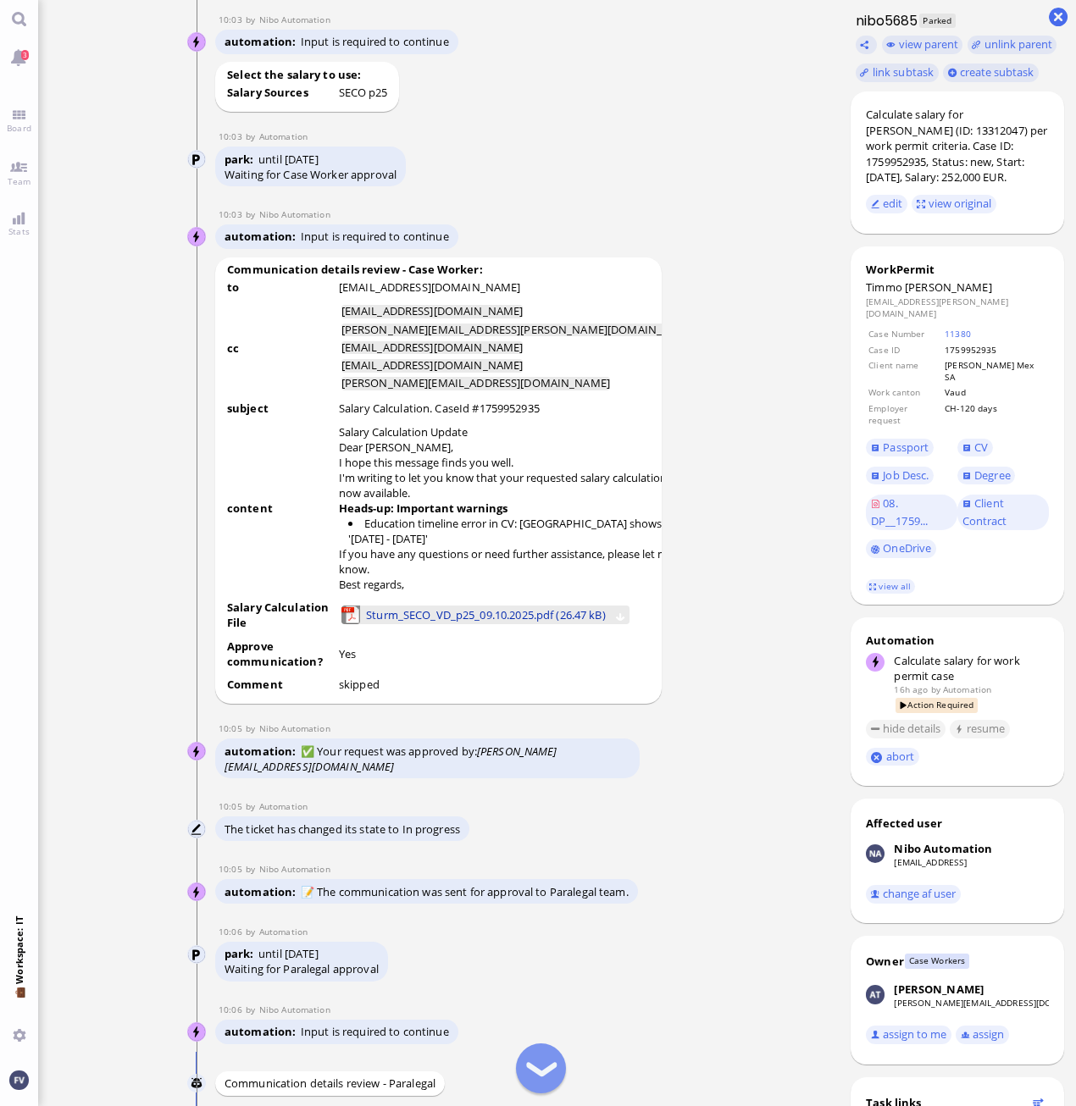
click at [485, 624] on span "Sturm_SECO_VD_p25_09.10.2025.pdf (26.47 kB)" at bounding box center [486, 615] width 240 height 19
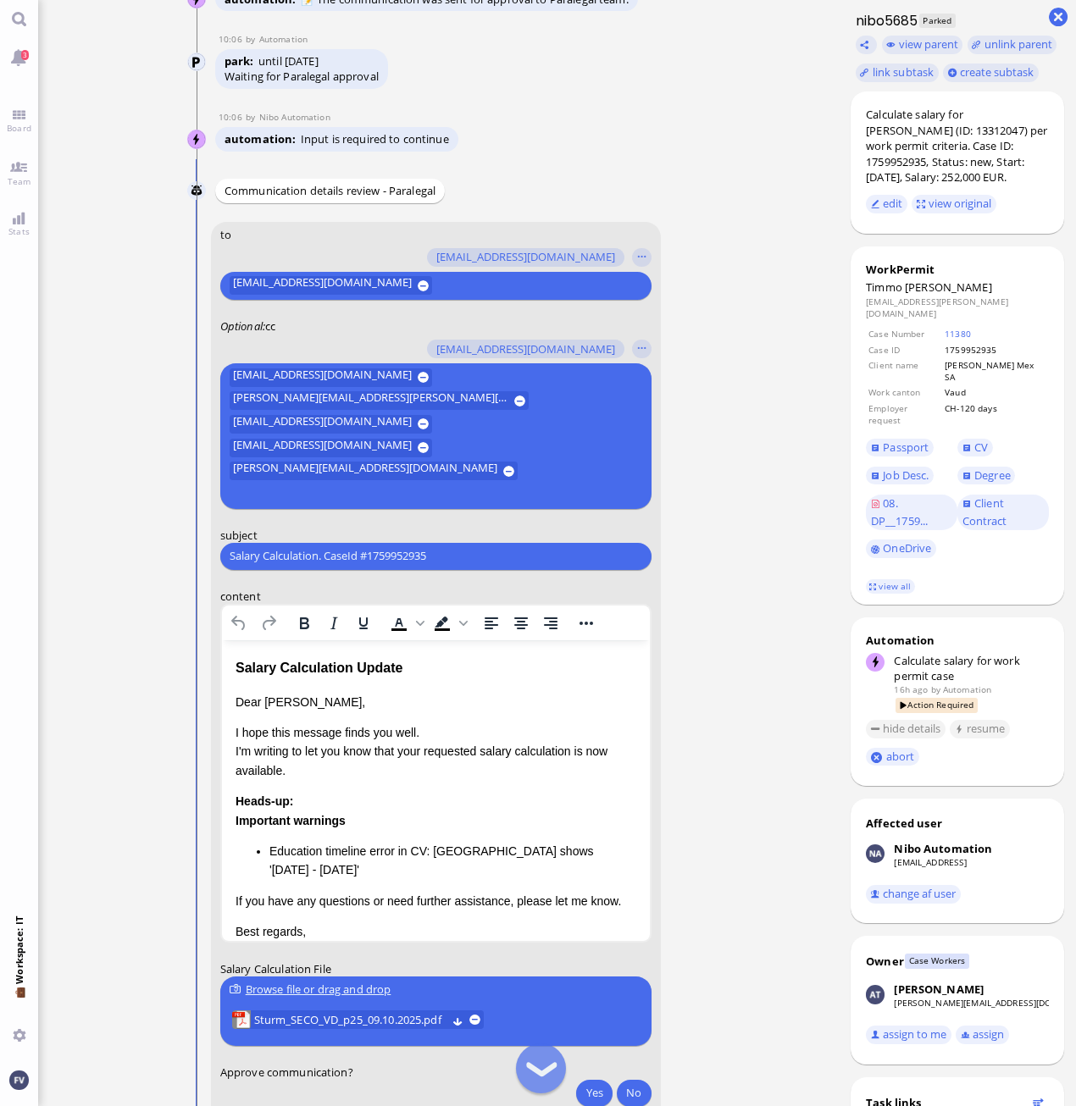
scroll to position [-31, 0]
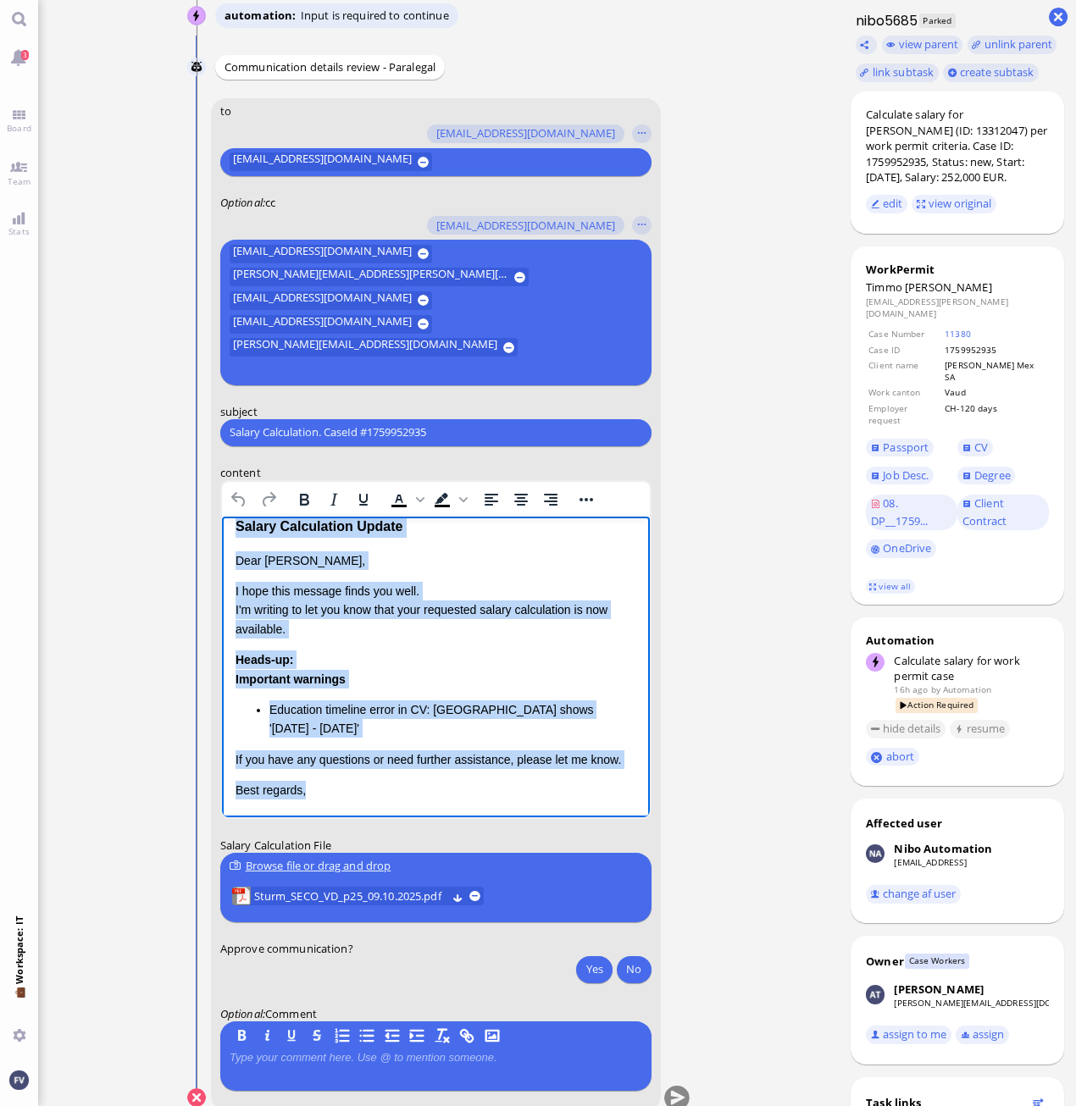
drag, startPoint x: 237, startPoint y: 543, endPoint x: 680, endPoint y: 915, distance: 578.4
click at [649, 817] on html "Salary Calculation Update Dear Valentina, I hope this message finds you well. I…" at bounding box center [435, 657] width 428 height 318
paste body "Rich Text Area. Press ALT-0 for help."
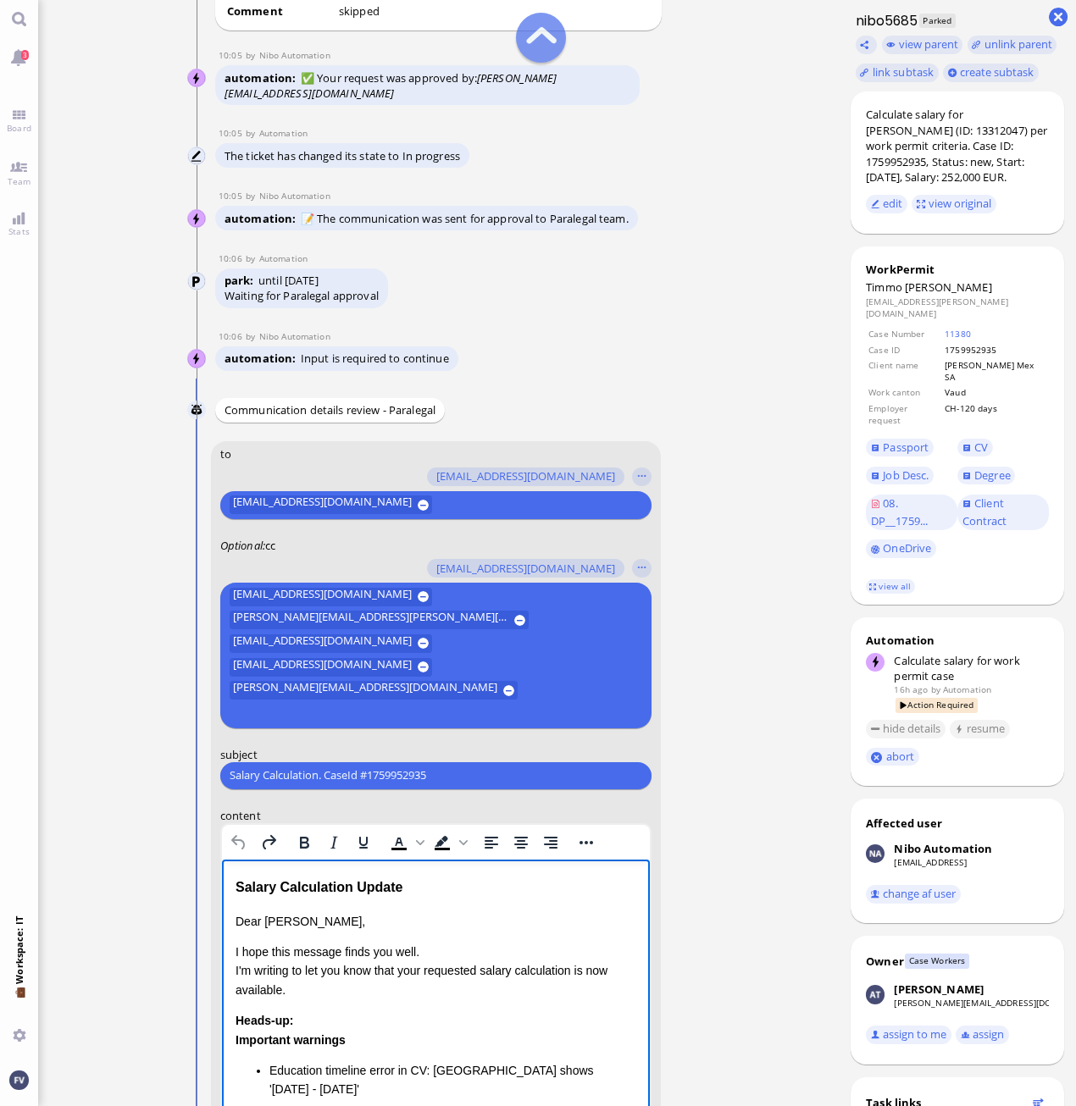
scroll to position [-116, 0]
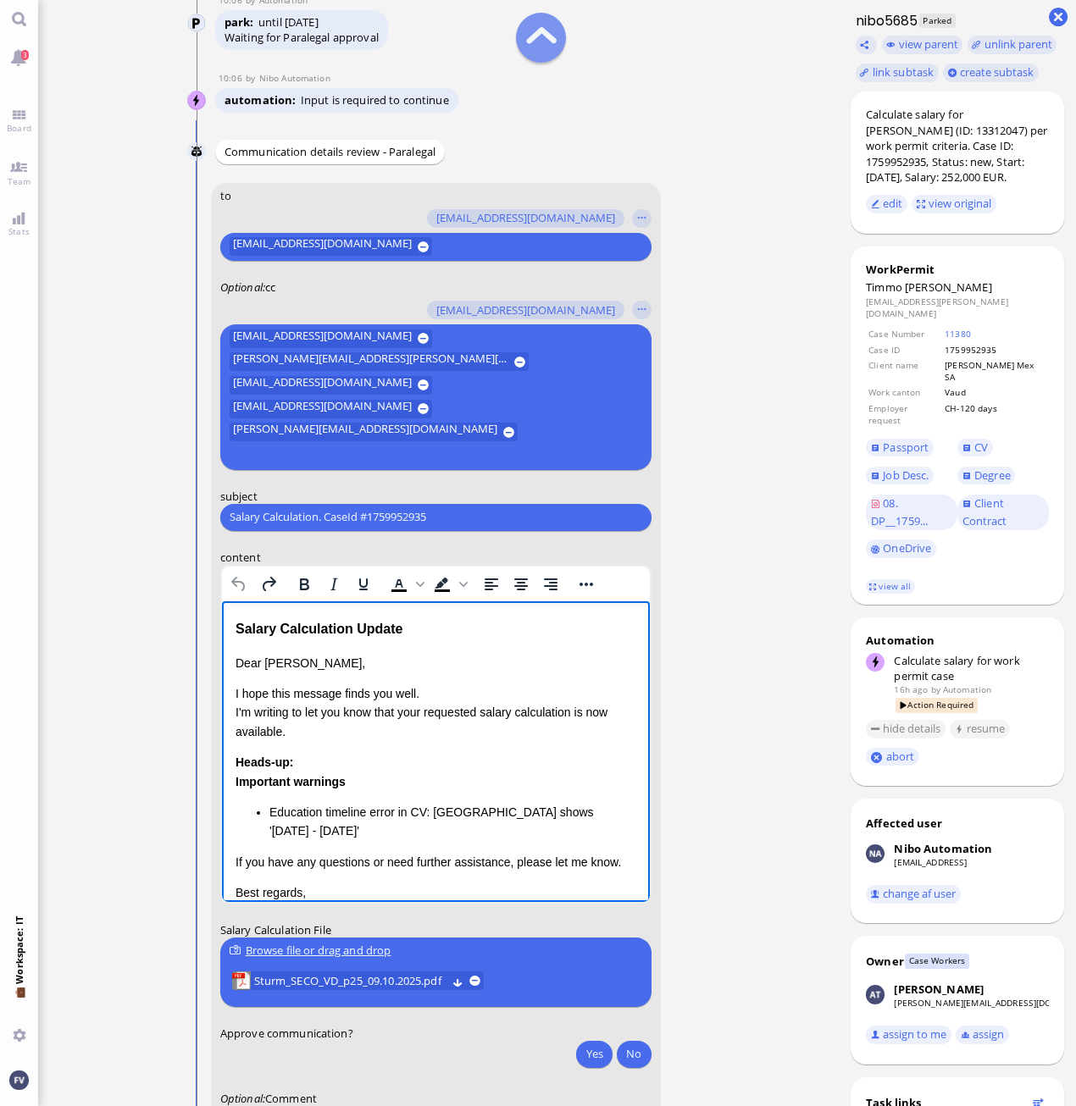
drag, startPoint x: 363, startPoint y: 605, endPoint x: 384, endPoint y: 609, distance: 21.6
click at [363, 605] on html "Salary Calculation Update Dear Valentina, I hope this message finds you well. I…" at bounding box center [435, 760] width 428 height 318
drag, startPoint x: 438, startPoint y: 632, endPoint x: 189, endPoint y: 639, distance: 249.1
click at [221, 639] on html "Salary Calculation Update Dear Valentina, I hope this message finds you well. I…" at bounding box center [435, 760] width 428 height 318
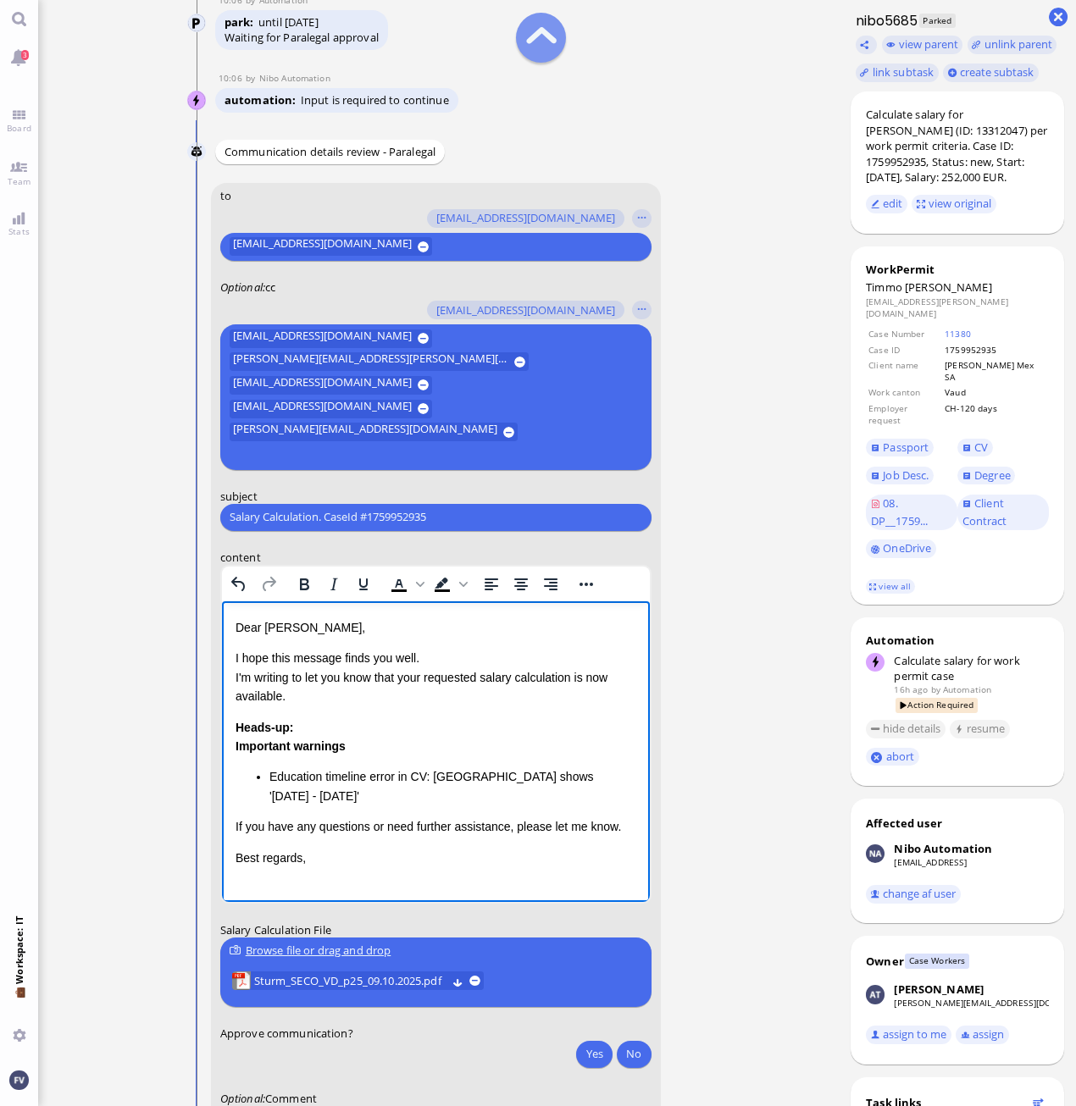
click at [228, 617] on html "Dear Valentina, I hope this message finds you well. I'm writing to let you know…" at bounding box center [435, 742] width 428 height 283
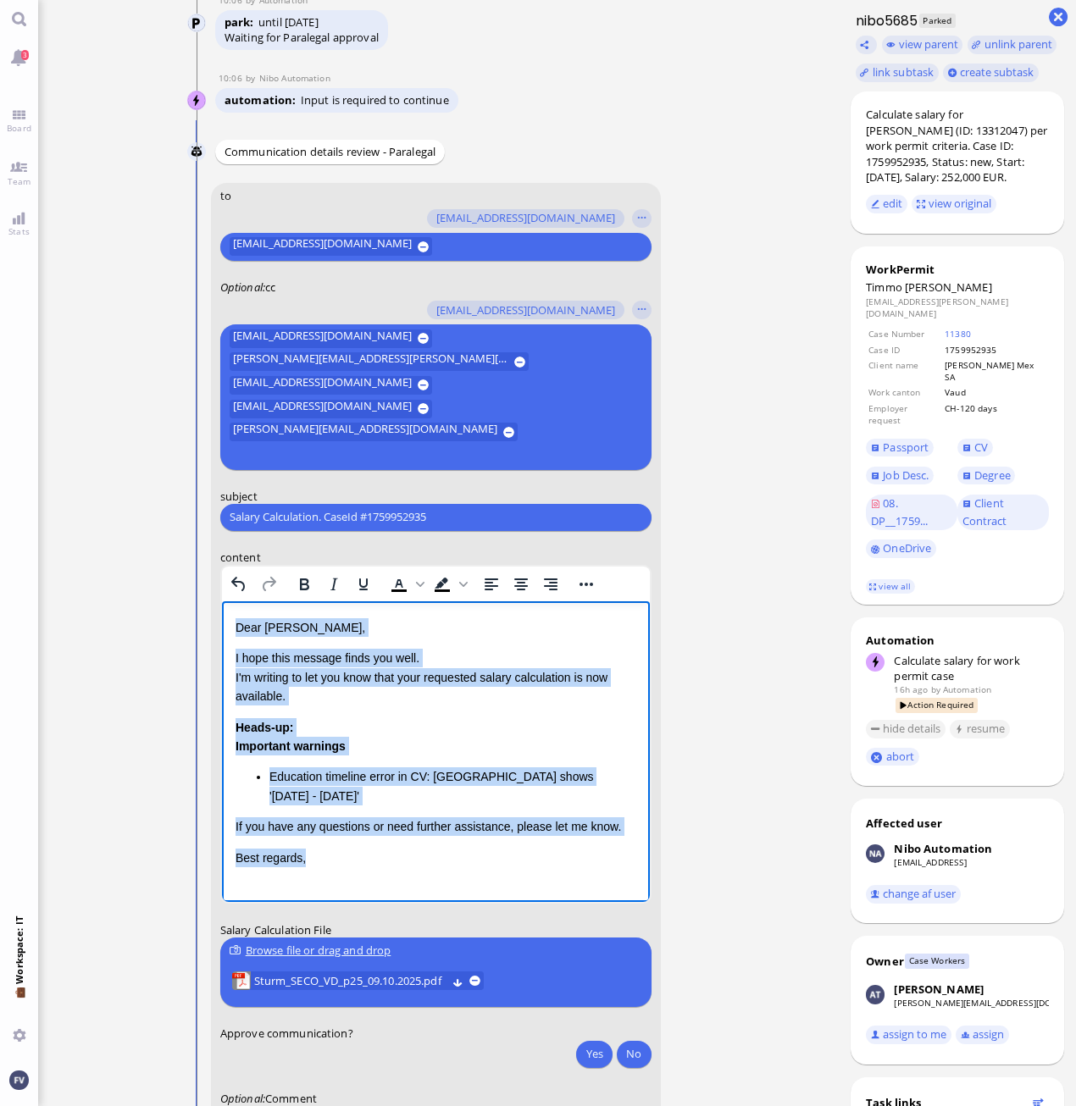
drag, startPoint x: 237, startPoint y: 623, endPoint x: 434, endPoint y: 883, distance: 326.6
click at [434, 883] on html "Dear Valentina, I hope this message finds you well. I'm writing to let you know…" at bounding box center [435, 742] width 428 height 283
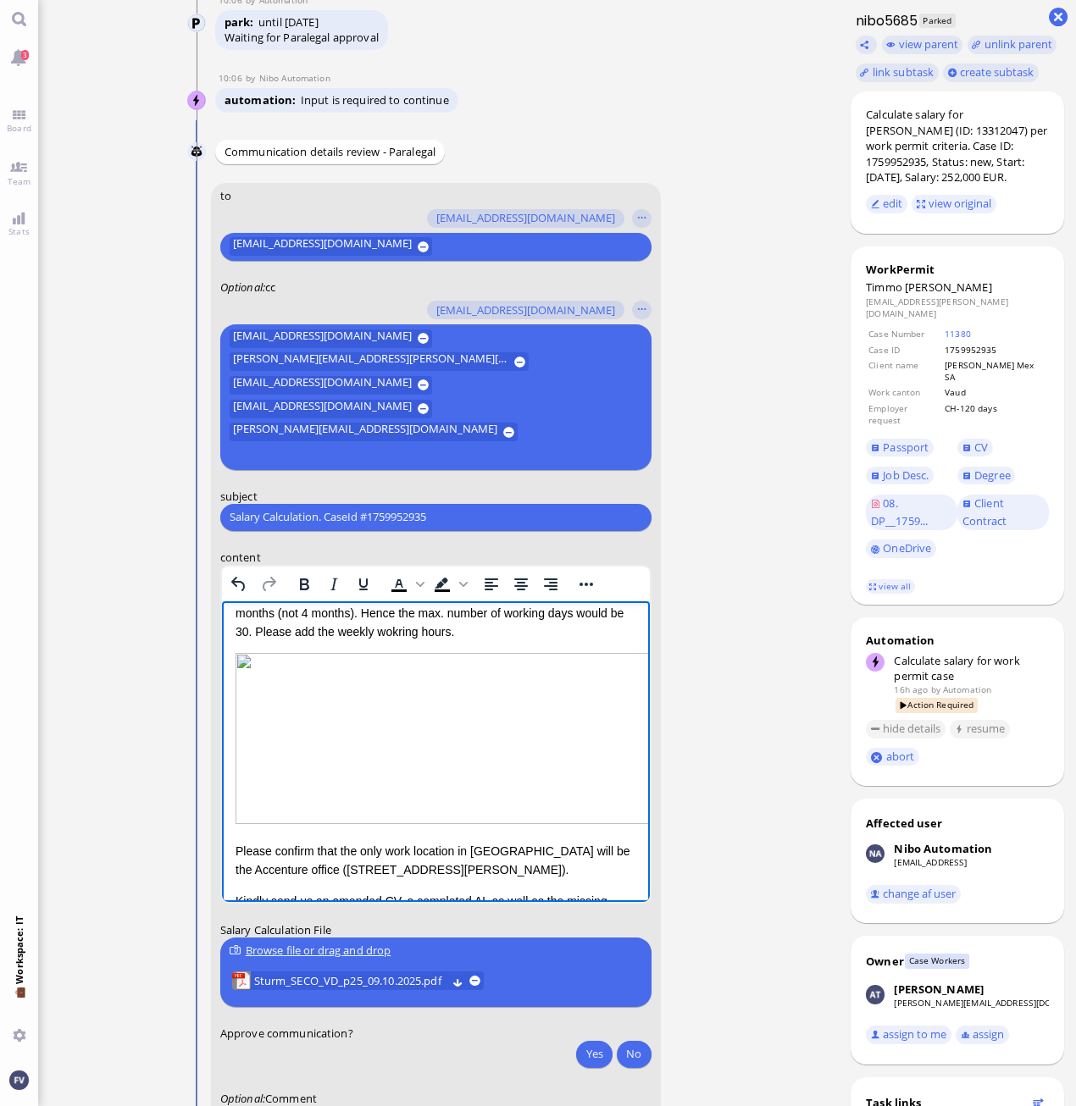
scroll to position [0, 0]
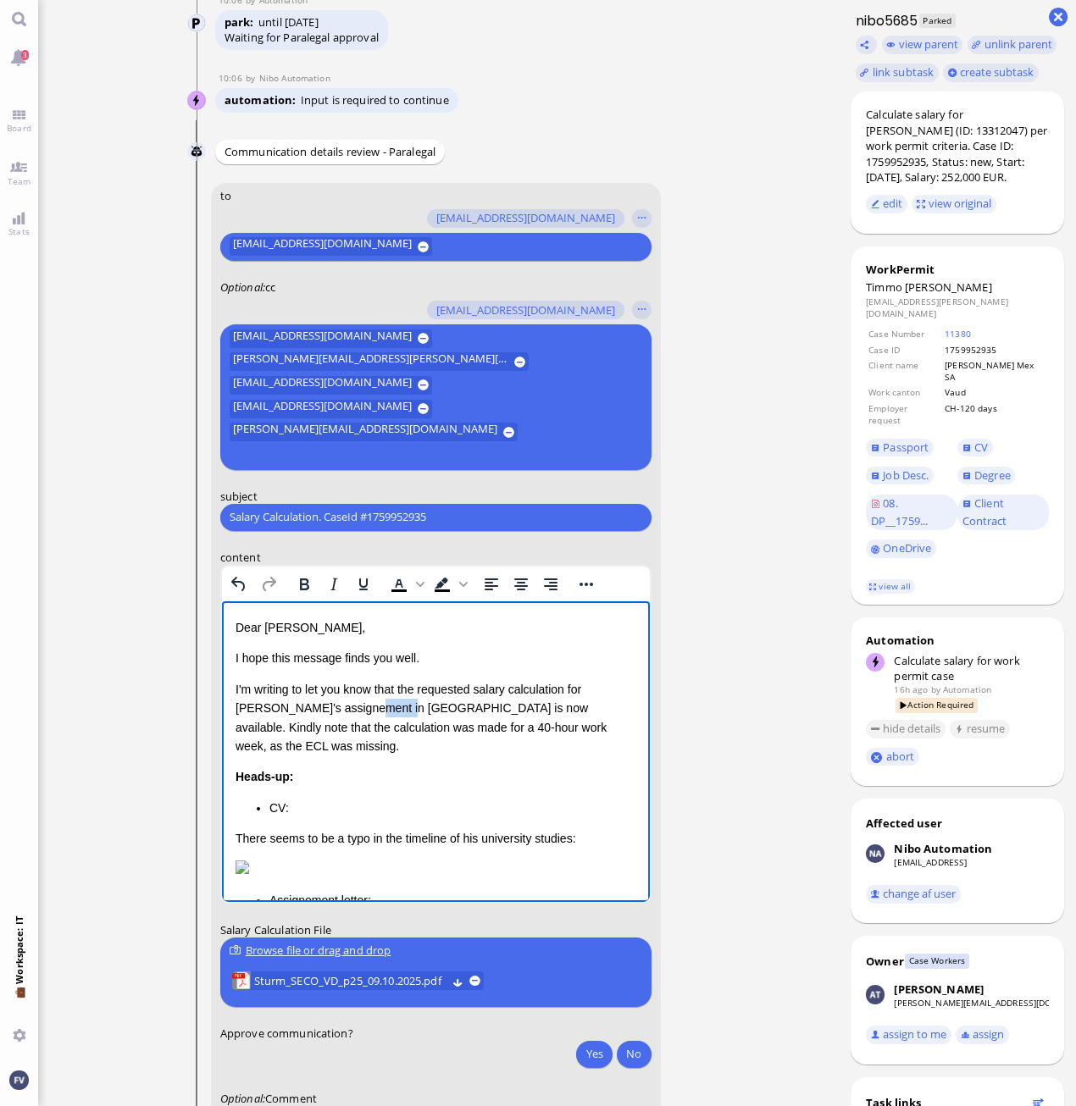
drag, startPoint x: 367, startPoint y: 706, endPoint x: 401, endPoint y: 711, distance: 35.0
click at [401, 711] on p "I'm writing to let you know that the requested salary calculation for [PERSON_N…" at bounding box center [435, 717] width 401 height 76
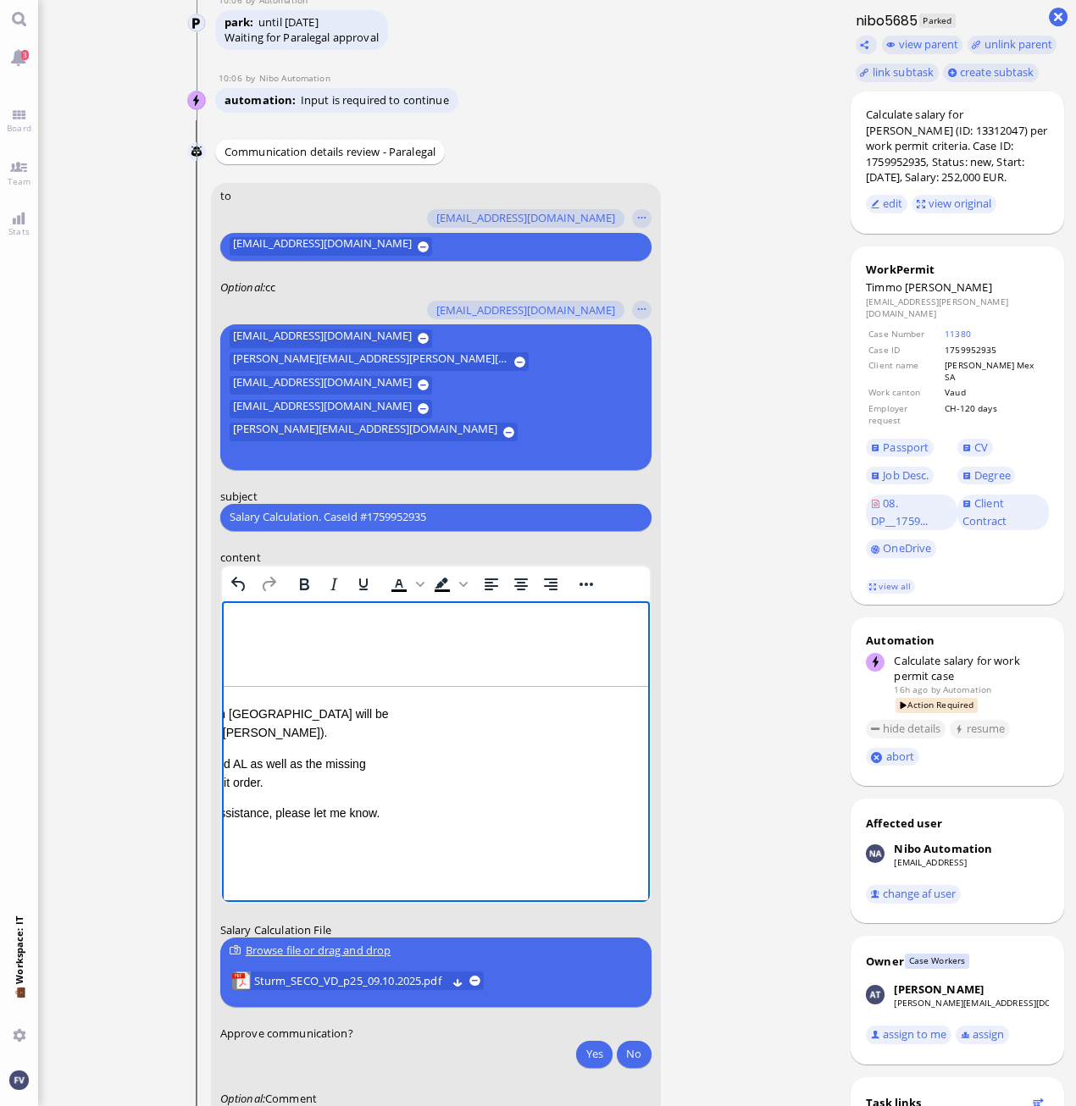
scroll to position [484, 260]
drag, startPoint x: 265, startPoint y: 736, endPoint x: 319, endPoint y: 735, distance: 54.2
click at [319, 735] on div "CV: There seems to be a typo in the timeline of his university studies: Assigne…" at bounding box center [187, 558] width 401 height 468
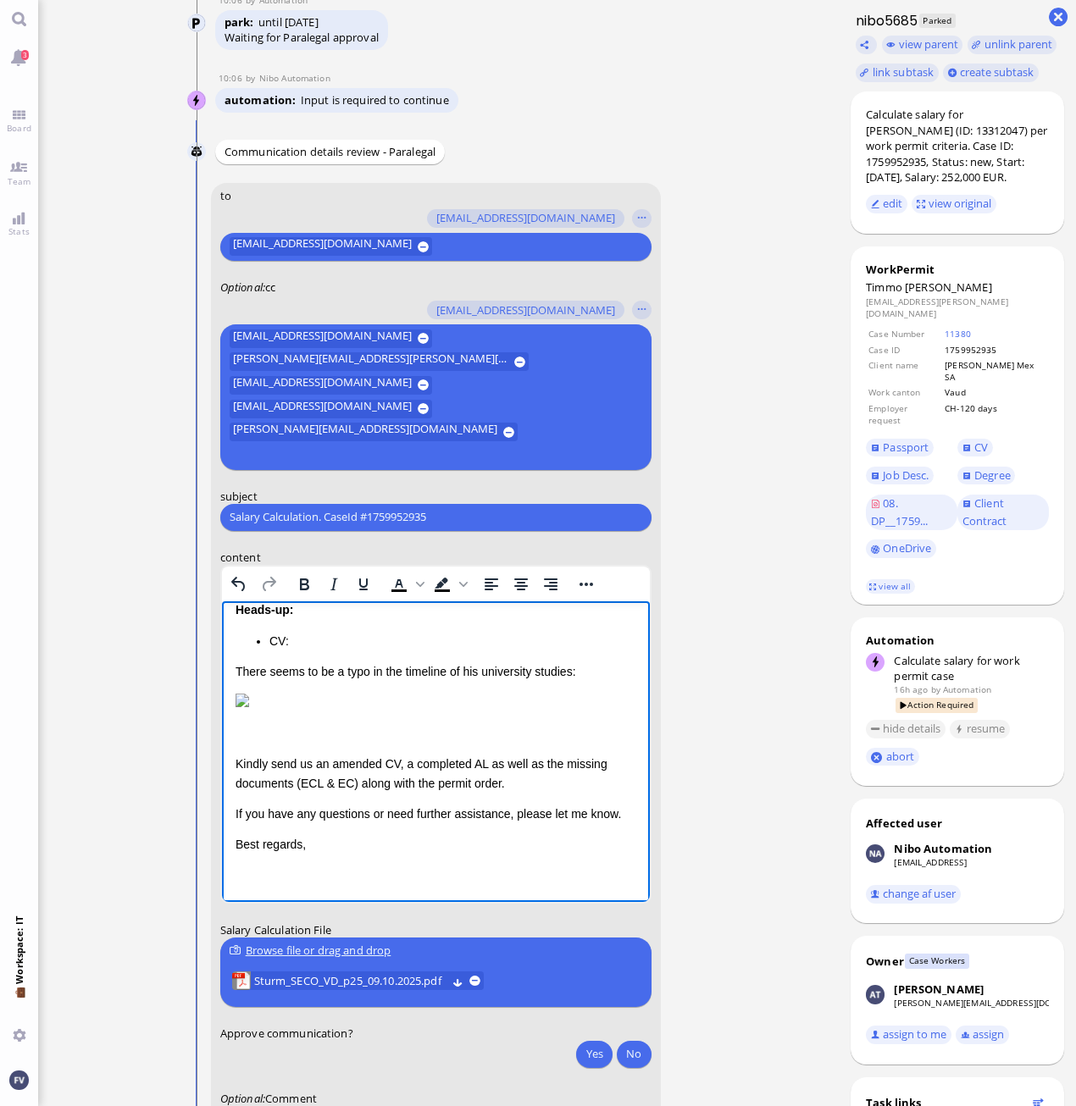
scroll to position [144, 0]
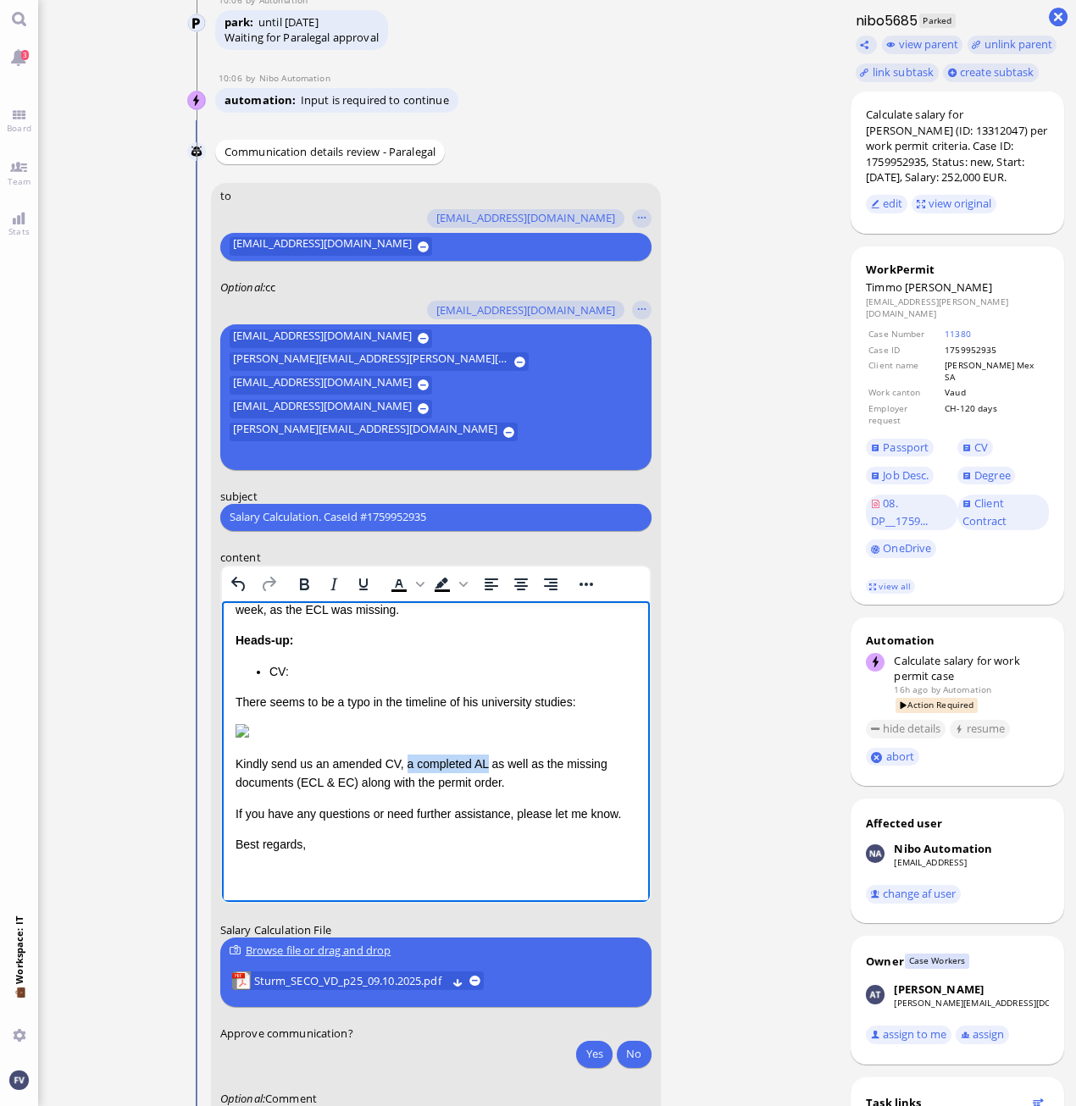
drag, startPoint x: 402, startPoint y: 765, endPoint x: 484, endPoint y: 770, distance: 82.3
click at [484, 770] on p "Kindly send us an amended CV, a completed AL as well as the missing documents (…" at bounding box center [435, 773] width 401 height 38
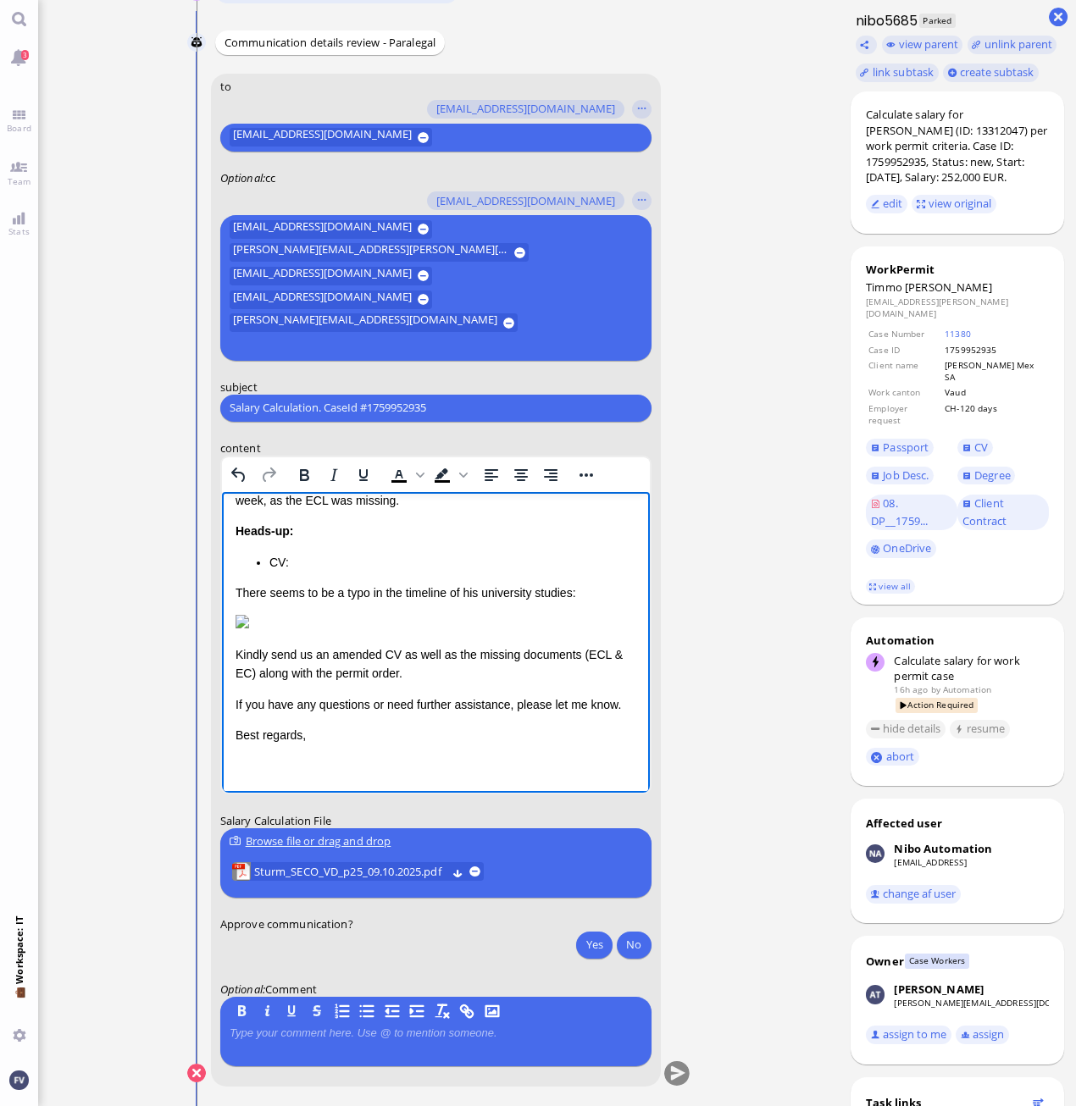
scroll to position [0, 0]
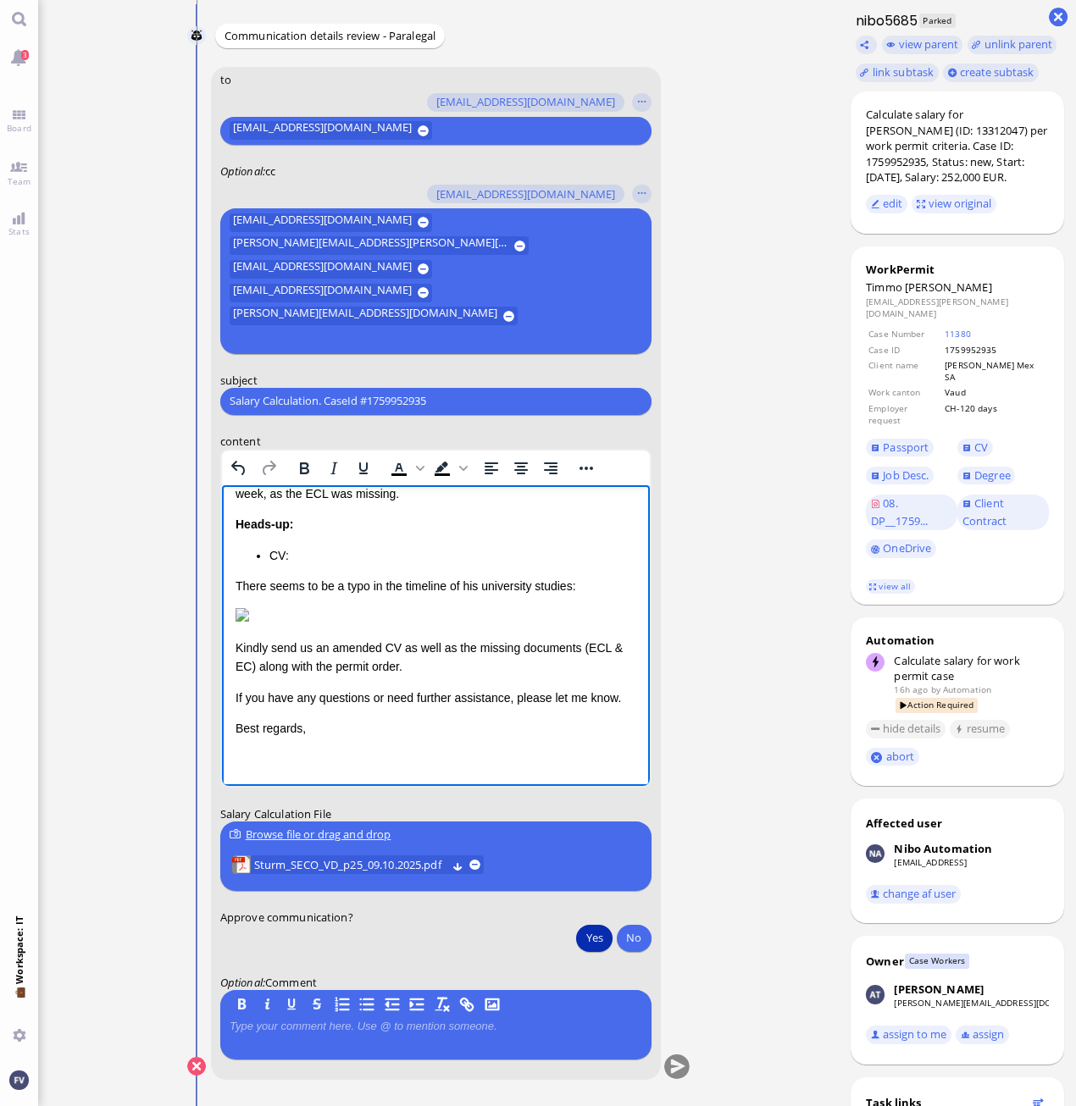
click at [599, 936] on button "Yes" at bounding box center [594, 937] width 36 height 27
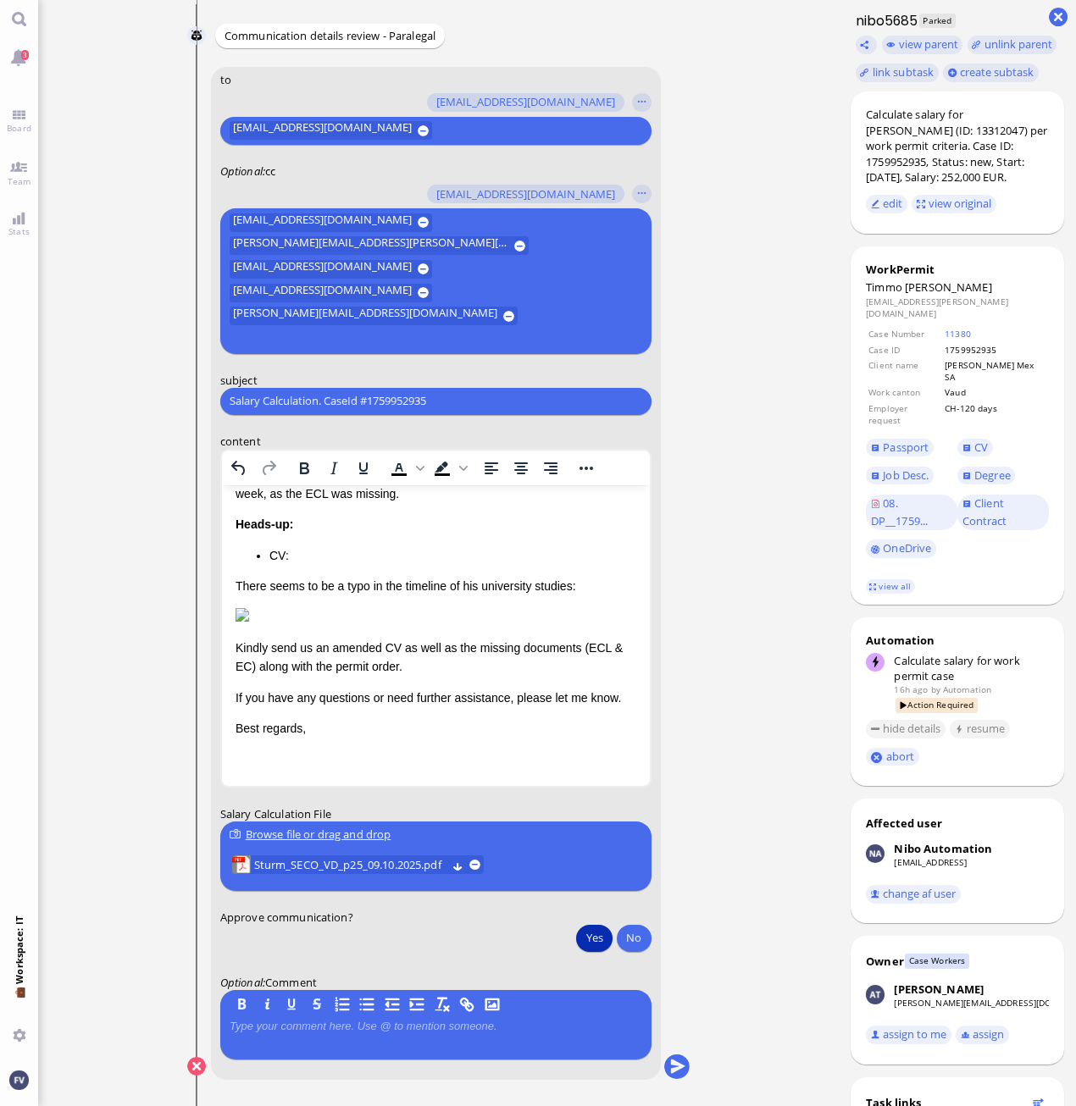
click at [794, 445] on ticket "08 Oct 21:56 by Automation Automation Calculate eligible salary for work permit…" at bounding box center [438, 553] width 800 height 1106
drag, startPoint x: 445, startPoint y: 397, endPoint x: 143, endPoint y: 401, distance: 301.6
click at [143, 401] on ticket "08 Oct 21:56 by Automation Automation Calculate eligible salary for work permit…" at bounding box center [438, 553] width 800 height 1106
paste input "PazPerTout new case: Timmo Sturm (1759952935 / 13312047), Employer Request: CH-…"
drag, startPoint x: 244, startPoint y: 400, endPoint x: 171, endPoint y: 400, distance: 72.8
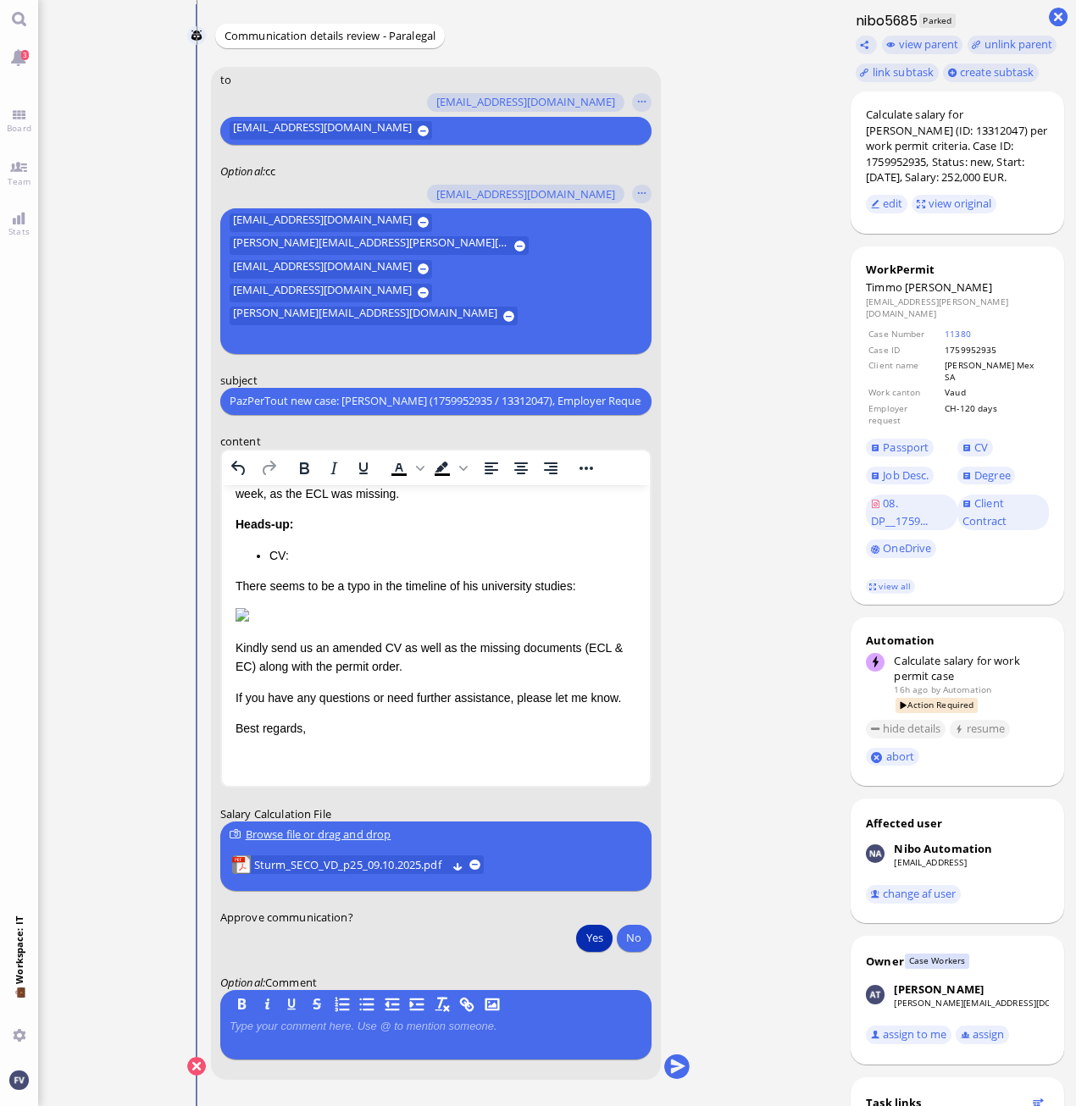
click at [171, 400] on nitautoscroll "08 Oct 21:56 by Automation Automation Calculate eligible salary for work permit…" at bounding box center [438, 553] width 559 height 1106
click at [230, 403] on input "PazPerTout new case: Timmo Sturm (1759952935 / 13312047), Employer Request: CH-…" at bounding box center [435, 401] width 412 height 18
type input "Heads-up: PazPerTout new case: Timmo Sturm (1759952935 / 13312047), Employer Re…"
click at [678, 1059] on button "submit" at bounding box center [675, 1067] width 25 height 25
